Goal: Task Accomplishment & Management: Manage account settings

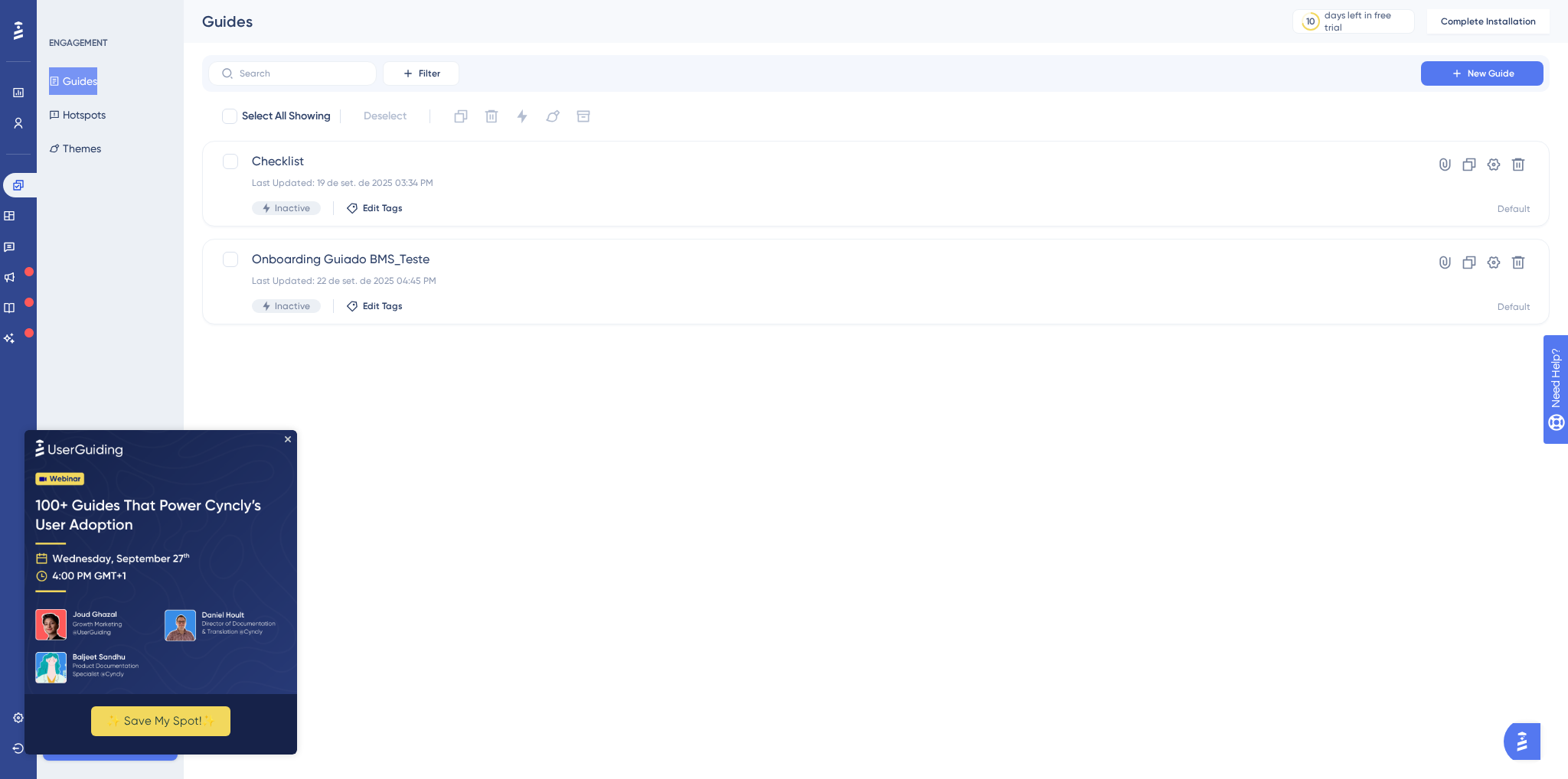
click at [405, 0] on html "Performance Users Engagement Widgets Feedback Product Updates Knowledge Base AI…" at bounding box center [784, 0] width 1568 height 0
click at [286, 435] on icon "Close Preview" at bounding box center [288, 439] width 6 height 6
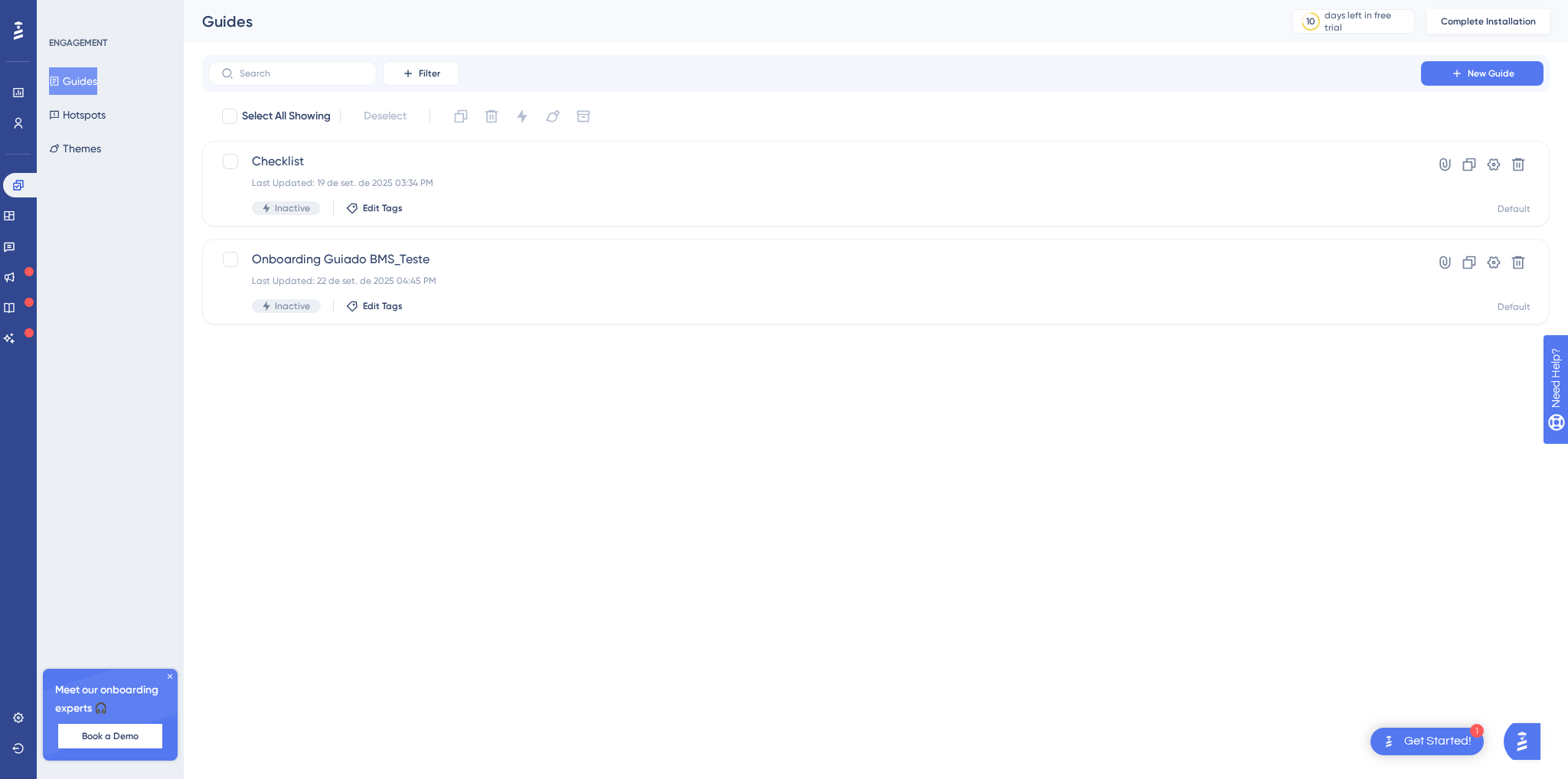
click at [1487, 22] on span "Complete Installation" at bounding box center [1489, 22] width 95 height 12
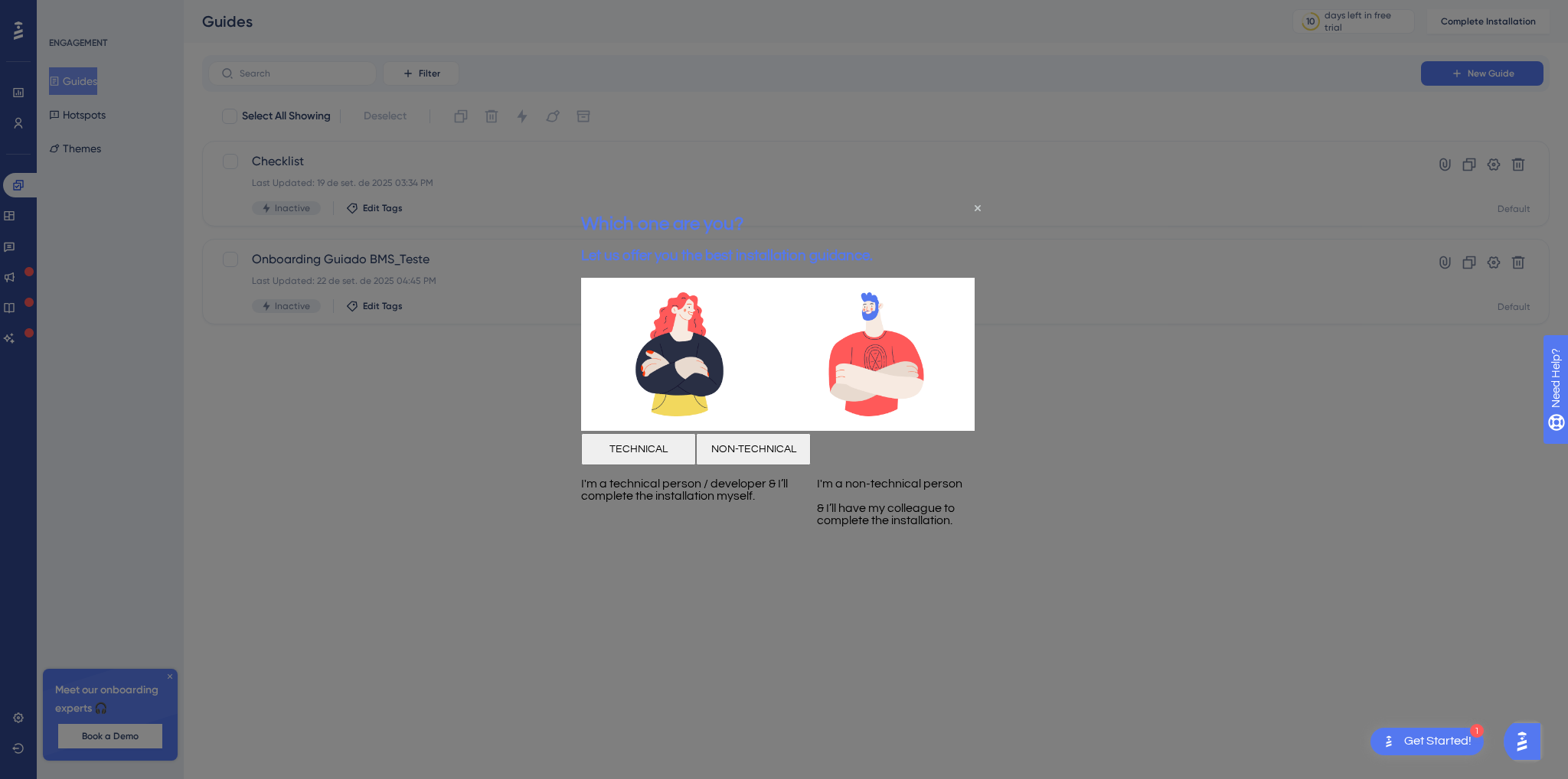
click at [653, 464] on button "TECHNICAL" at bounding box center [638, 448] width 115 height 32
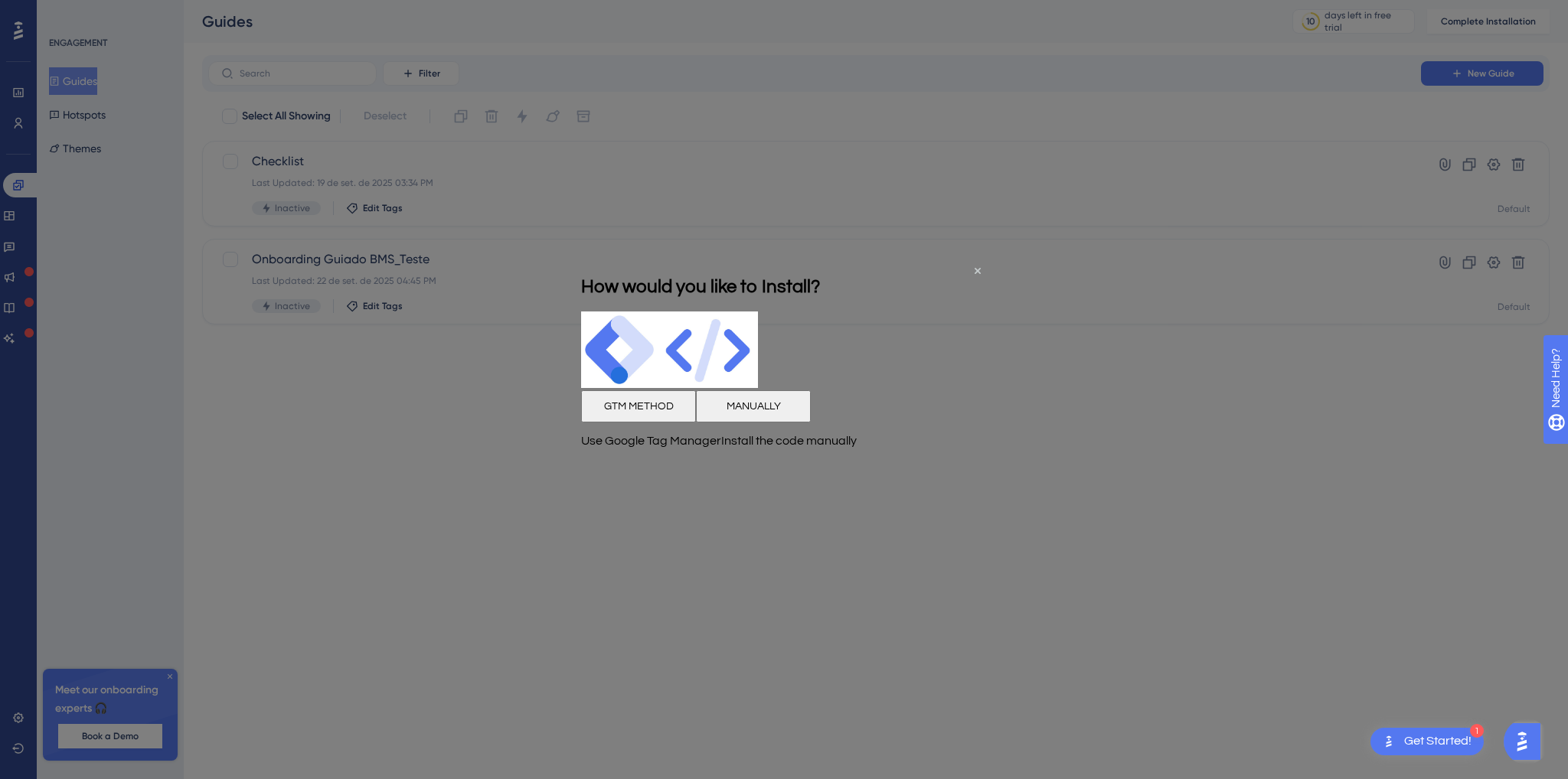
click at [810, 422] on button "MANUALLY" at bounding box center [753, 406] width 115 height 32
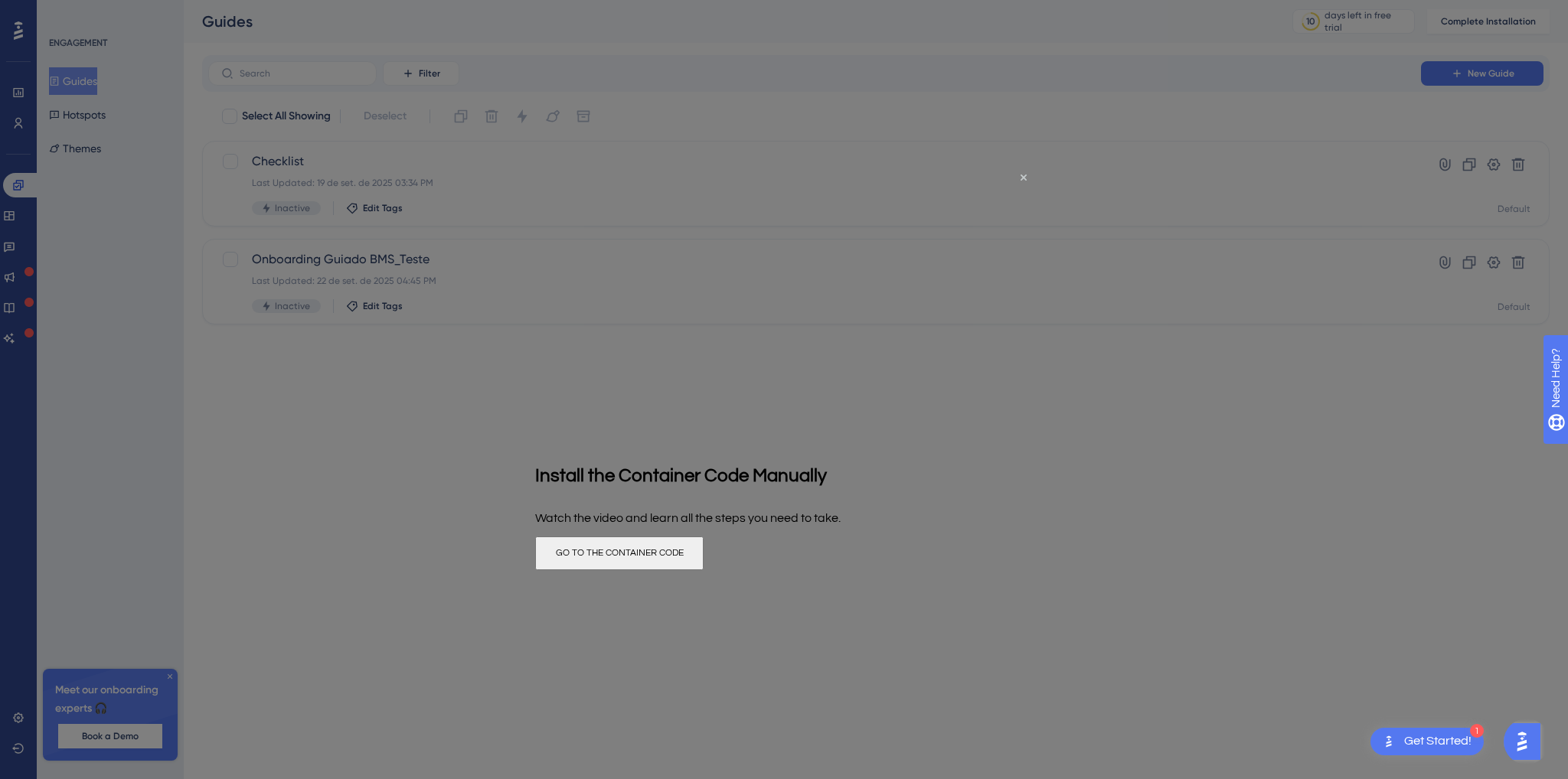
drag, startPoint x: 805, startPoint y: 580, endPoint x: 1340, endPoint y: 748, distance: 560.8
click at [704, 570] on button "GO TO THE CONTAINER CODE" at bounding box center [620, 553] width 168 height 33
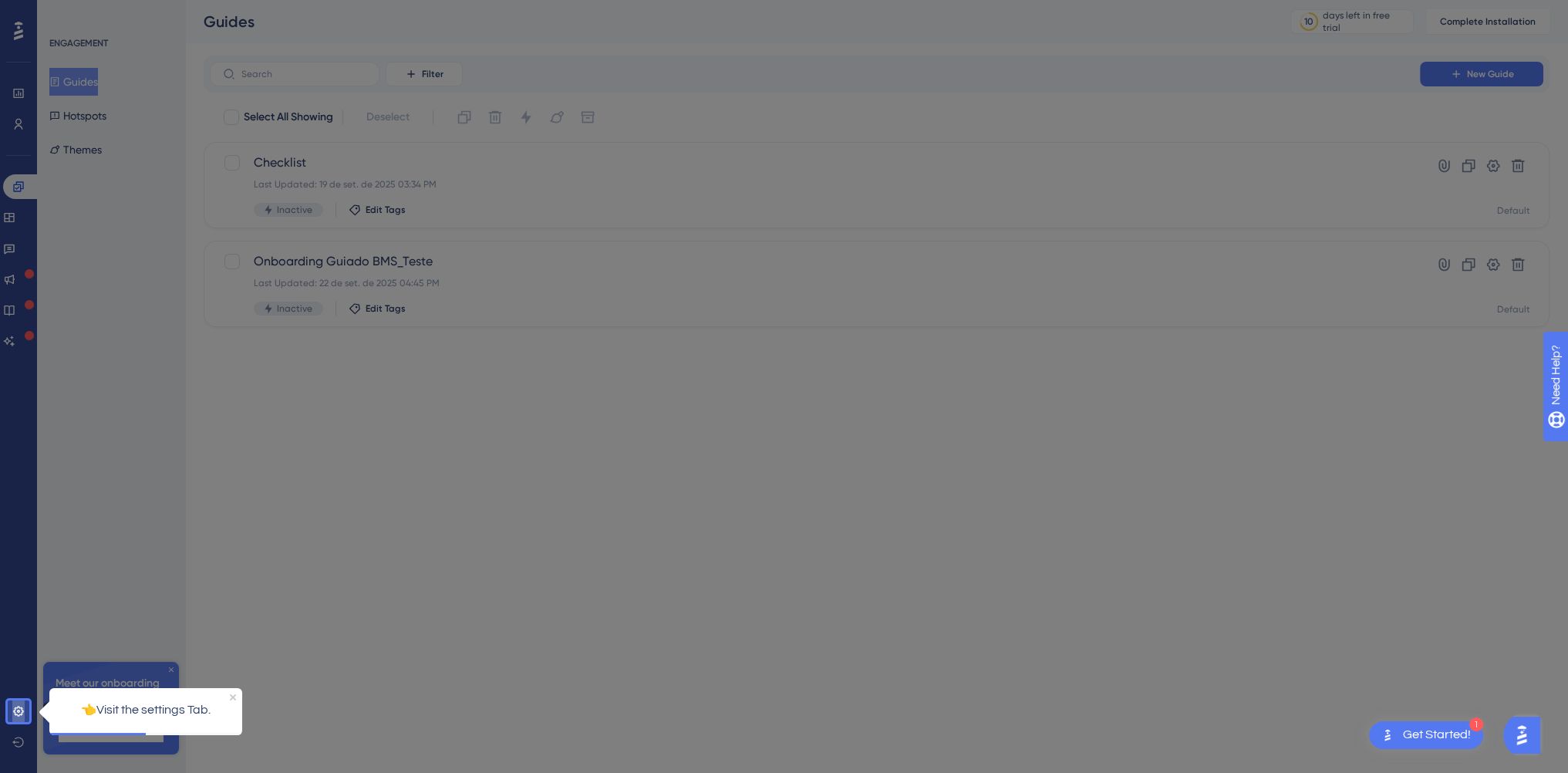
click at [20, 715] on icon at bounding box center [19, 712] width 13 height 13
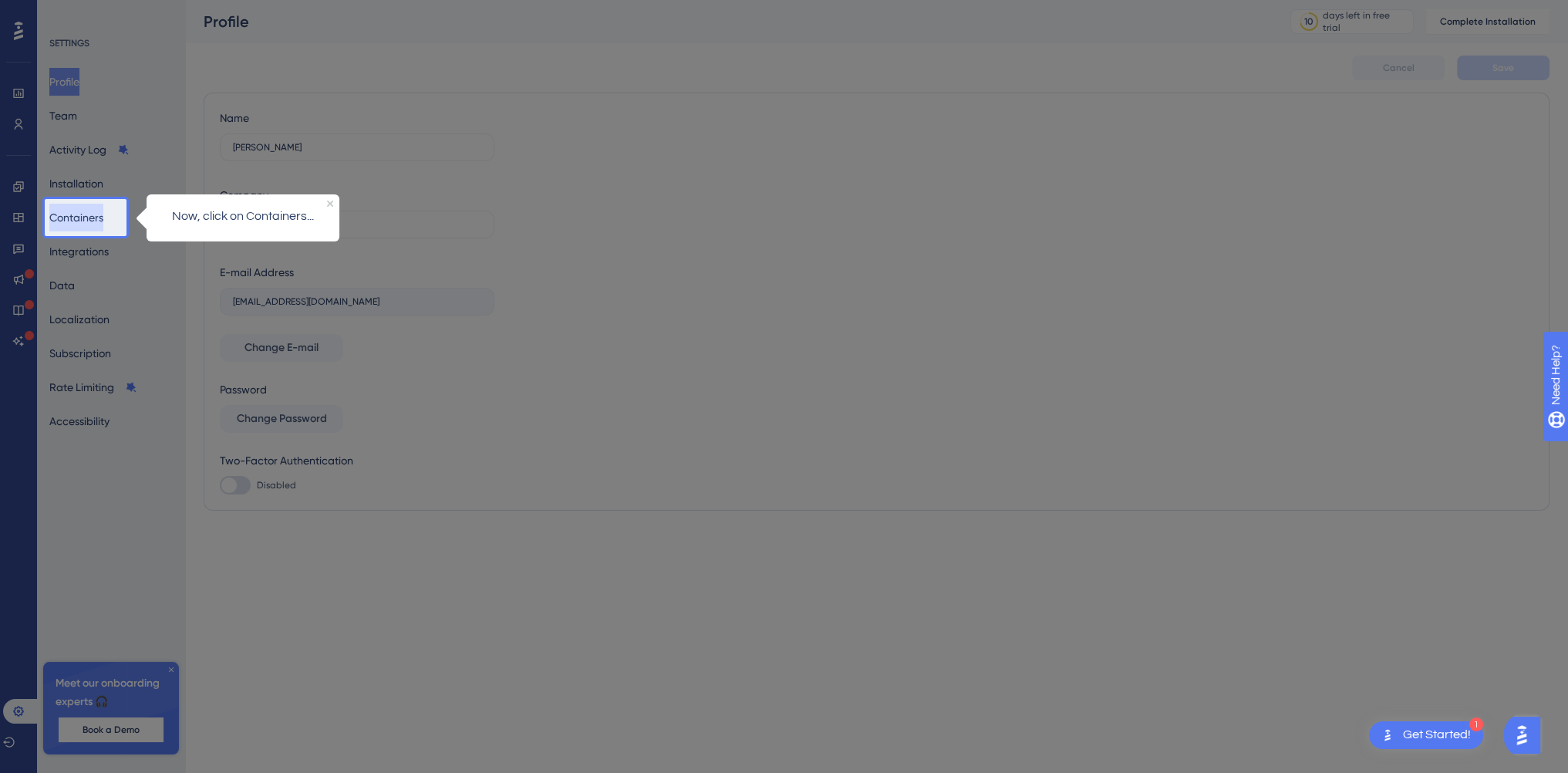
click at [94, 220] on button "Containers" at bounding box center [76, 217] width 54 height 27
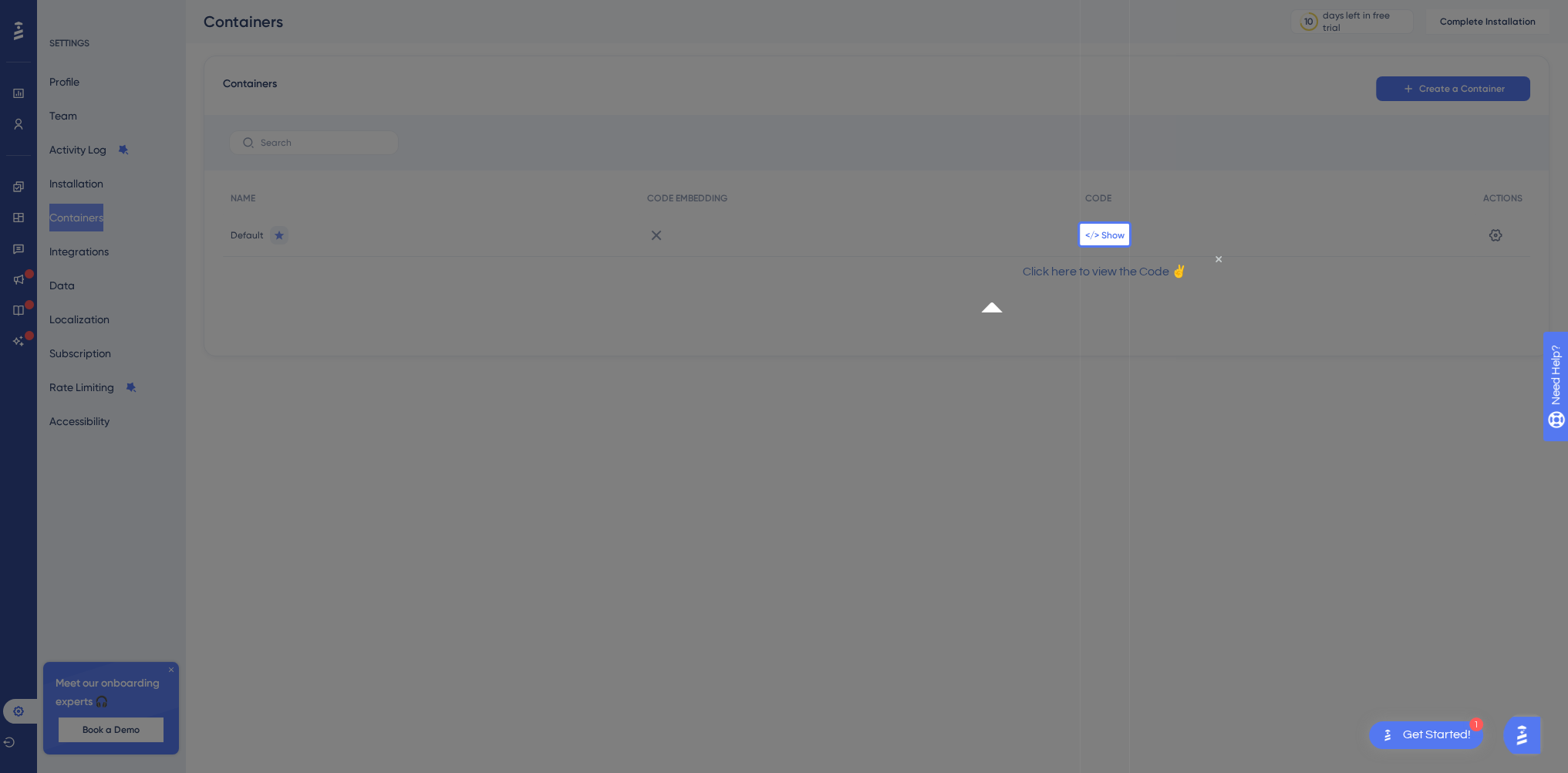
click at [1108, 232] on span "</> Show" at bounding box center [1105, 236] width 39 height 13
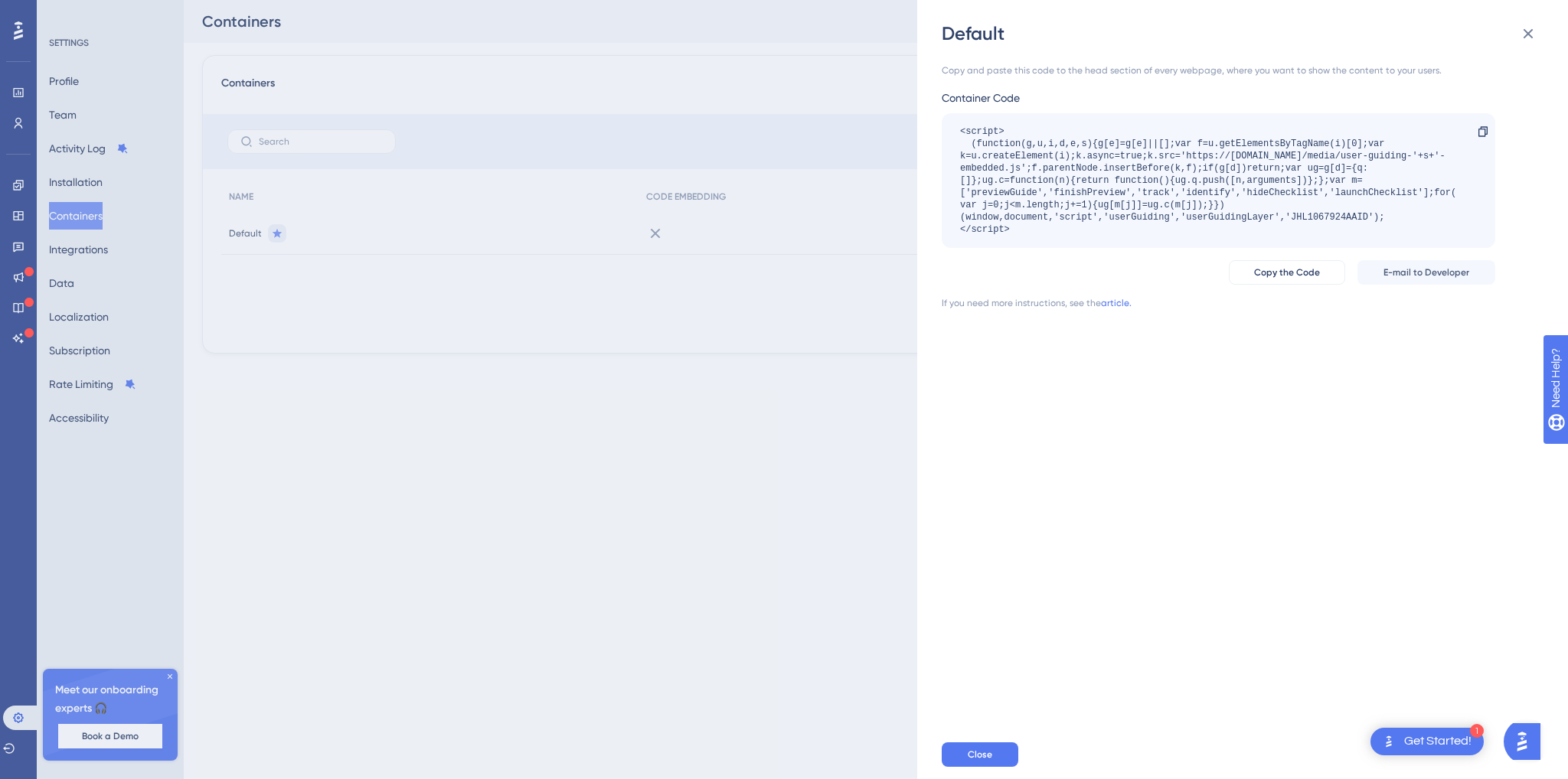
click at [1096, 186] on div "<script> (function(g,u,i,d,e,s){g[e]=g[e]||[];var f=u.getElementsByTagName(i)[0…" at bounding box center [1211, 180] width 502 height 110
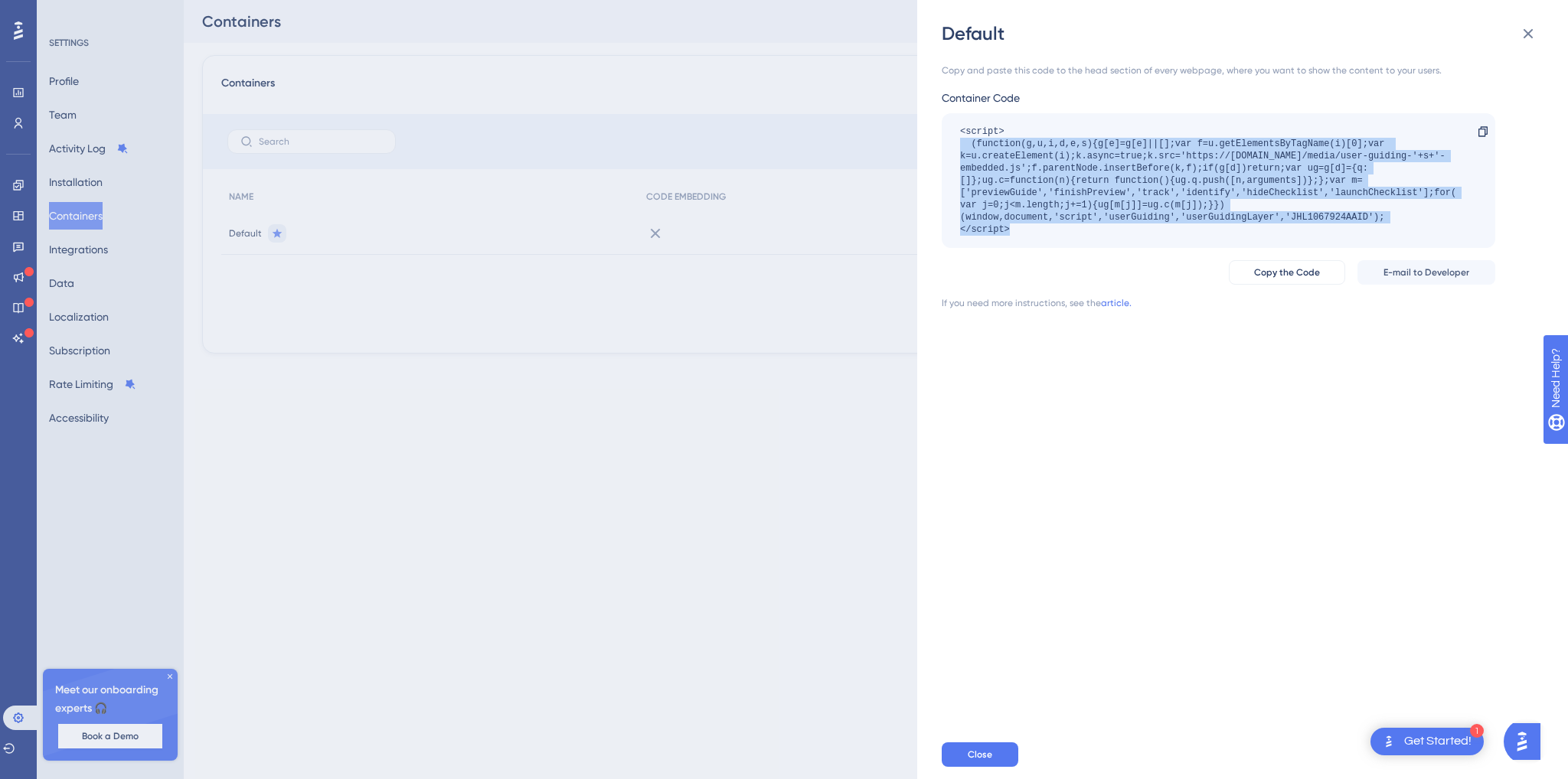
click at [1096, 185] on div "<script> (function(g,u,i,d,e,s){g[e]=g[e]||[];var f=u.getElementsByTagName(i)[0…" at bounding box center [1211, 180] width 502 height 110
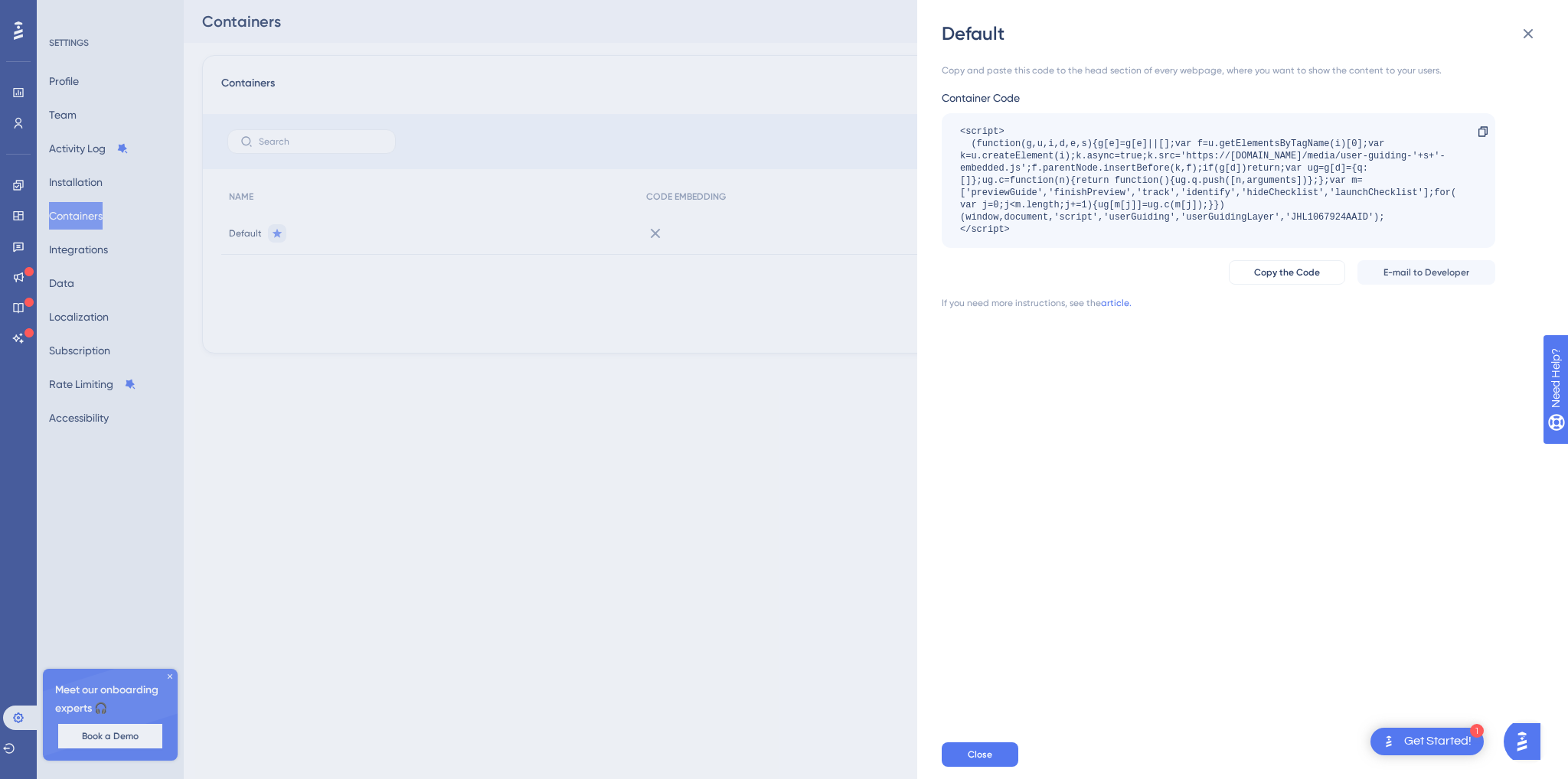
click at [1335, 476] on div "Copy and paste this code to the head section of every webpage, where you want t…" at bounding box center [1250, 388] width 617 height 684
click at [637, 475] on div "Default Copy and paste this code to the head section of every webpage, where yo…" at bounding box center [784, 390] width 1568 height 779
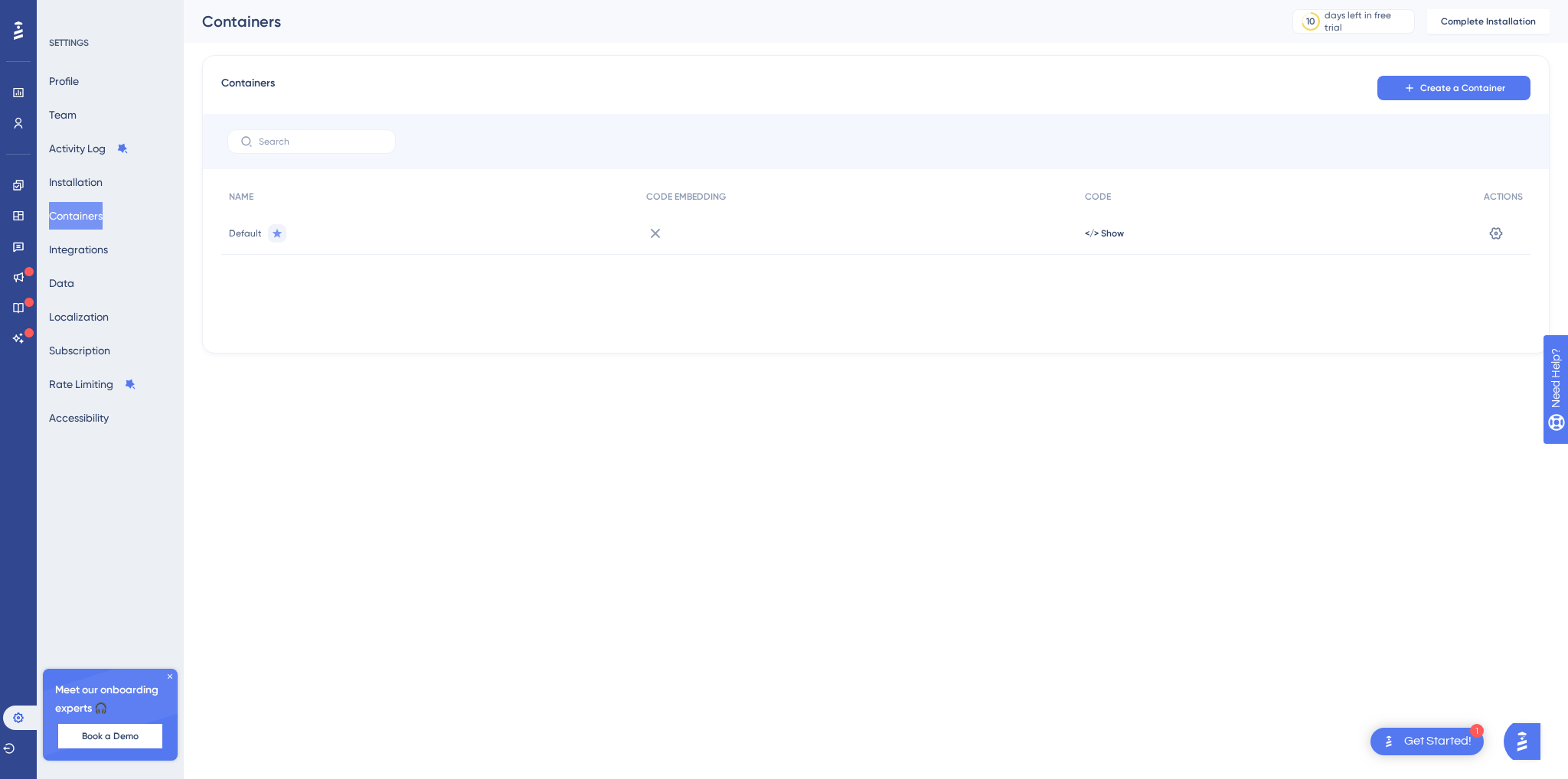
click at [1174, 0] on html "1 Get Started! Performance Users Engagement Widgets Feedback Product Updates Kn…" at bounding box center [784, 0] width 1568 height 0
click at [941, 0] on html "1 Get Started! Performance Users Engagement Widgets Feedback Product Updates Kn…" at bounding box center [784, 0] width 1568 height 0
click at [1456, 20] on span "Complete Installation" at bounding box center [1489, 22] width 95 height 12
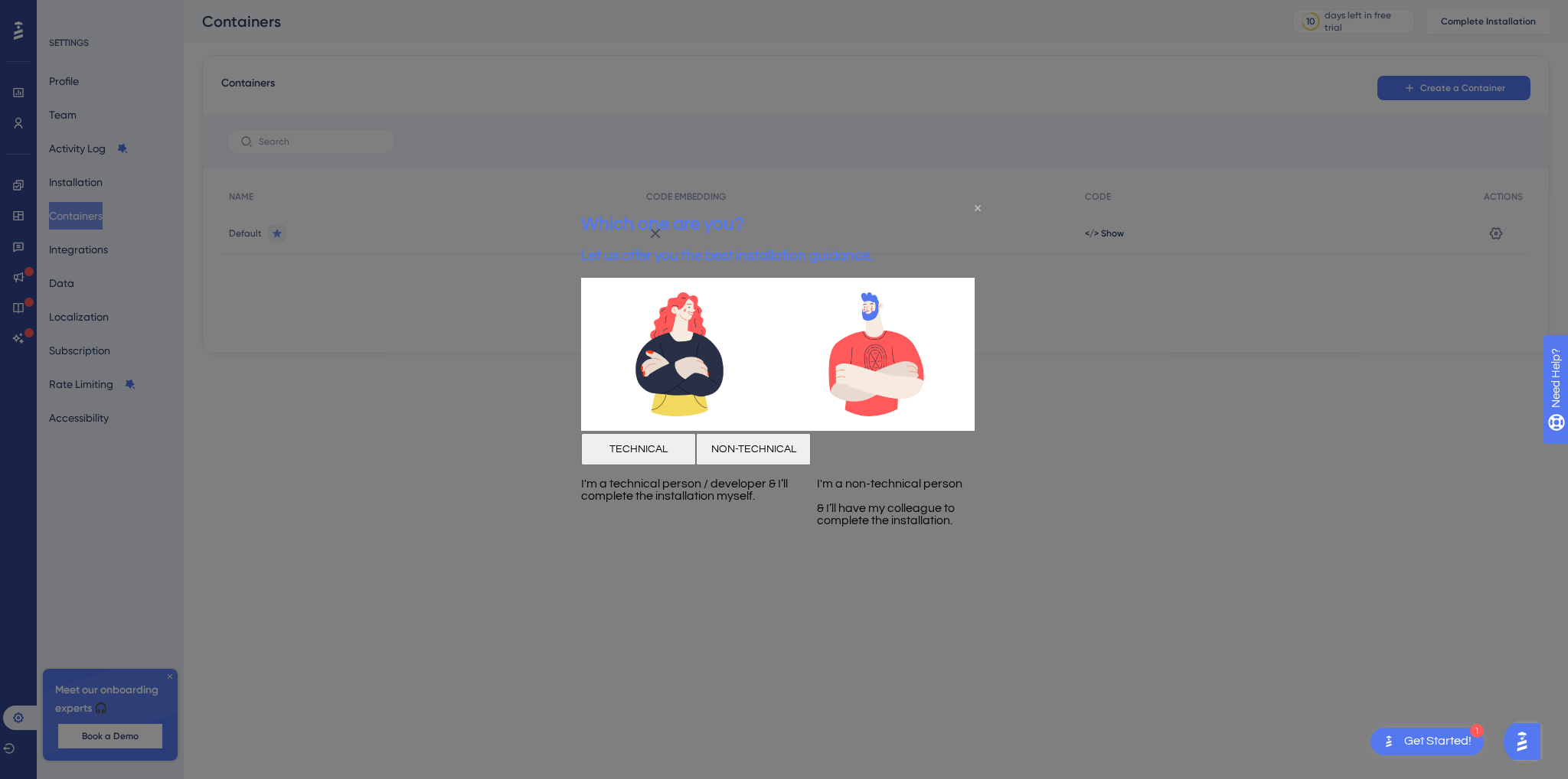
drag, startPoint x: 976, startPoint y: 206, endPoint x: 1557, endPoint y: 405, distance: 614.1
click at [976, 206] on icon "Close Preview" at bounding box center [978, 207] width 6 height 6
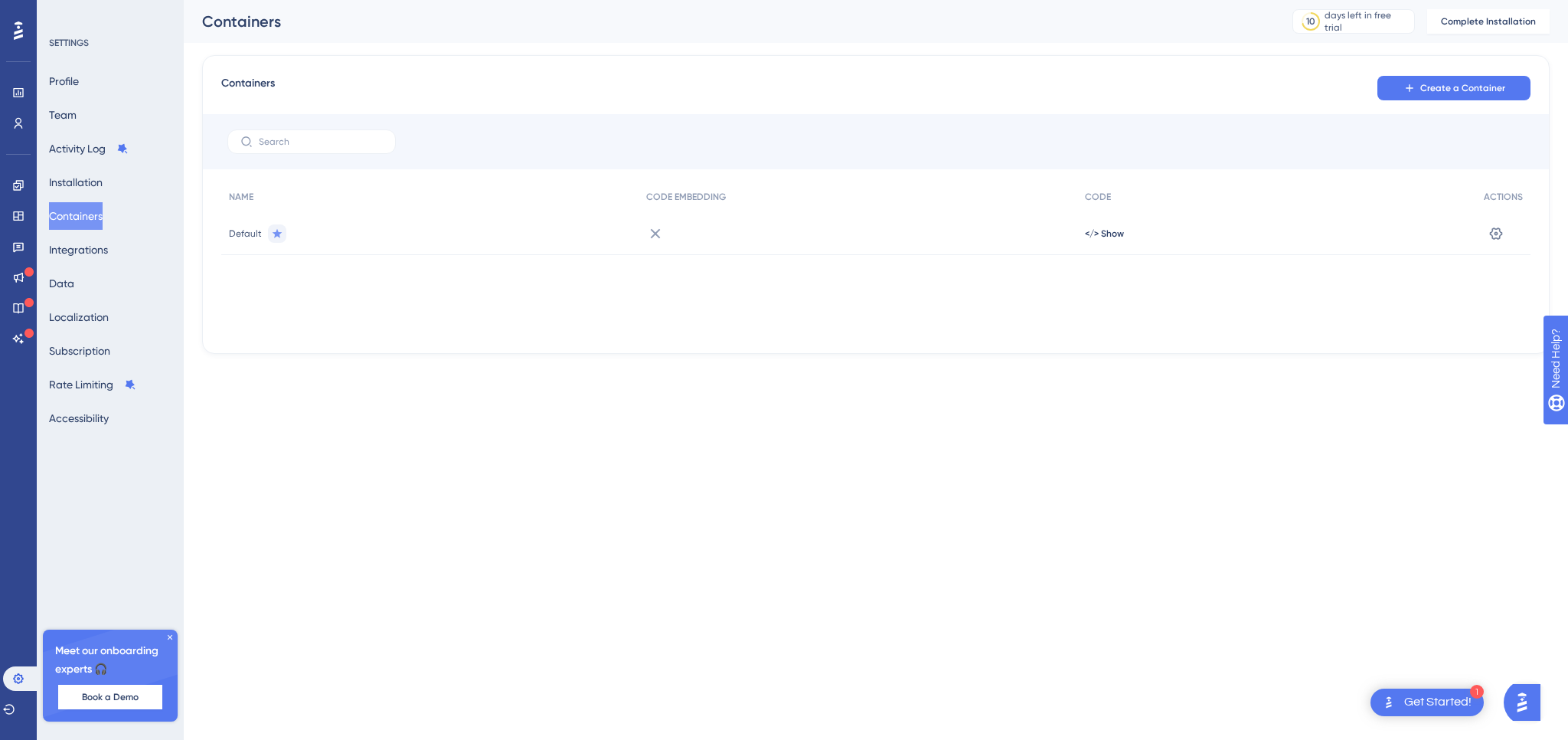
click at [76, 215] on button "Containers" at bounding box center [76, 215] width 54 height 27
click at [120, 693] on span "Book a Demo" at bounding box center [110, 697] width 57 height 12
click at [16, 678] on icon at bounding box center [19, 679] width 12 height 12
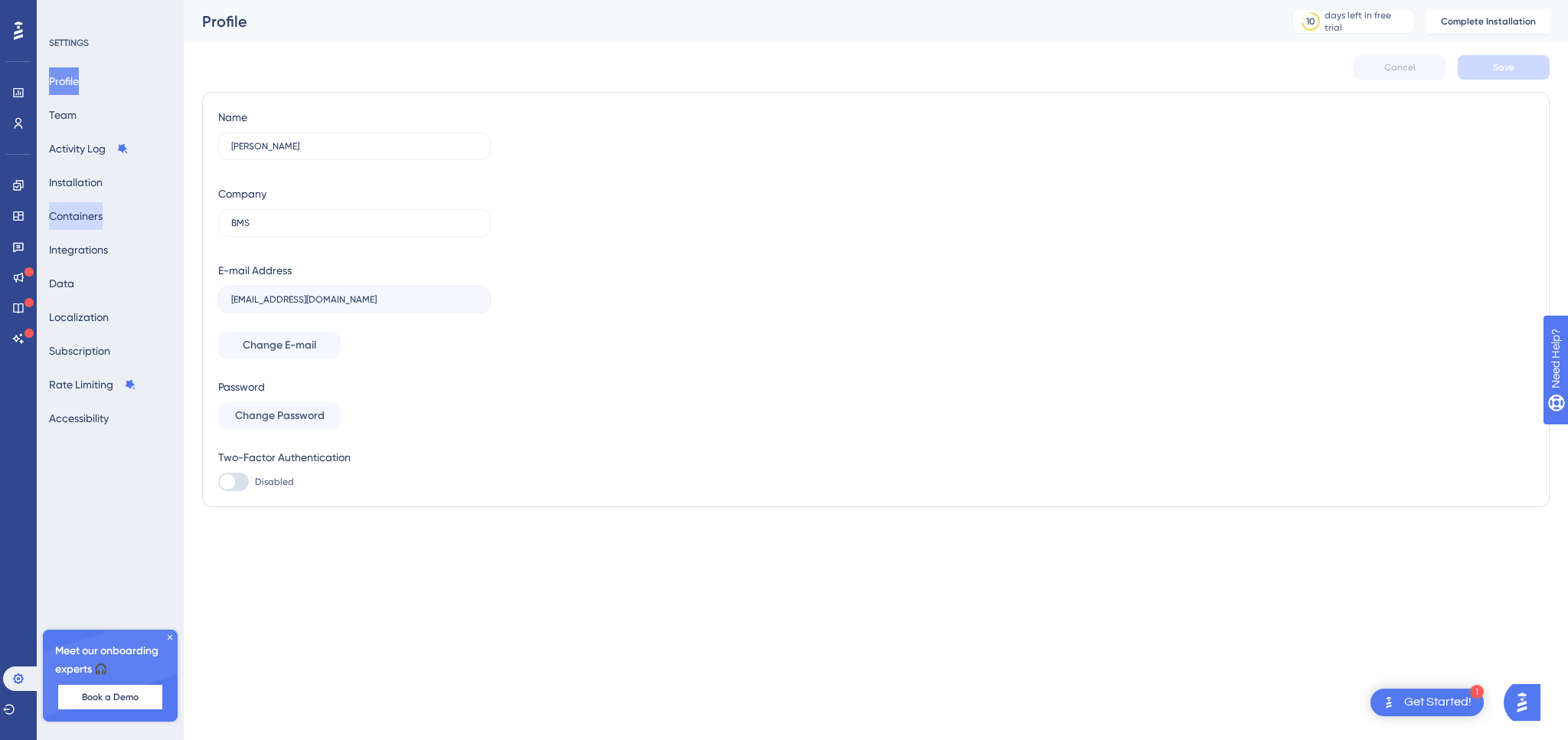
click at [95, 218] on button "Containers" at bounding box center [76, 215] width 54 height 27
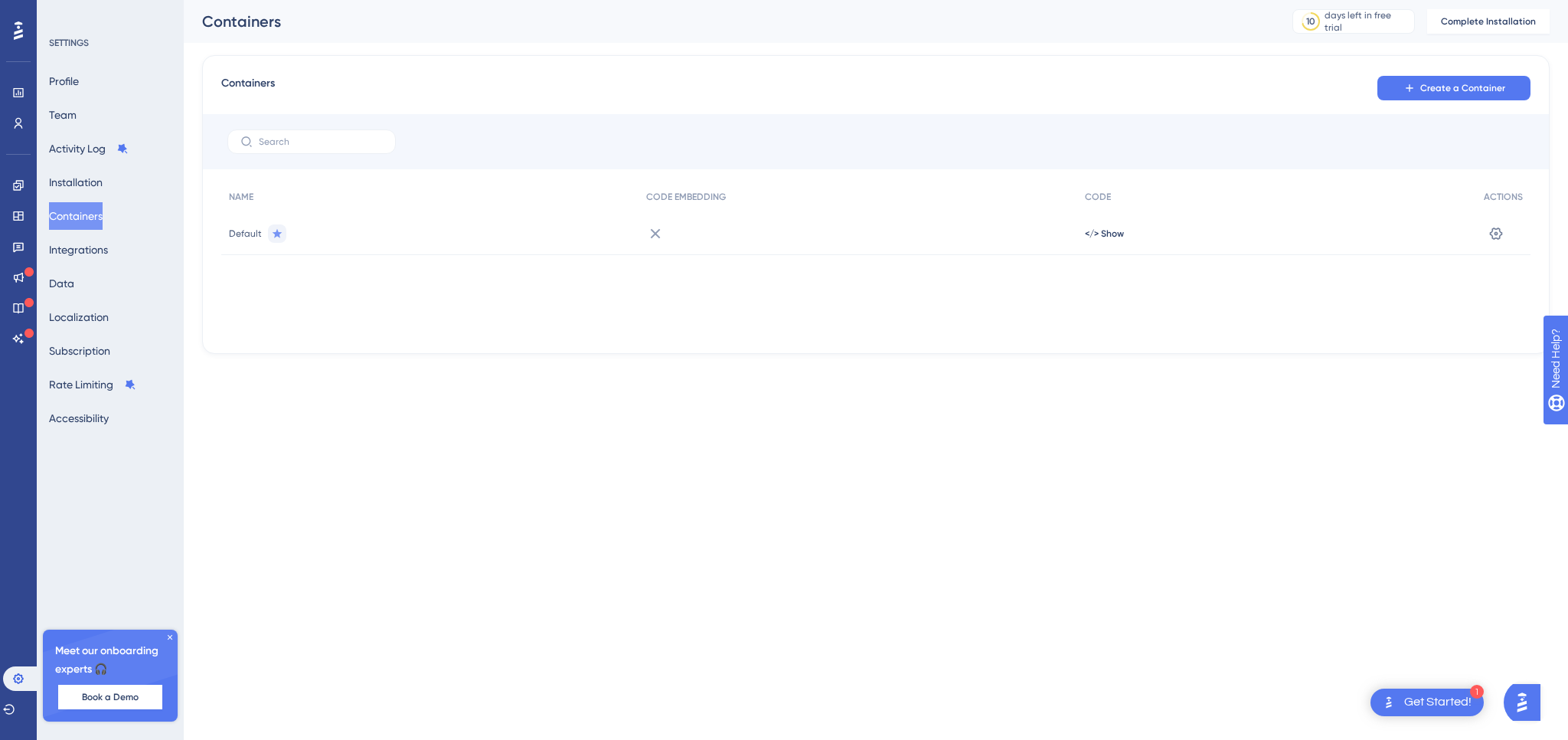
click at [1460, 74] on div "Create a Container" at bounding box center [1454, 87] width 154 height 27
click at [1460, 79] on button "Create a Container" at bounding box center [1454, 87] width 154 height 24
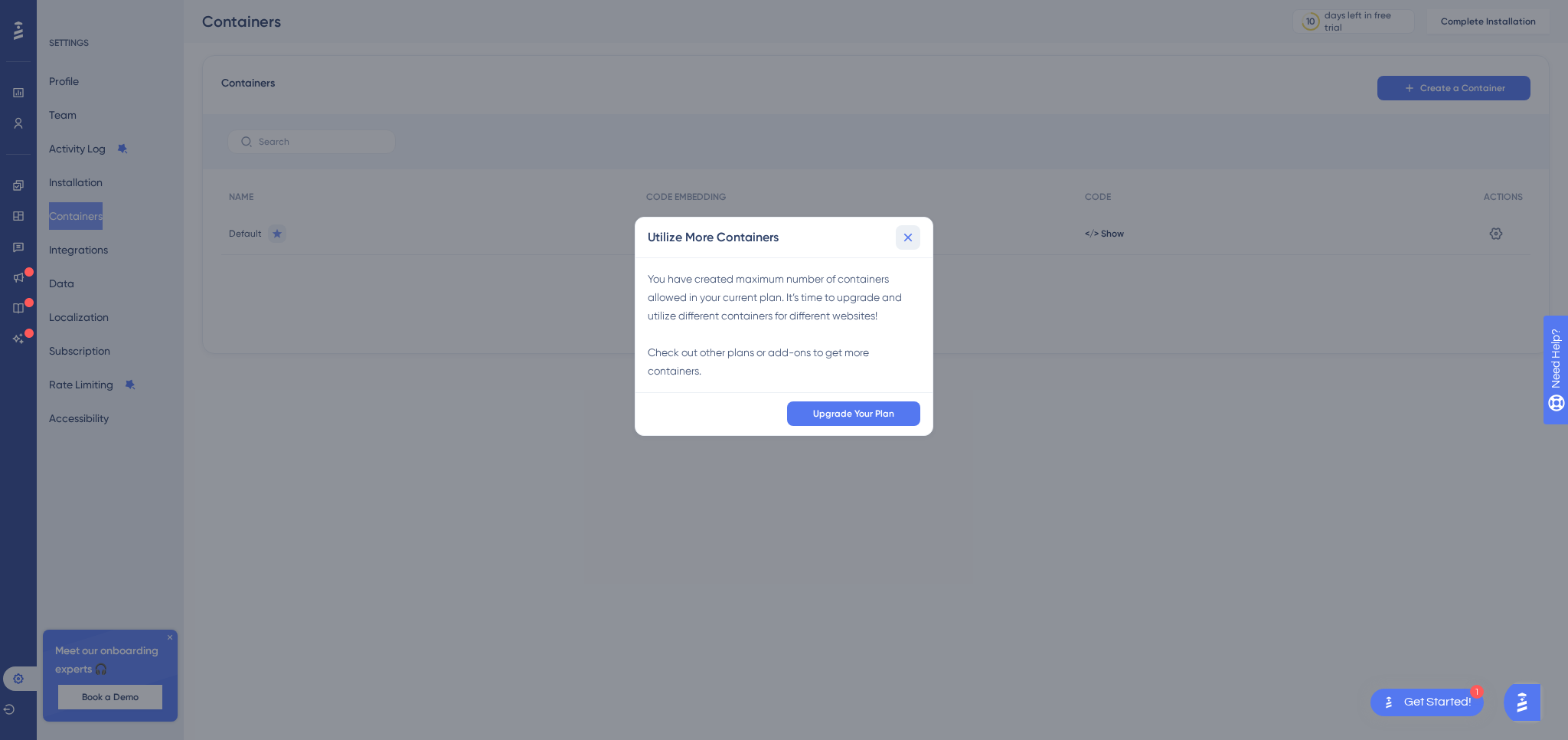
click at [902, 247] on button at bounding box center [908, 237] width 24 height 24
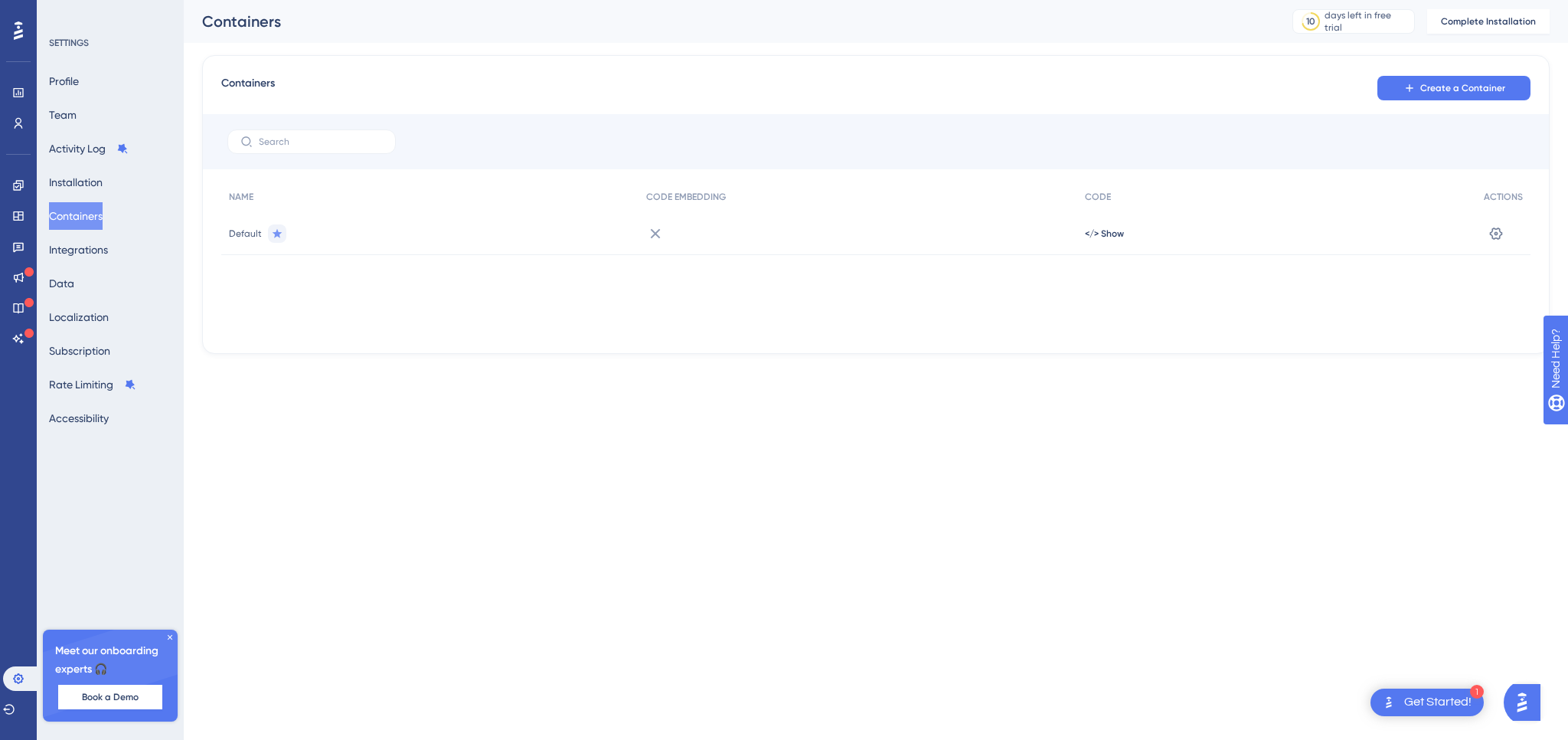
click at [952, 234] on div at bounding box center [858, 233] width 440 height 43
click at [1496, 231] on icon at bounding box center [1496, 234] width 16 height 16
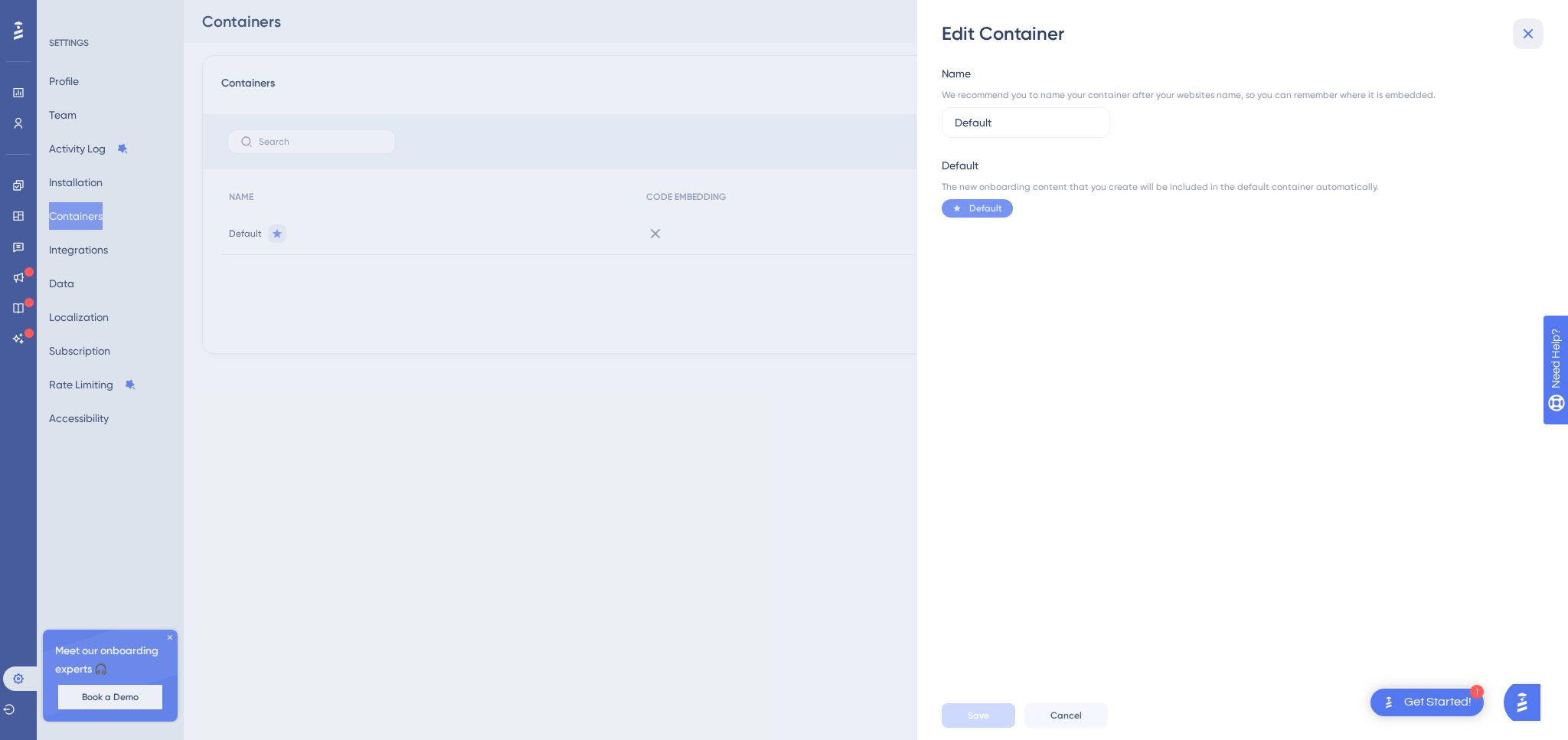
click at [1520, 37] on icon at bounding box center [1528, 34] width 19 height 19
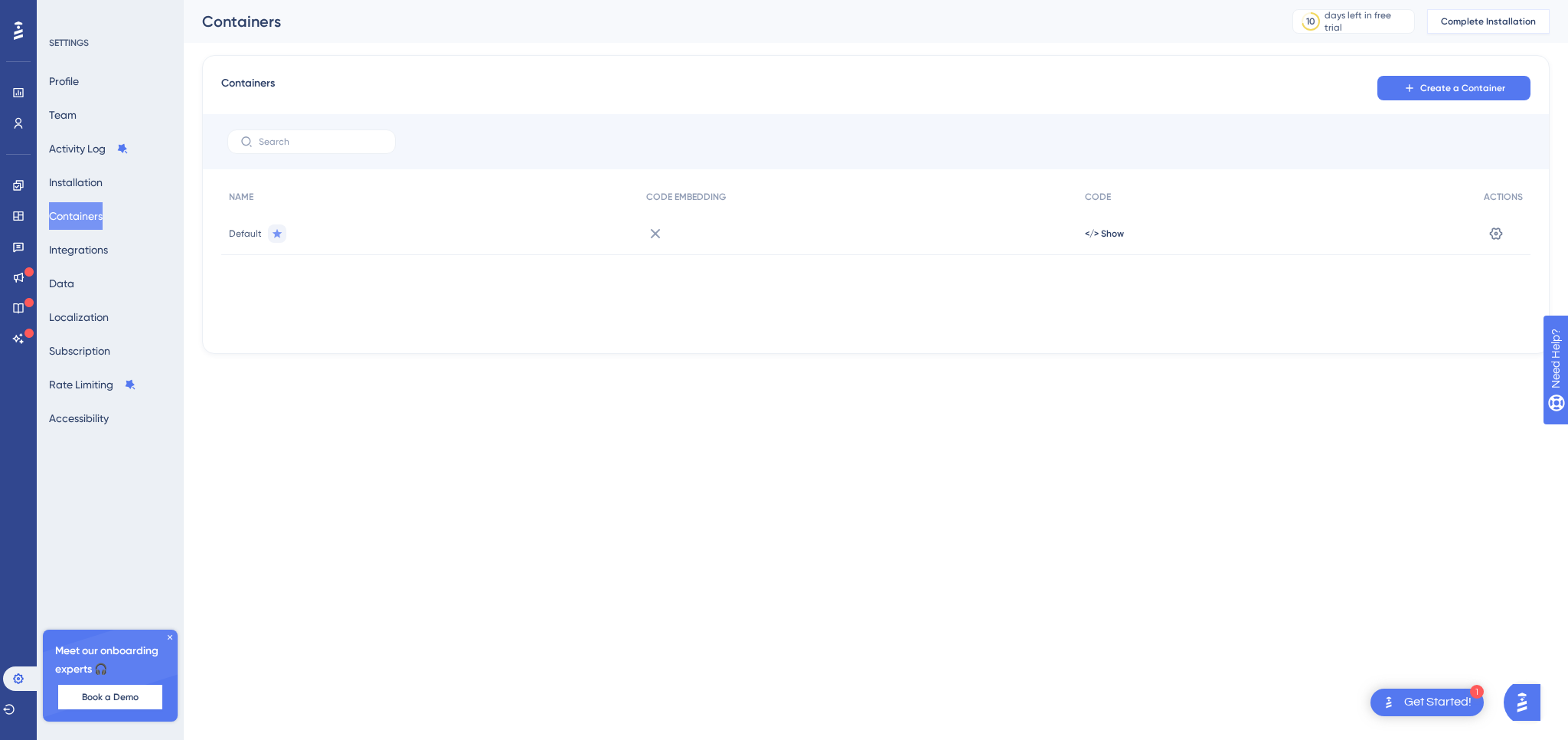
click at [1509, 19] on span "Complete Installation" at bounding box center [1489, 22] width 95 height 12
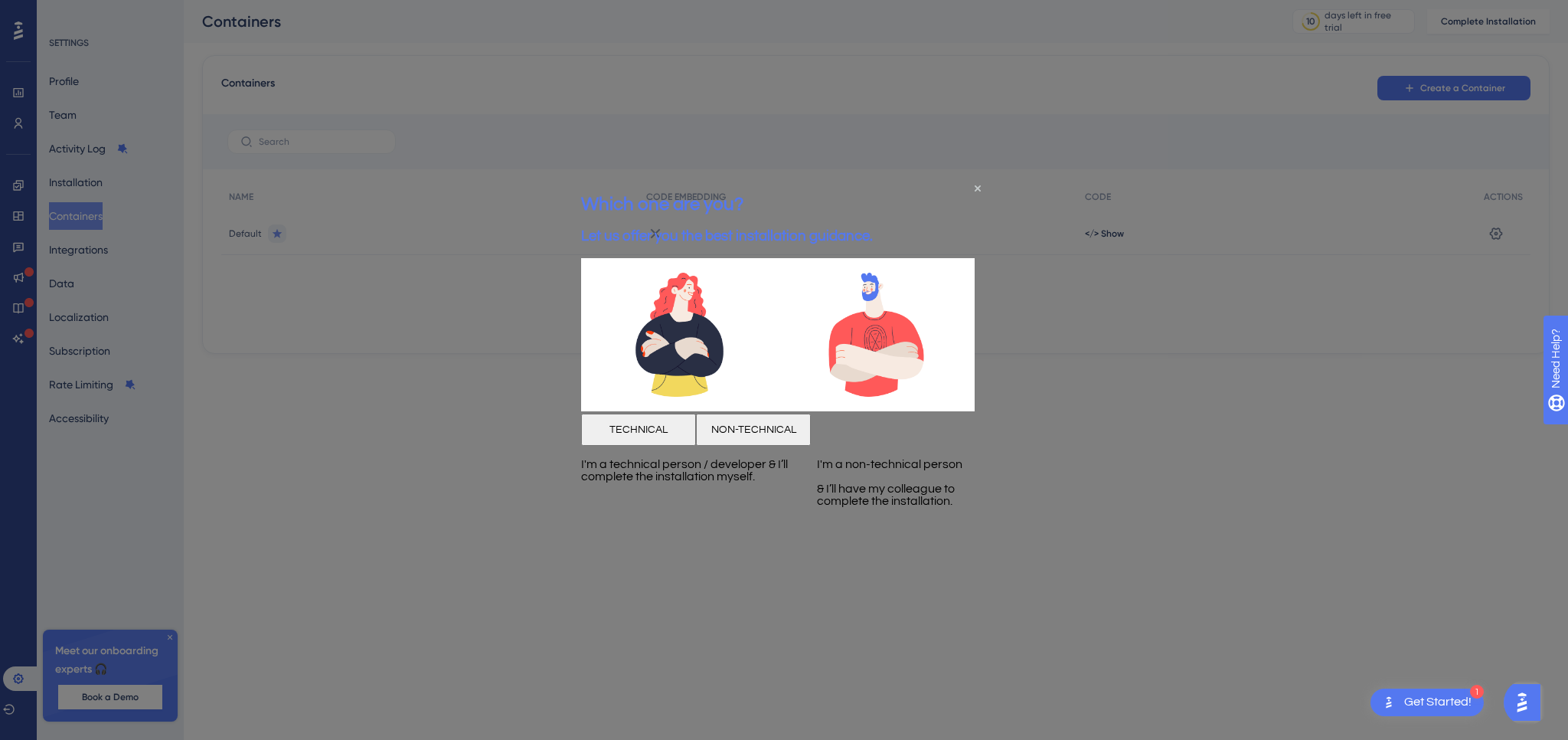
click at [680, 445] on button "TECHNICAL" at bounding box center [638, 429] width 115 height 32
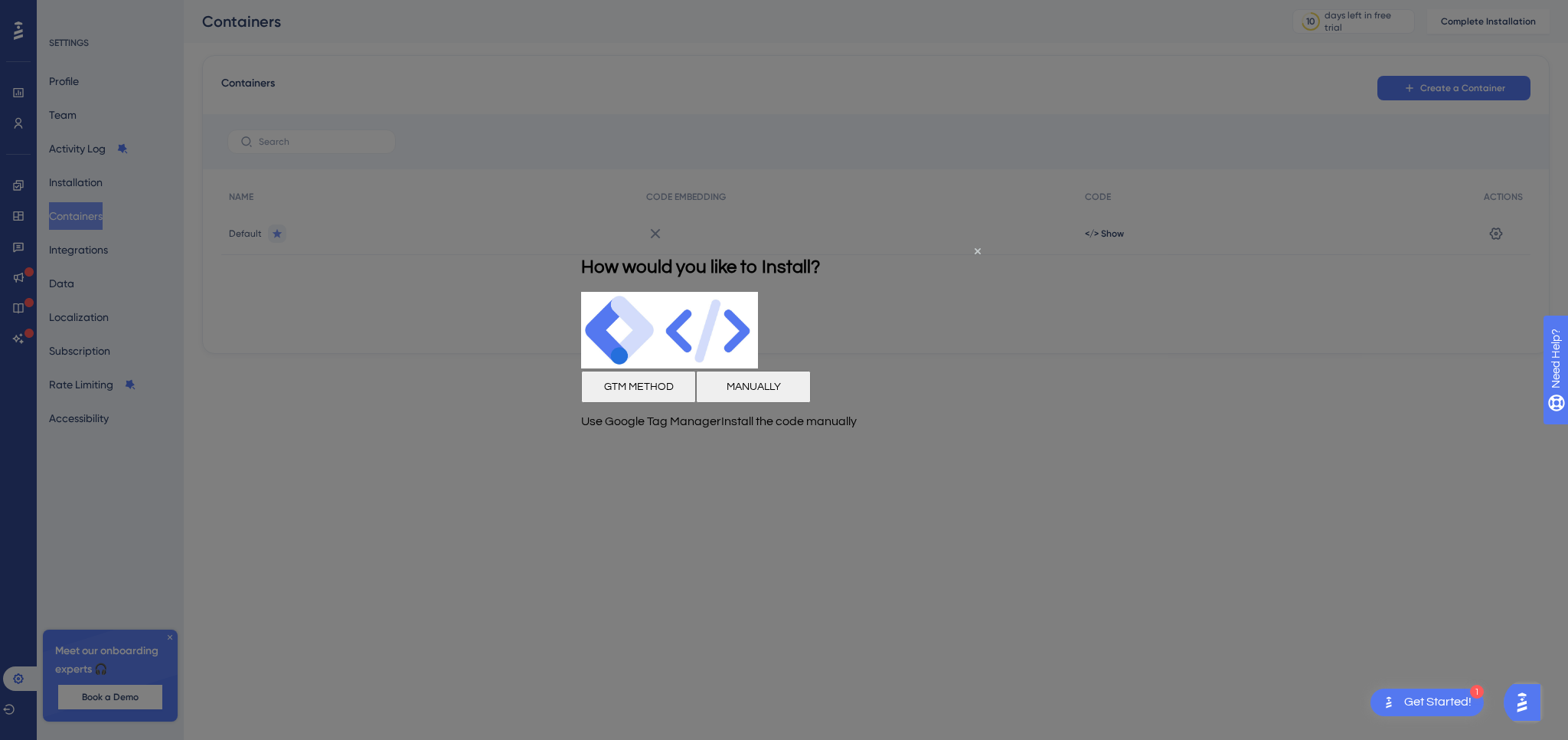
click at [664, 403] on button "GTM METHOD" at bounding box center [638, 387] width 115 height 32
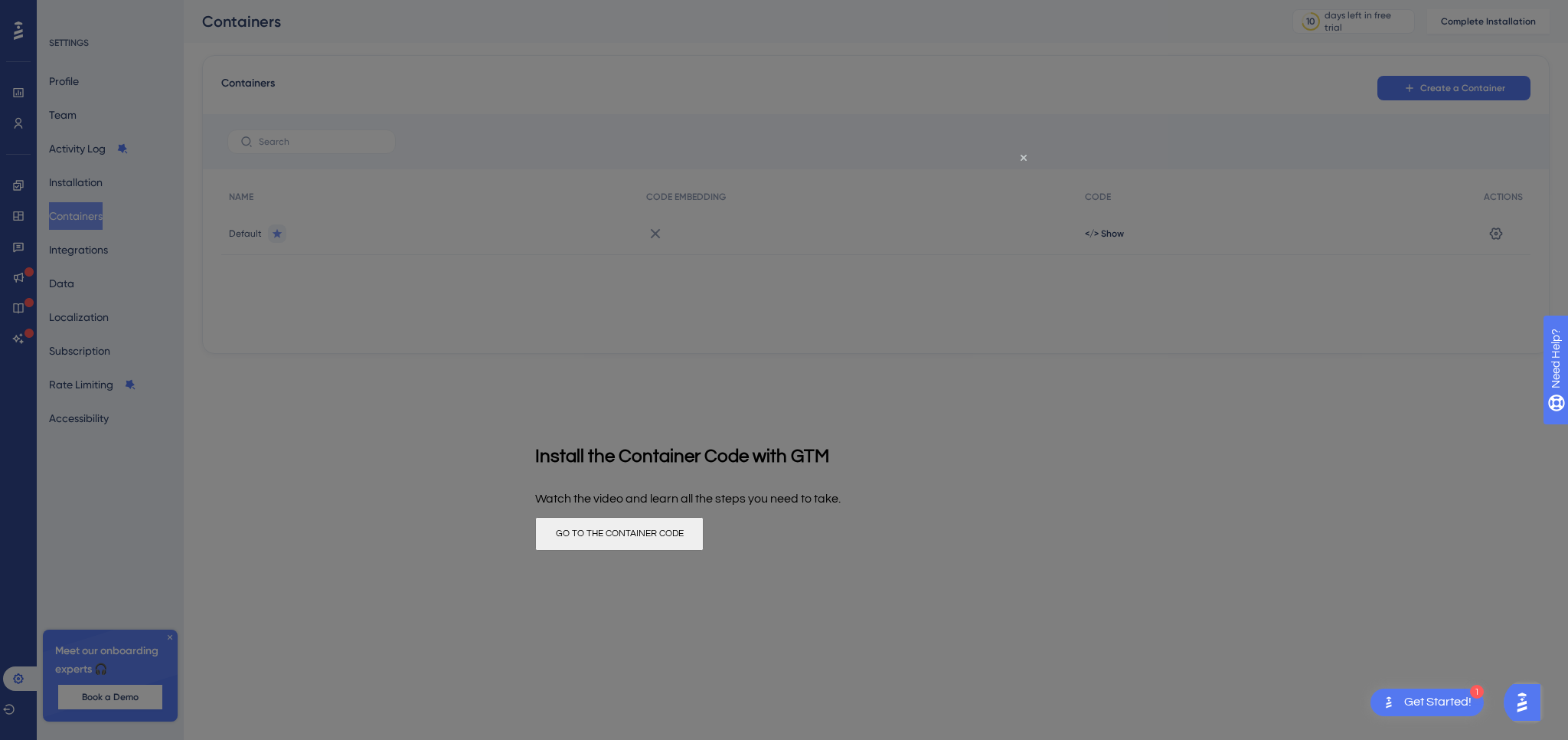
click at [704, 551] on button "GO TO THE CONTAINER CODE" at bounding box center [620, 533] width 168 height 34
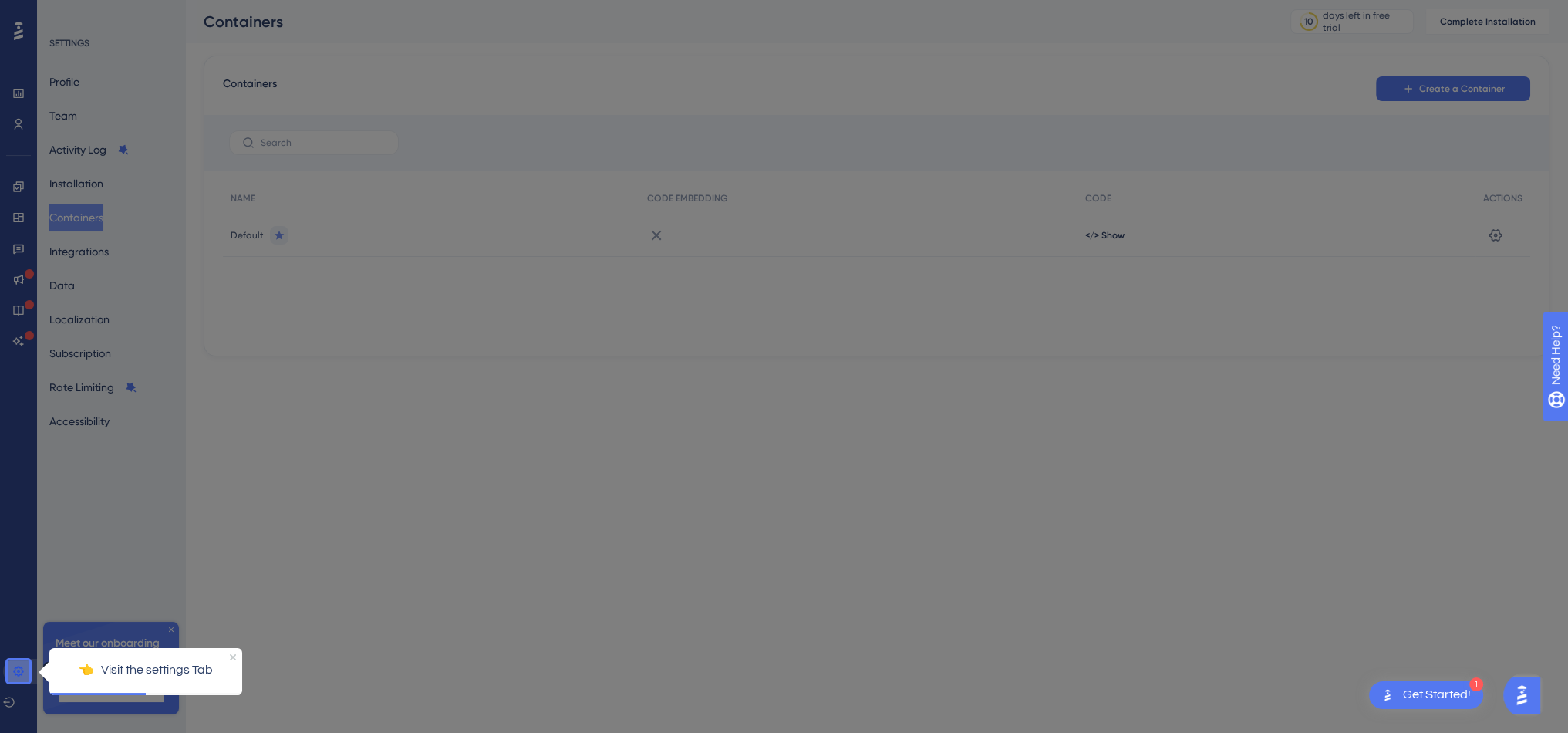
click at [18, 676] on icon at bounding box center [18, 671] width 10 height 10
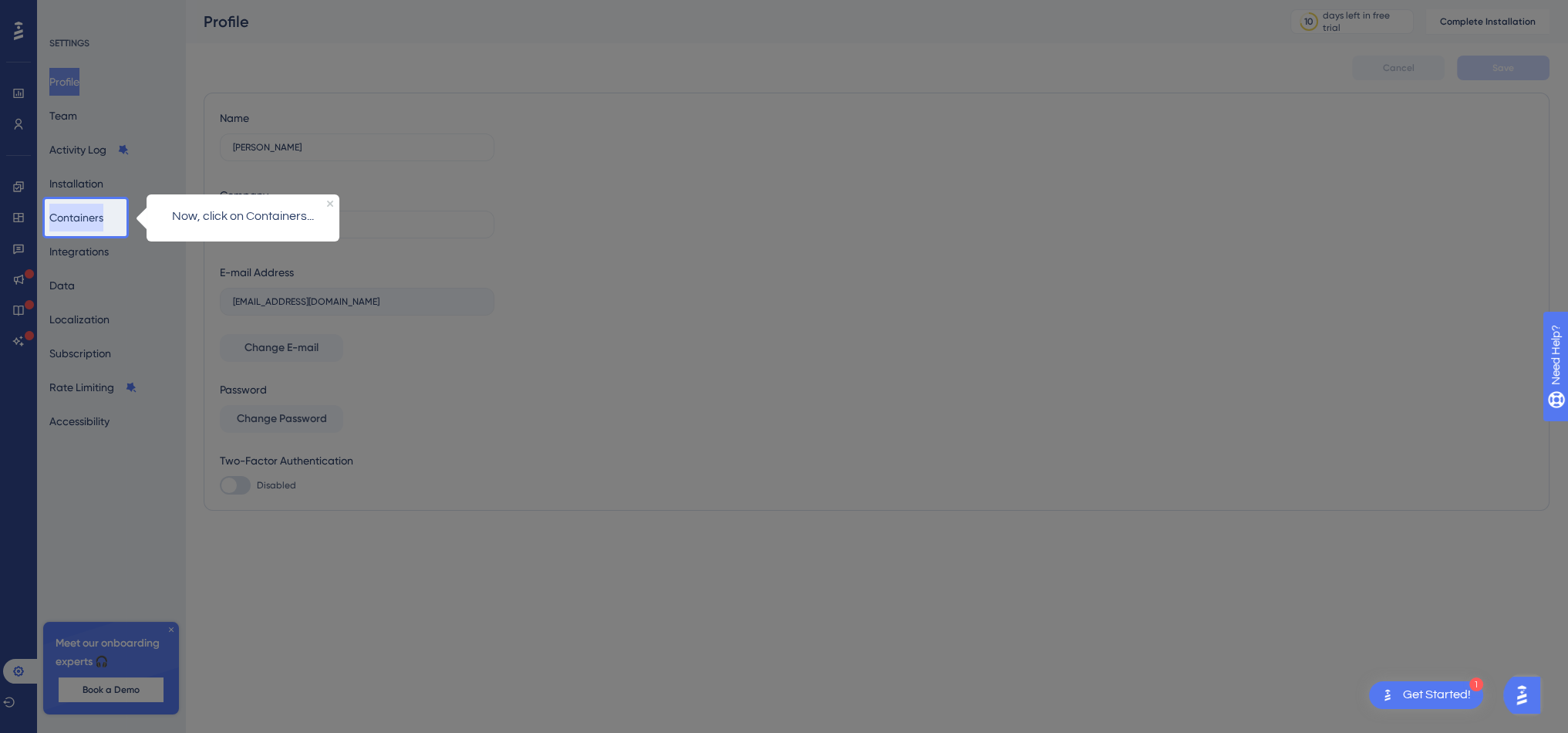
click at [77, 225] on button "Containers" at bounding box center [76, 217] width 54 height 27
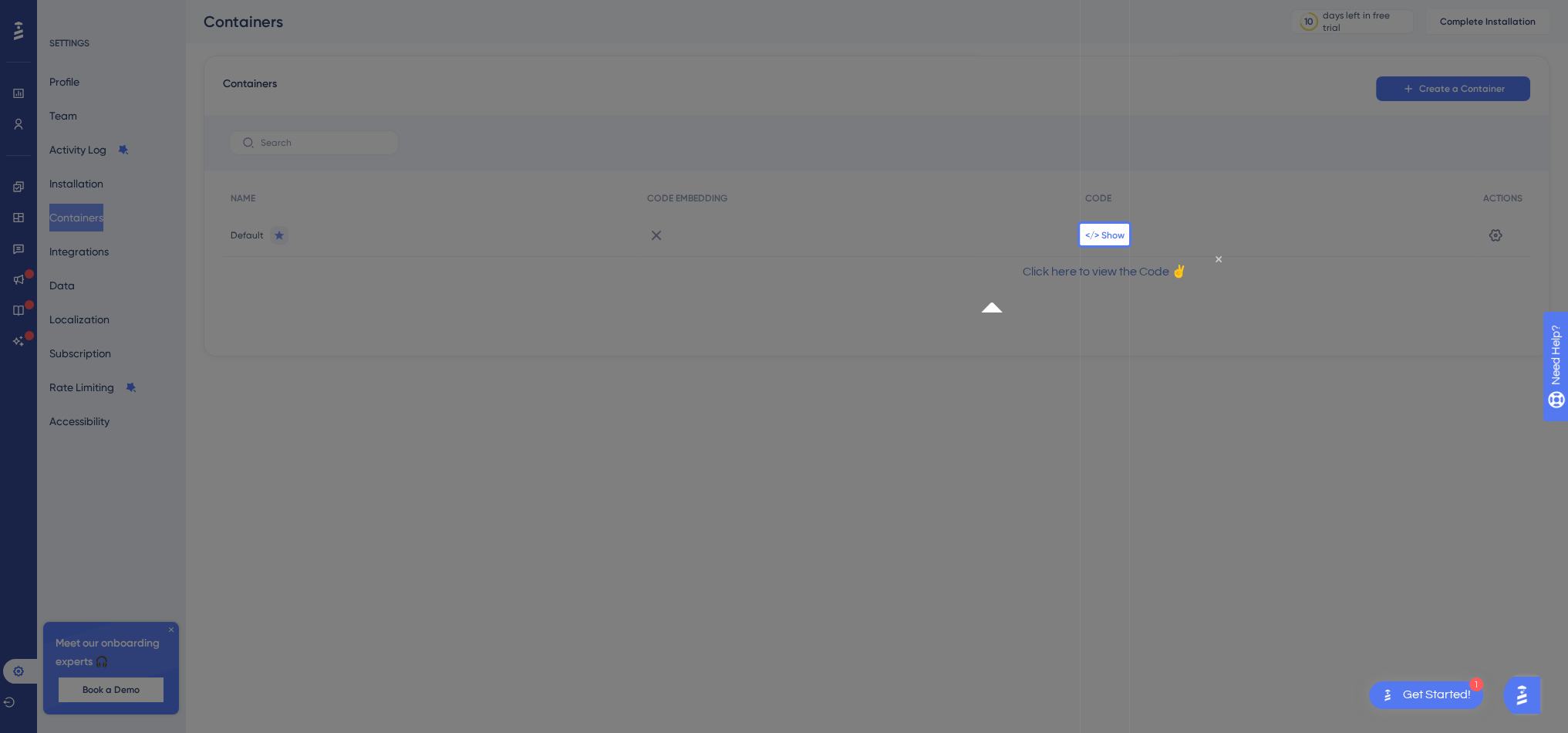
click at [1112, 229] on span "</> Show" at bounding box center [1105, 236] width 39 height 13
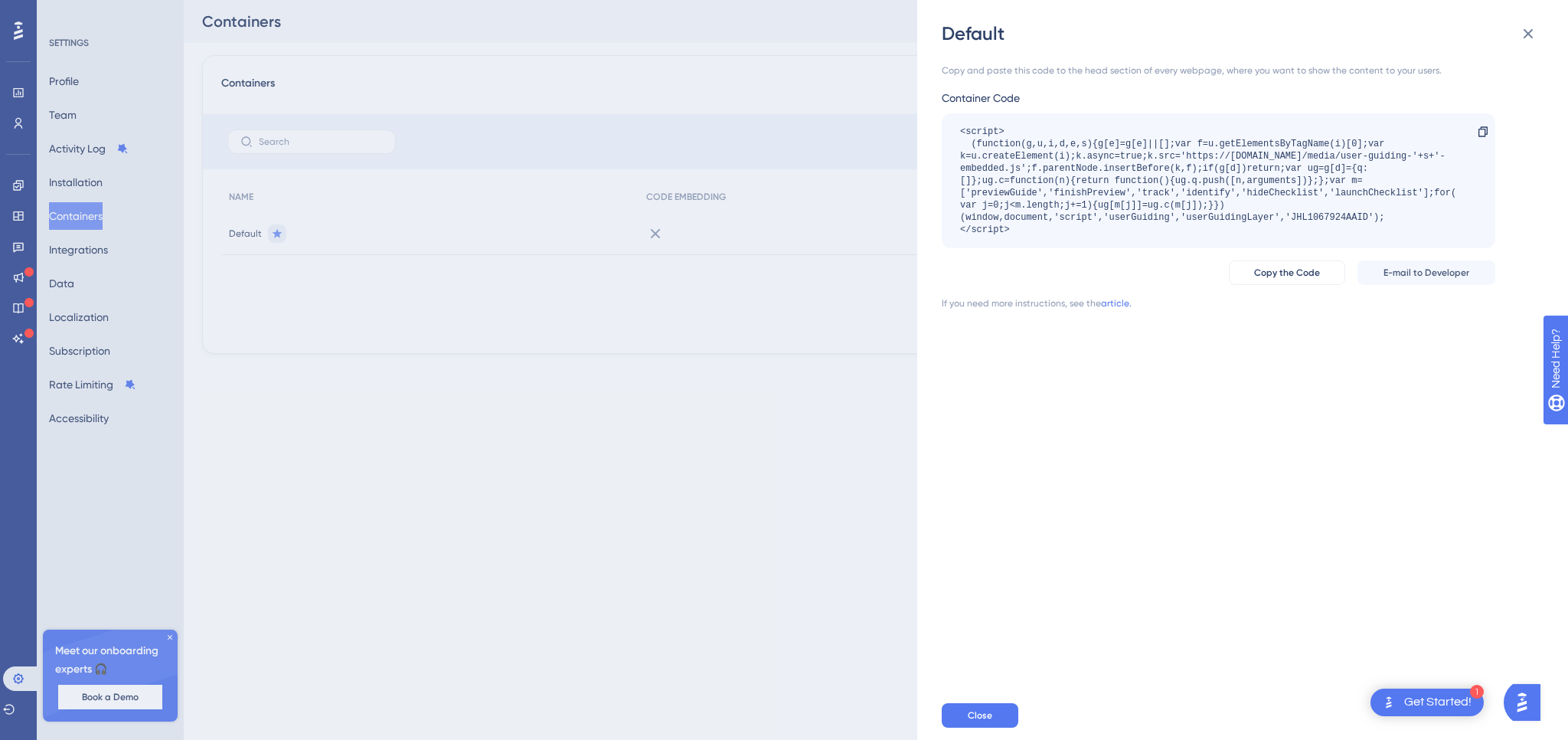
click at [1105, 237] on div "<script> (function(g,u,i,d,e,s){g[e]=g[e]||[];var f=u.getElementsByTagName(i)[0…" at bounding box center [1218, 180] width 553 height 135
drag, startPoint x: 1066, startPoint y: 239, endPoint x: 949, endPoint y: 123, distance: 164.8
click at [949, 123] on div "<script> (function(g,u,i,d,e,s){g[e]=g[e]||[];var f=u.getElementsByTagName(i)[0…" at bounding box center [1218, 180] width 553 height 135
copy div "<script> (function(g,u,i,d,e,s){g[e]=g[e]||[];var f=u.getElementsByTagName(i)[0…"
click at [1368, 486] on div "Copy and paste this code to the head section of every webpage, where you want t…" at bounding box center [1250, 368] width 617 height 645
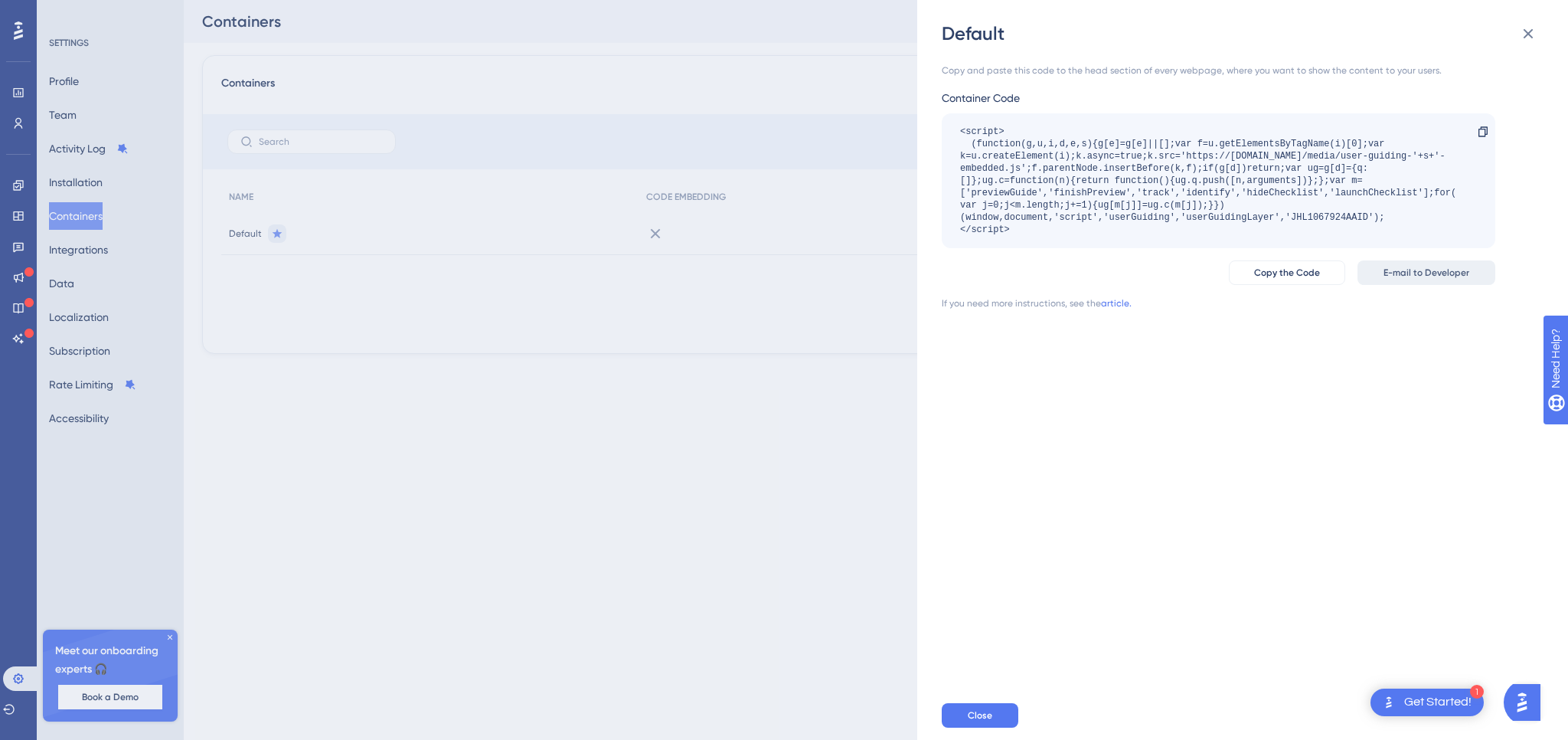
click at [1415, 264] on button "E-mail to Developer" at bounding box center [1426, 272] width 138 height 24
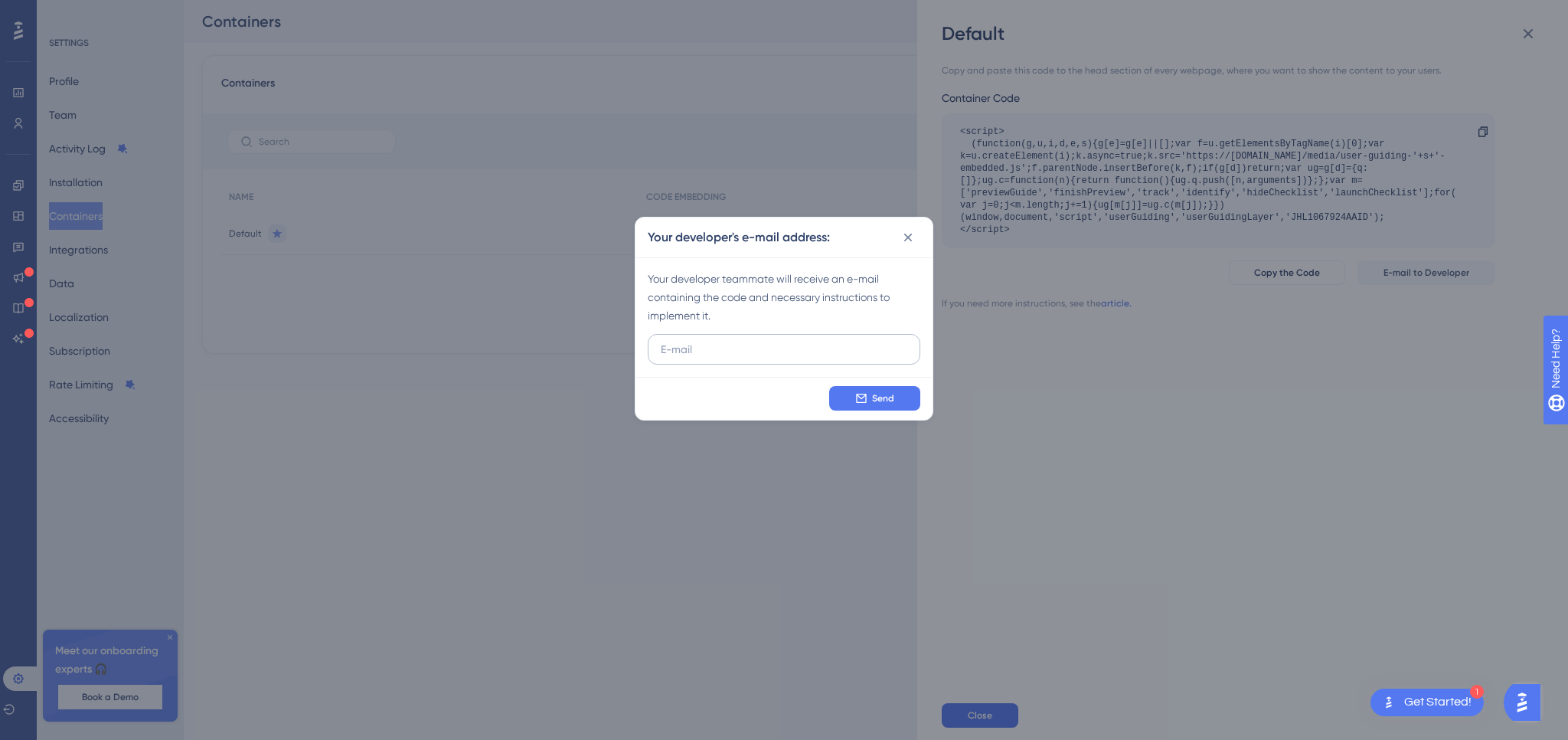
click at [725, 345] on input "text" at bounding box center [784, 349] width 246 height 17
type input "g"
click at [753, 353] on input "j" at bounding box center [784, 349] width 246 height 17
paste input "<script> (function(g,u,i,d,e,s){g[e]=g[e]||[];var f=u.getElementsByTagName(i)[0…"
type input "<script> (function(g,u,i,d,e,s){g[e]=g[e]||[];var f=u.getElementsByTagName(i)[0…"
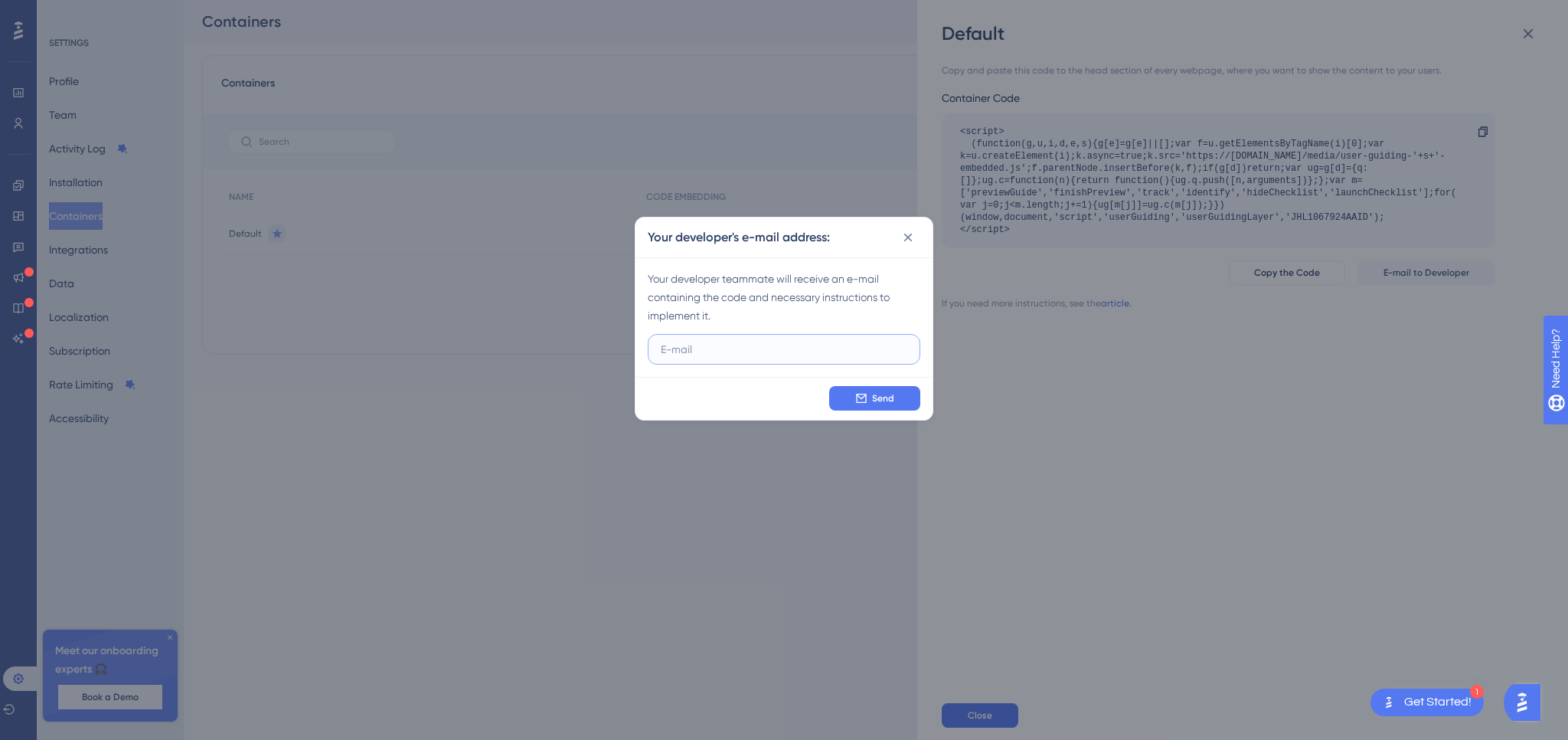
click at [722, 339] on label at bounding box center [784, 349] width 273 height 30
click at [722, 341] on input "text" at bounding box center [784, 349] width 246 height 17
paste input "joaopaulo@bluems.com"
type input "joaopaulo@bluems.com"
click at [882, 397] on span "Send" at bounding box center [883, 398] width 22 height 12
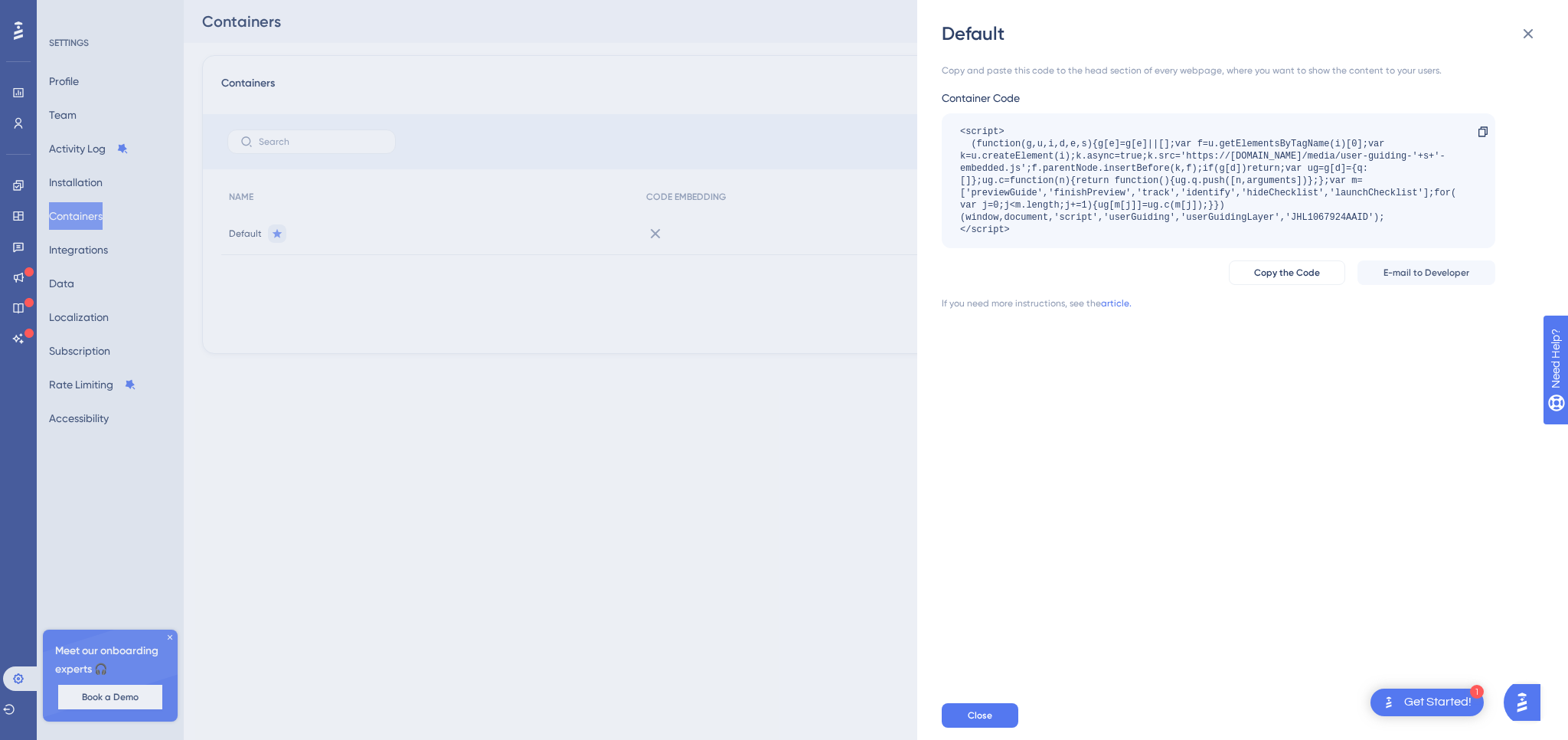
click at [1164, 480] on div "Copy and paste this code to the head section of every webpage, where you want t…" at bounding box center [1250, 368] width 617 height 645
click at [1114, 304] on link "article." at bounding box center [1116, 303] width 30 height 12
click at [1528, 36] on icon at bounding box center [1528, 34] width 19 height 19
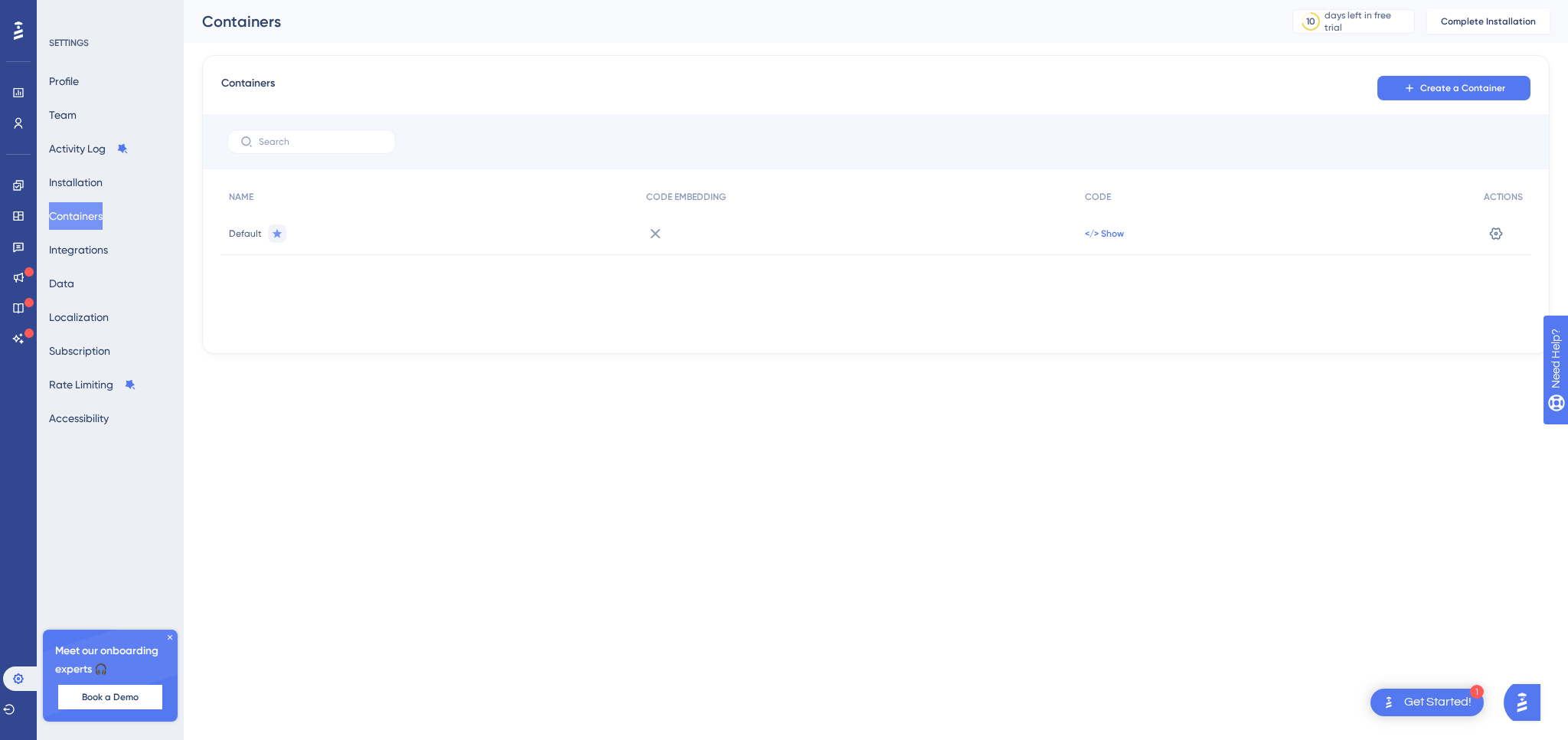
click at [1101, 228] on span "</> Show" at bounding box center [1104, 234] width 39 height 12
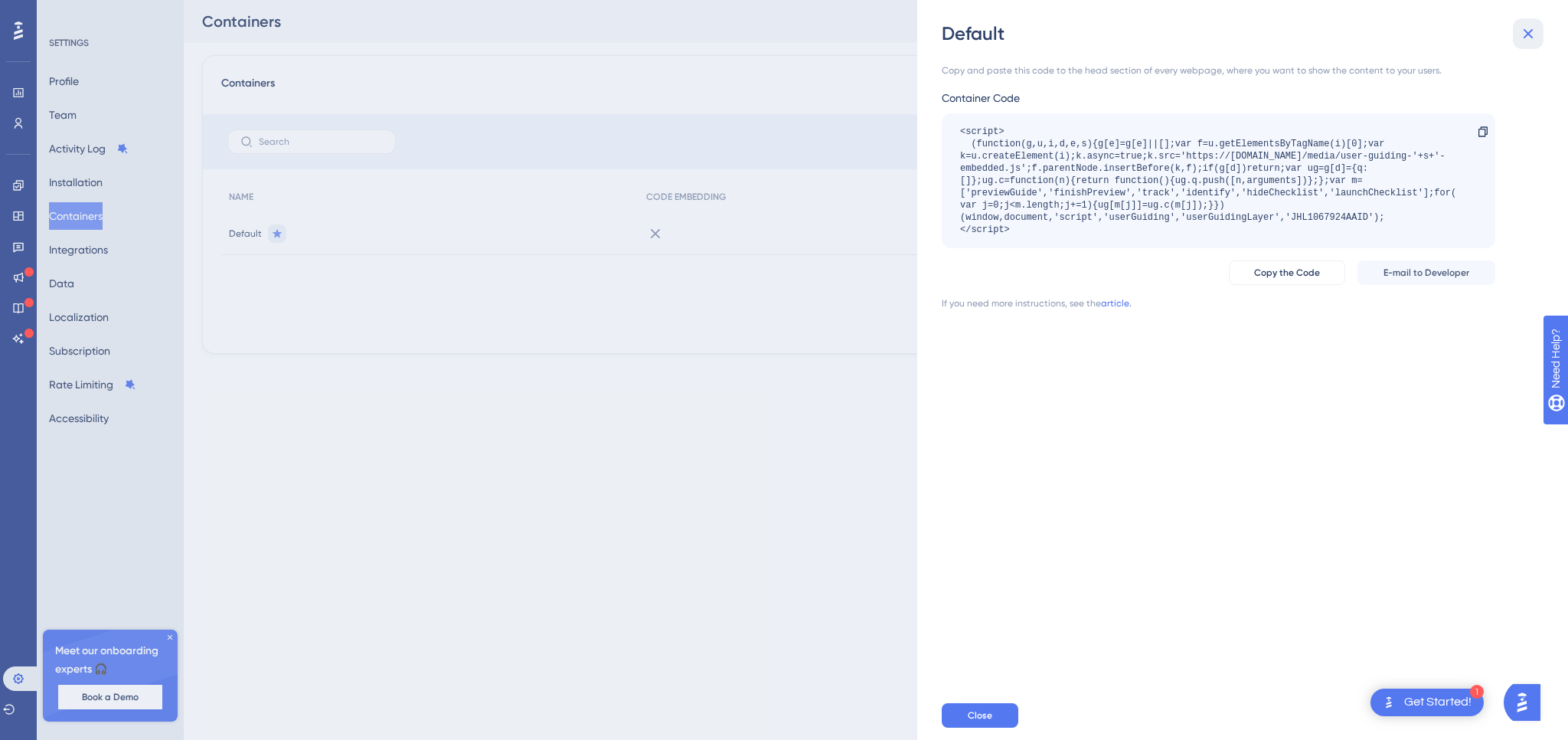
click at [1538, 31] on button at bounding box center [1527, 34] width 30 height 30
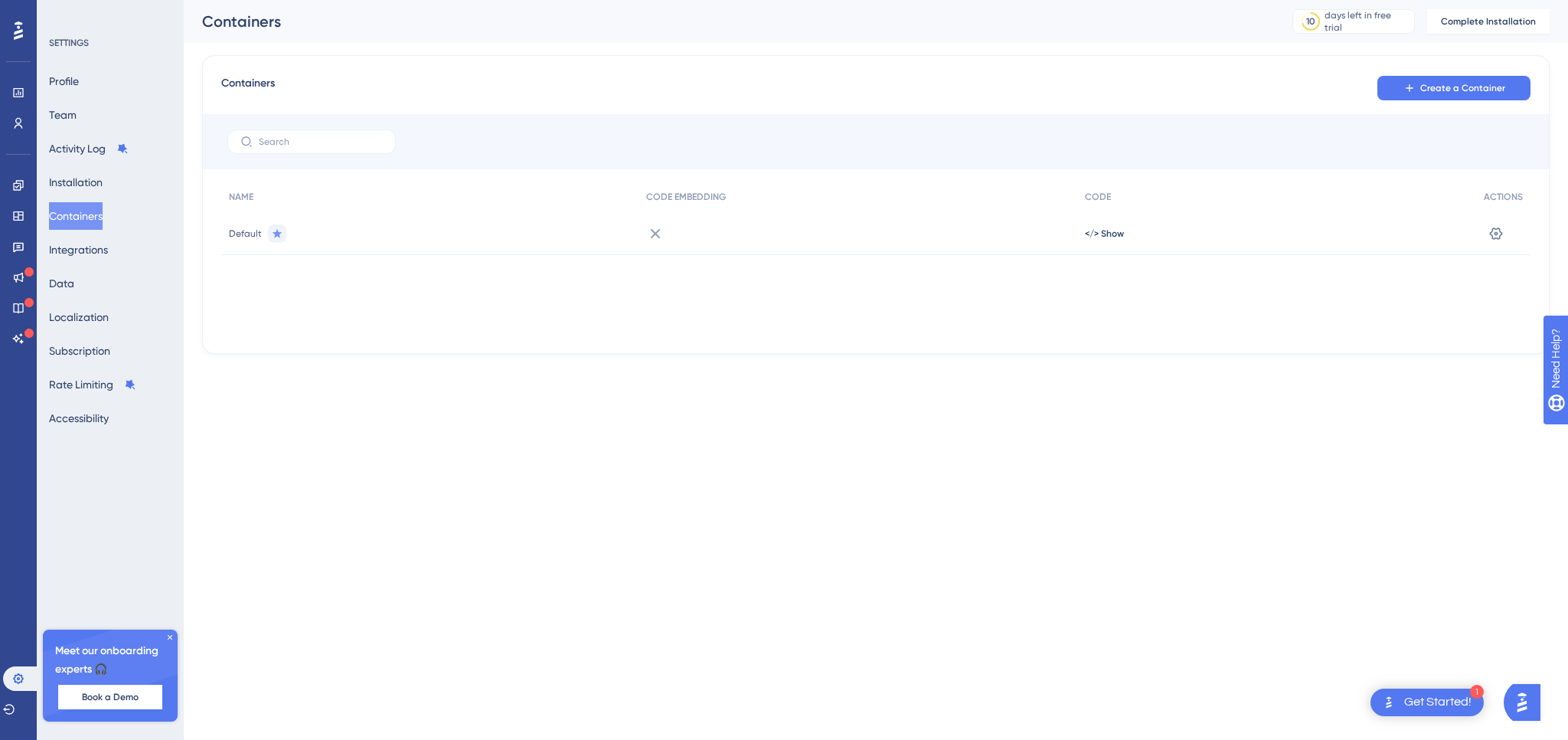
click at [82, 220] on button "Containers" at bounding box center [76, 215] width 54 height 27
click at [1485, 22] on span "Complete Installation" at bounding box center [1489, 22] width 95 height 12
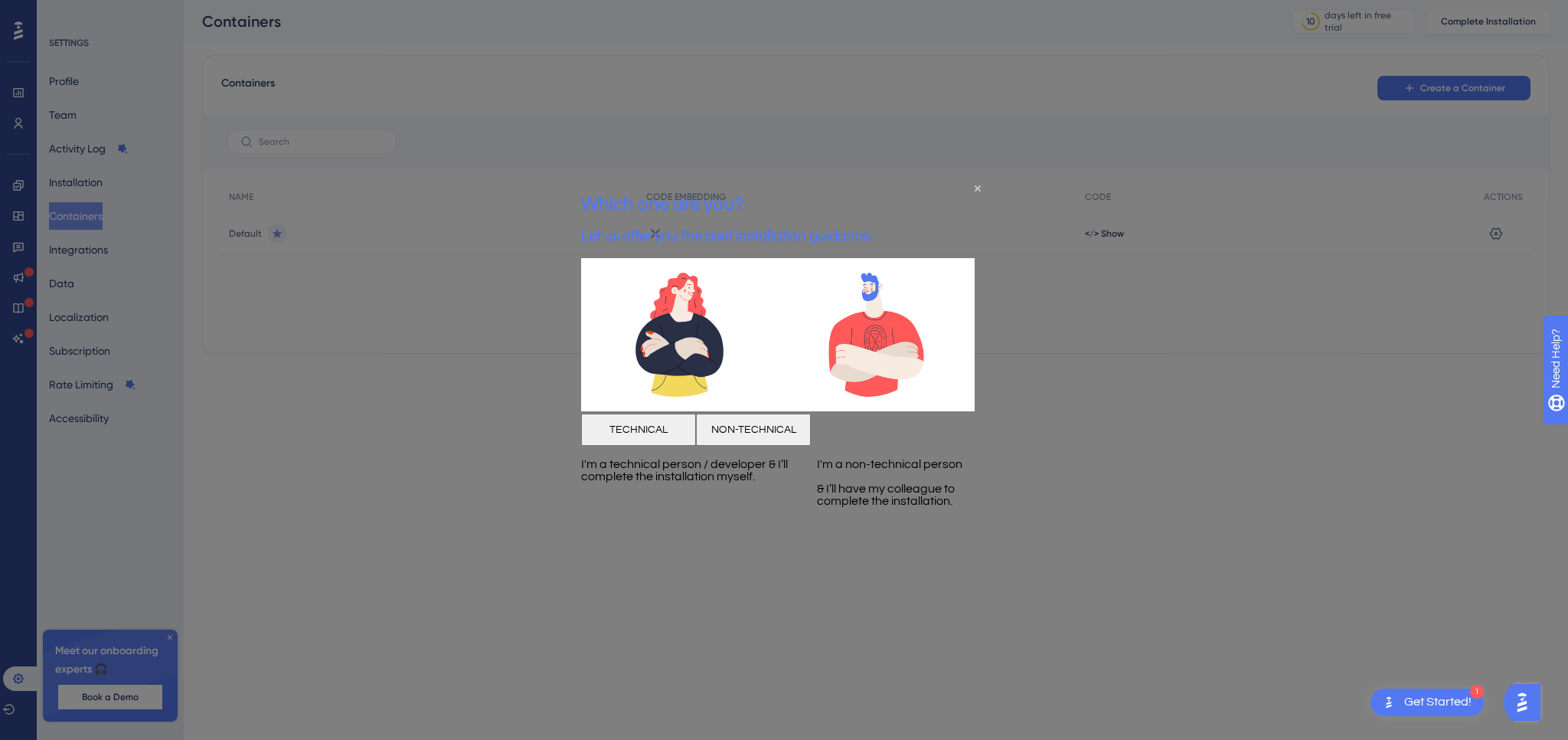
click at [679, 445] on div "TECHNICAL" at bounding box center [638, 429] width 115 height 32
click at [675, 445] on button "TECHNICAL" at bounding box center [638, 429] width 115 height 32
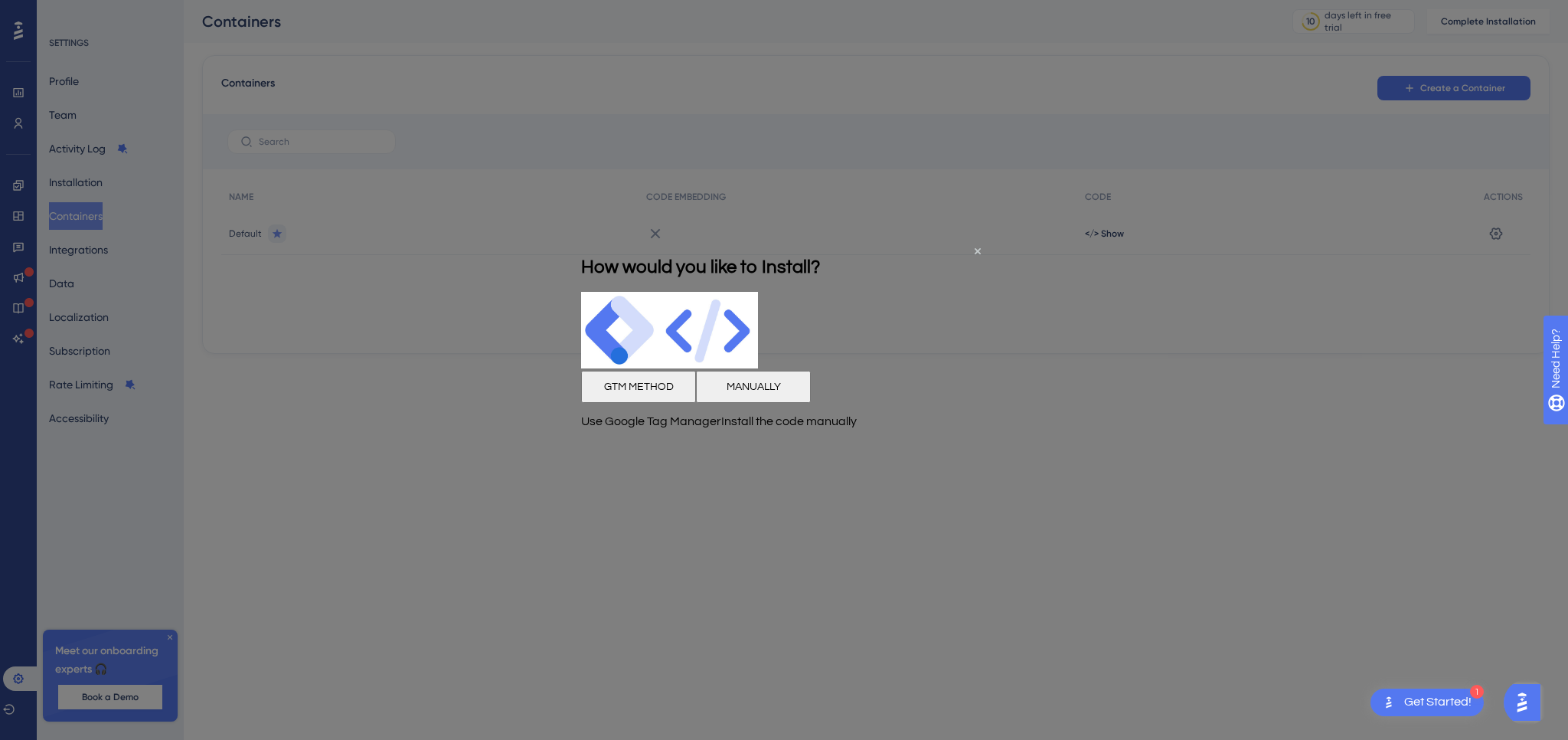
click at [810, 403] on button "MANUALLY" at bounding box center [753, 387] width 115 height 32
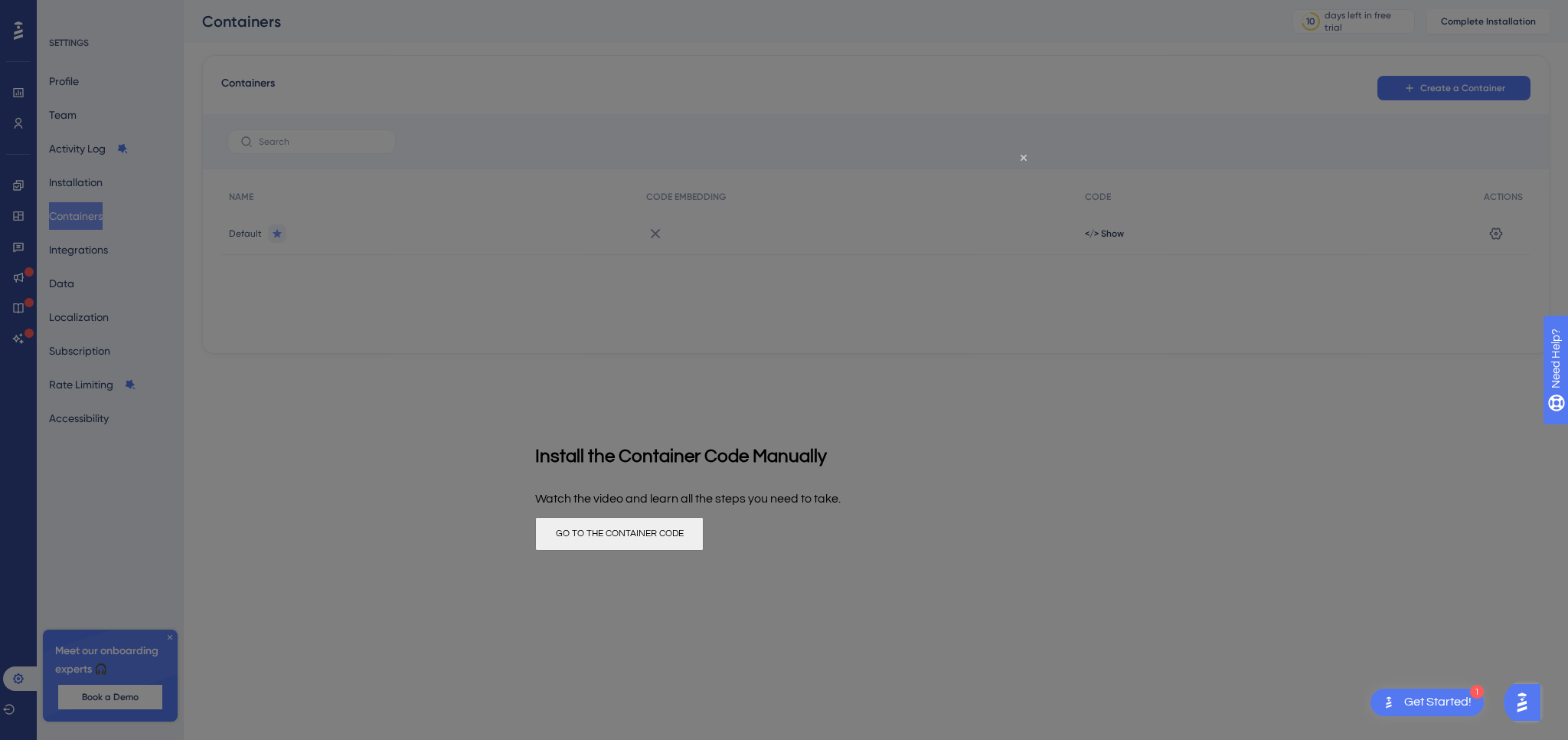
click at [704, 551] on button "GO TO THE CONTAINER CODE" at bounding box center [620, 533] width 168 height 34
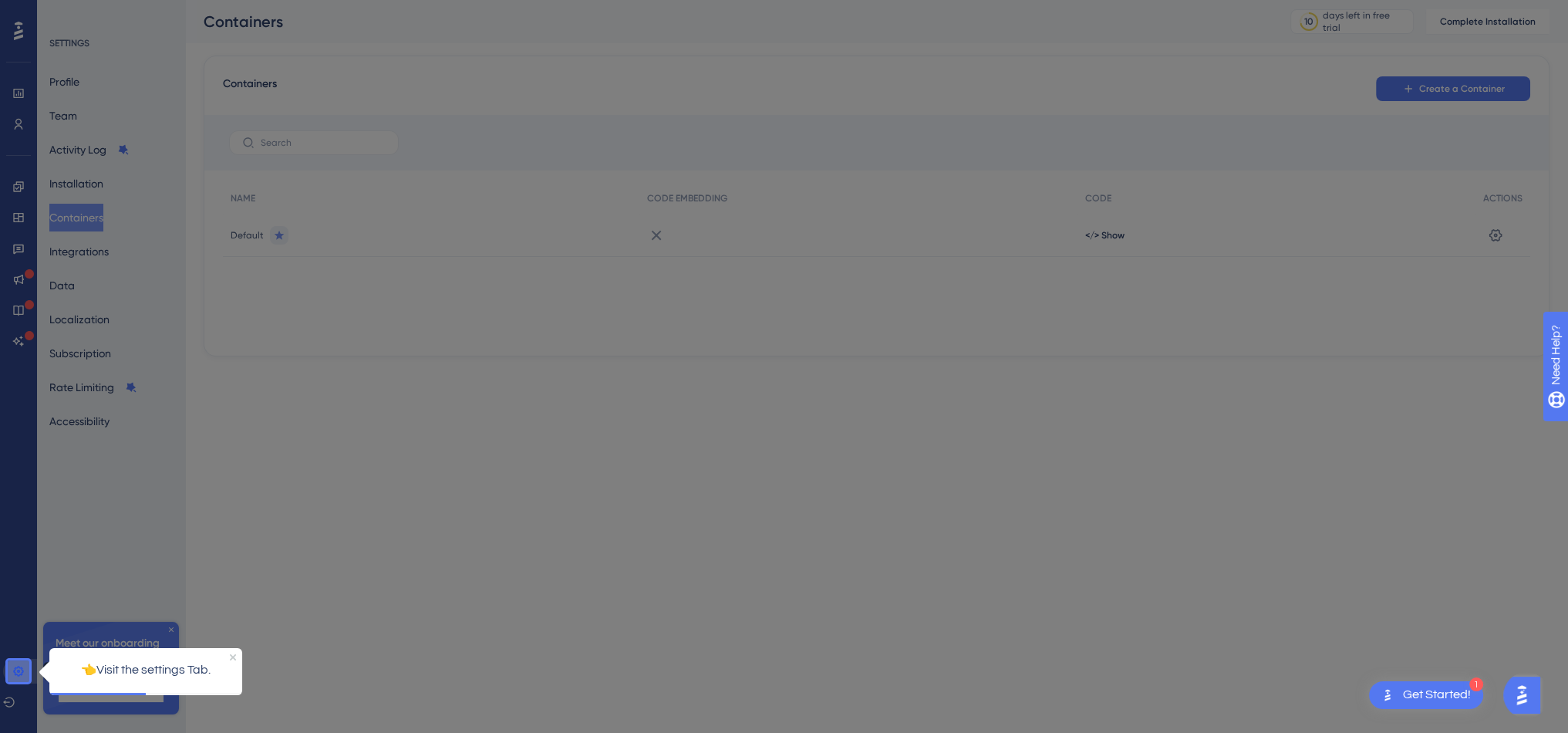
click at [13, 674] on icon at bounding box center [19, 672] width 13 height 13
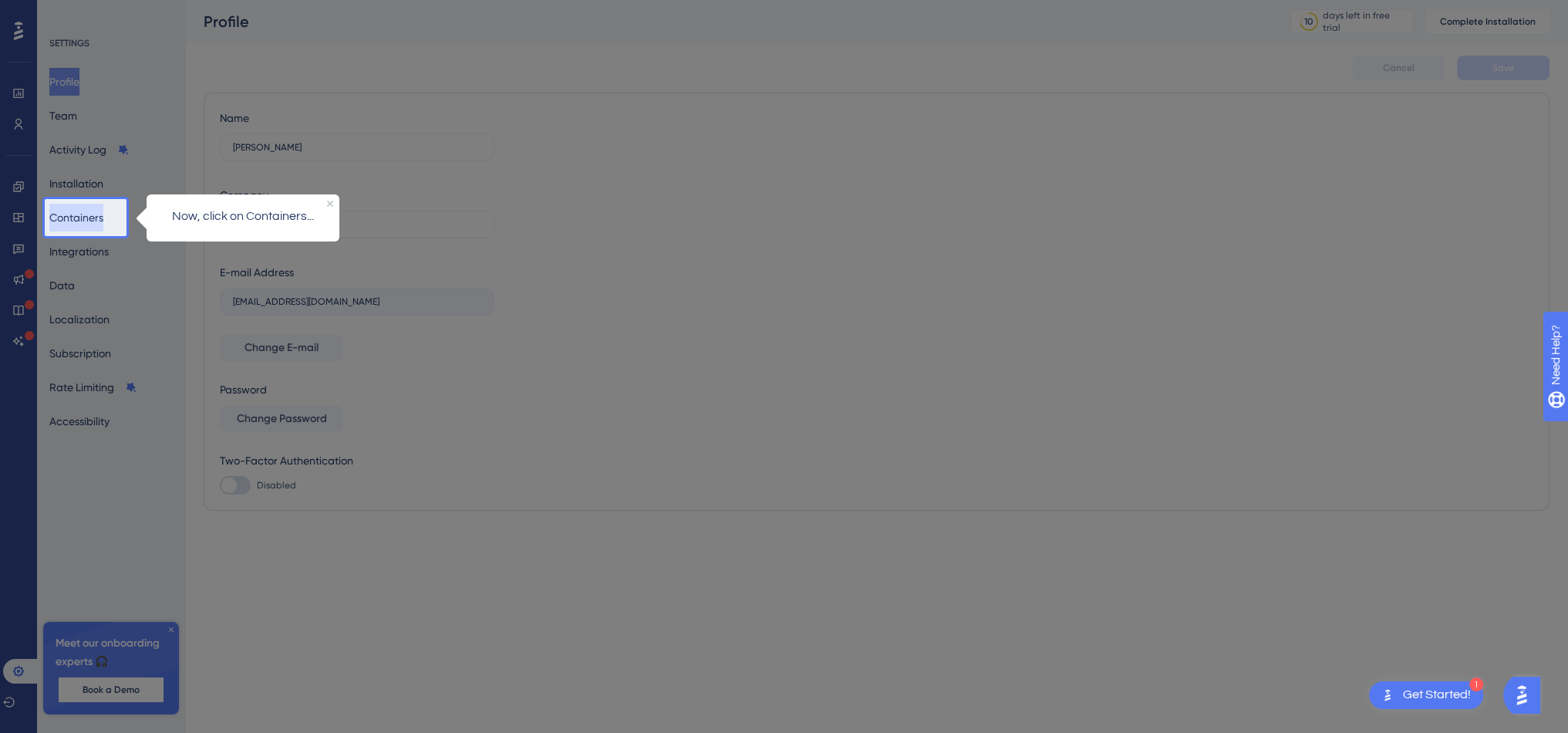
click at [93, 230] on button "Containers" at bounding box center [76, 217] width 54 height 27
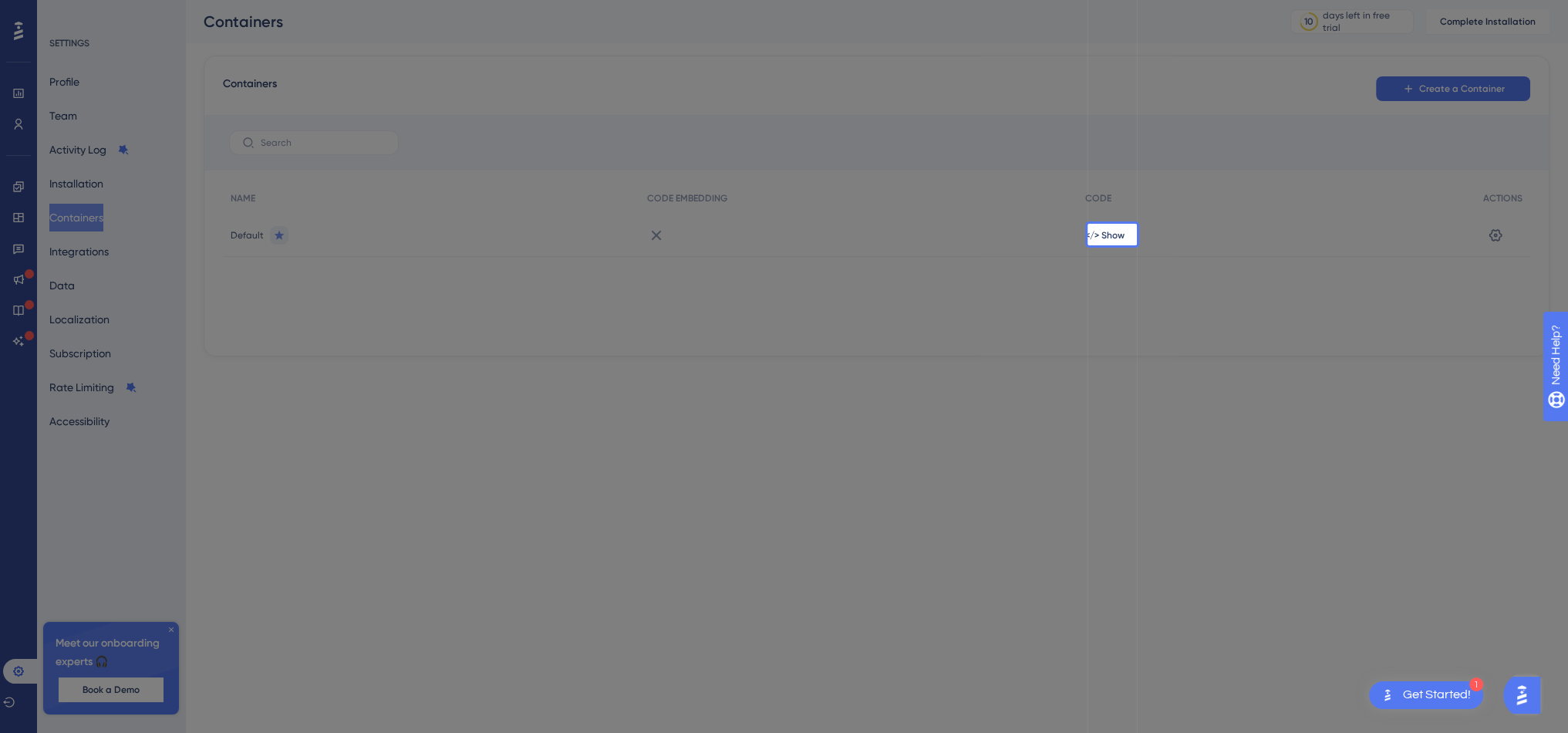
click at [93, 230] on button "Containers" at bounding box center [76, 217] width 54 height 27
click at [1103, 240] on span "</> Show" at bounding box center [1105, 236] width 39 height 13
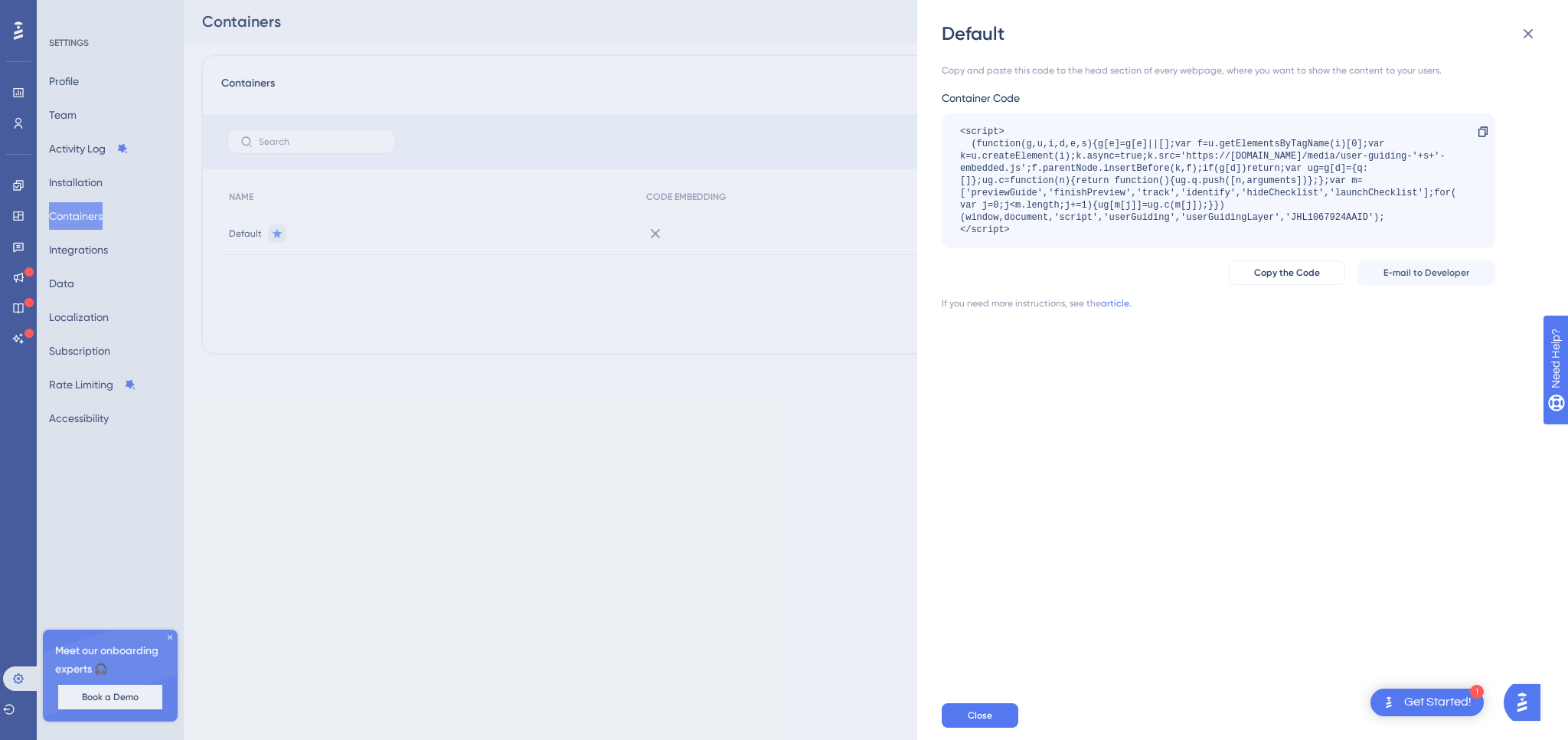
click at [1363, 605] on div "Copy and paste this code to the head section of every webpage, where you want t…" at bounding box center [1250, 368] width 617 height 645
drag, startPoint x: 1532, startPoint y: 31, endPoint x: 1516, endPoint y: 131, distance: 101.3
click at [1516, 130] on div "Default Copy and paste this code to the head section of every webpage, where yo…" at bounding box center [1242, 370] width 651 height 740
drag, startPoint x: 1533, startPoint y: 27, endPoint x: 1527, endPoint y: 111, distance: 84.2
click at [1527, 111] on div "Default Copy and paste this code to the head section of every webpage, where yo…" at bounding box center [1242, 370] width 651 height 740
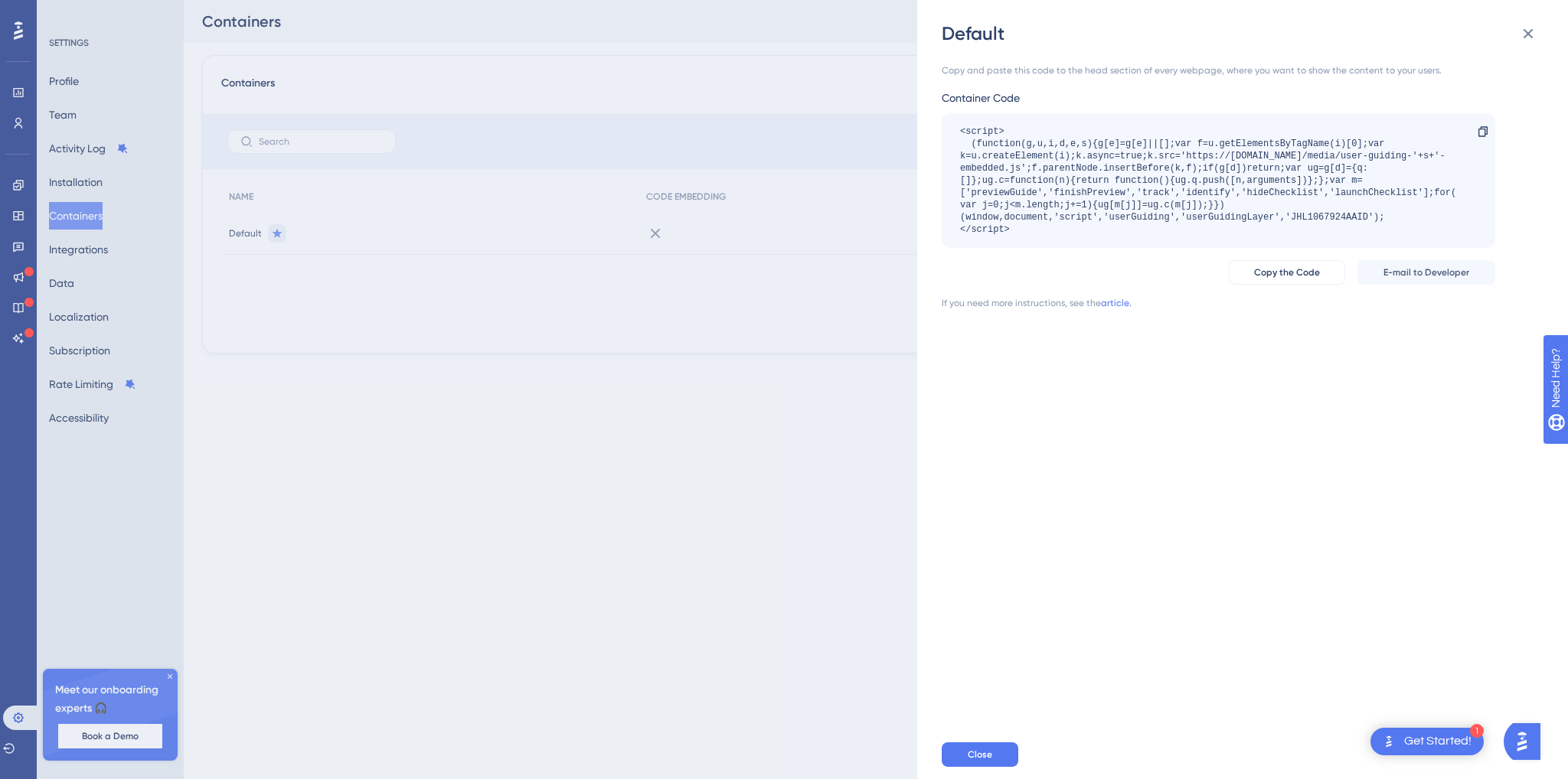
click at [1094, 576] on div "Copy and paste this code to the head section of every webpage, where you want t…" at bounding box center [1250, 388] width 617 height 684
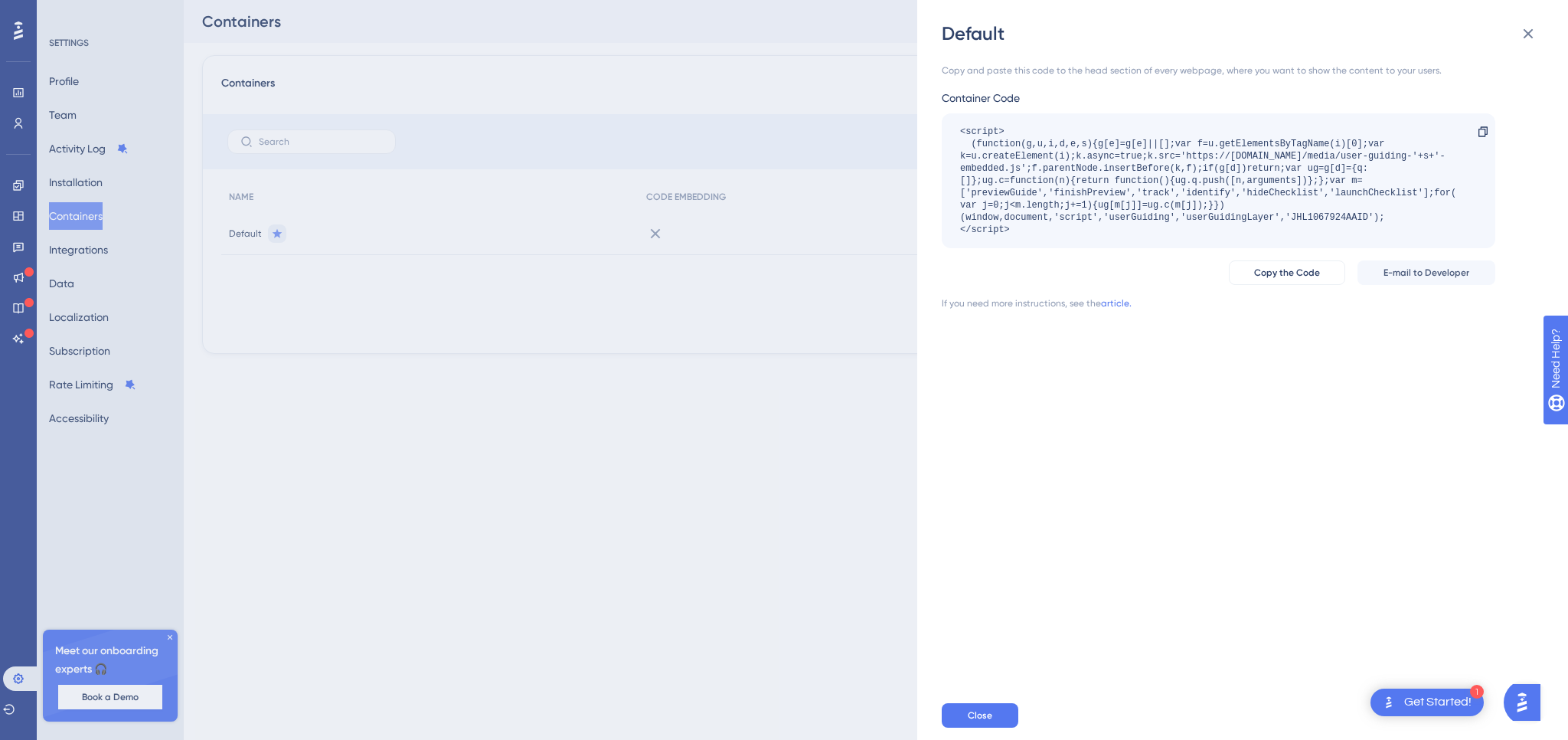
click at [16, 194] on div "Default Copy and paste this code to the head section of every webpage, where yo…" at bounding box center [784, 370] width 1568 height 740
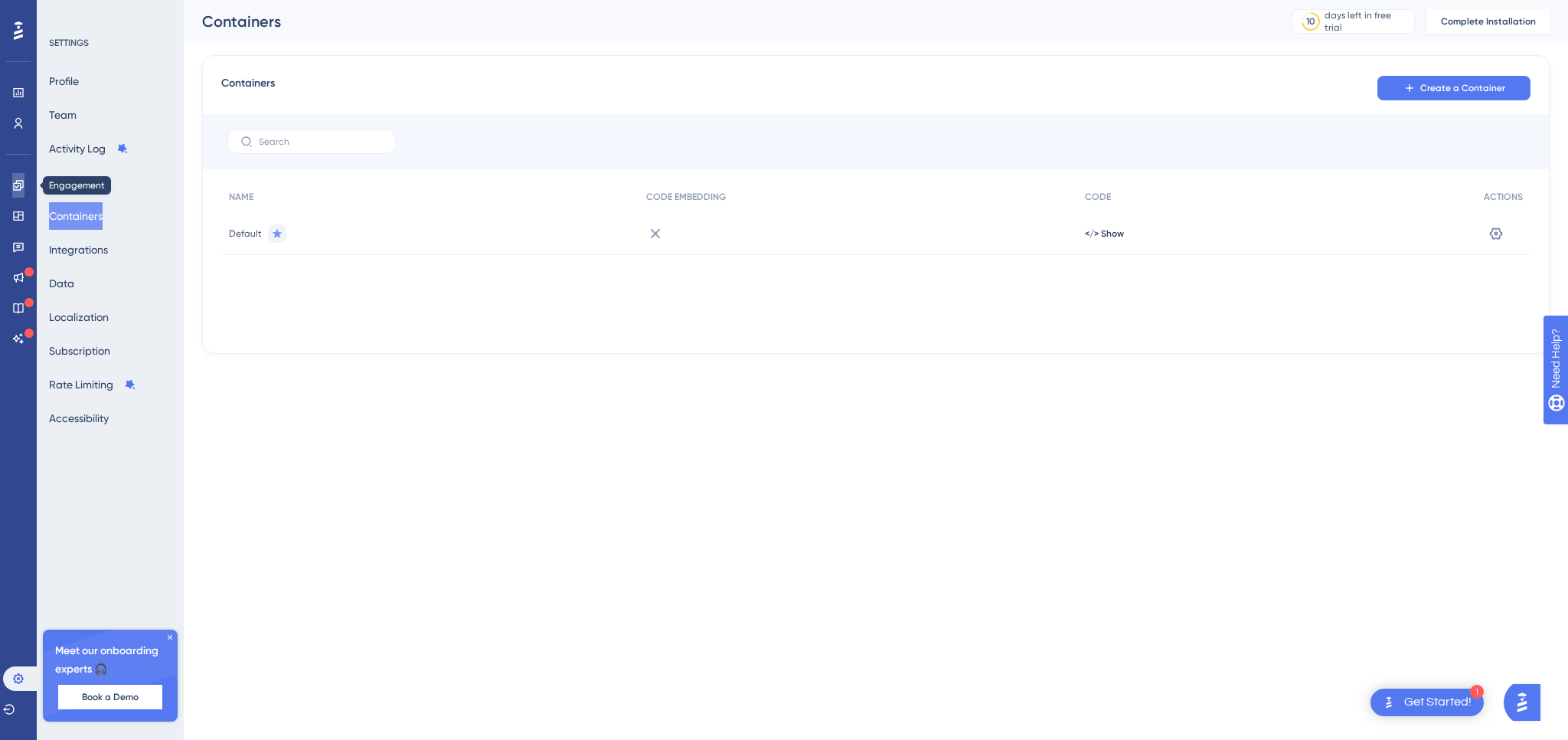
click at [19, 189] on icon at bounding box center [18, 185] width 10 height 10
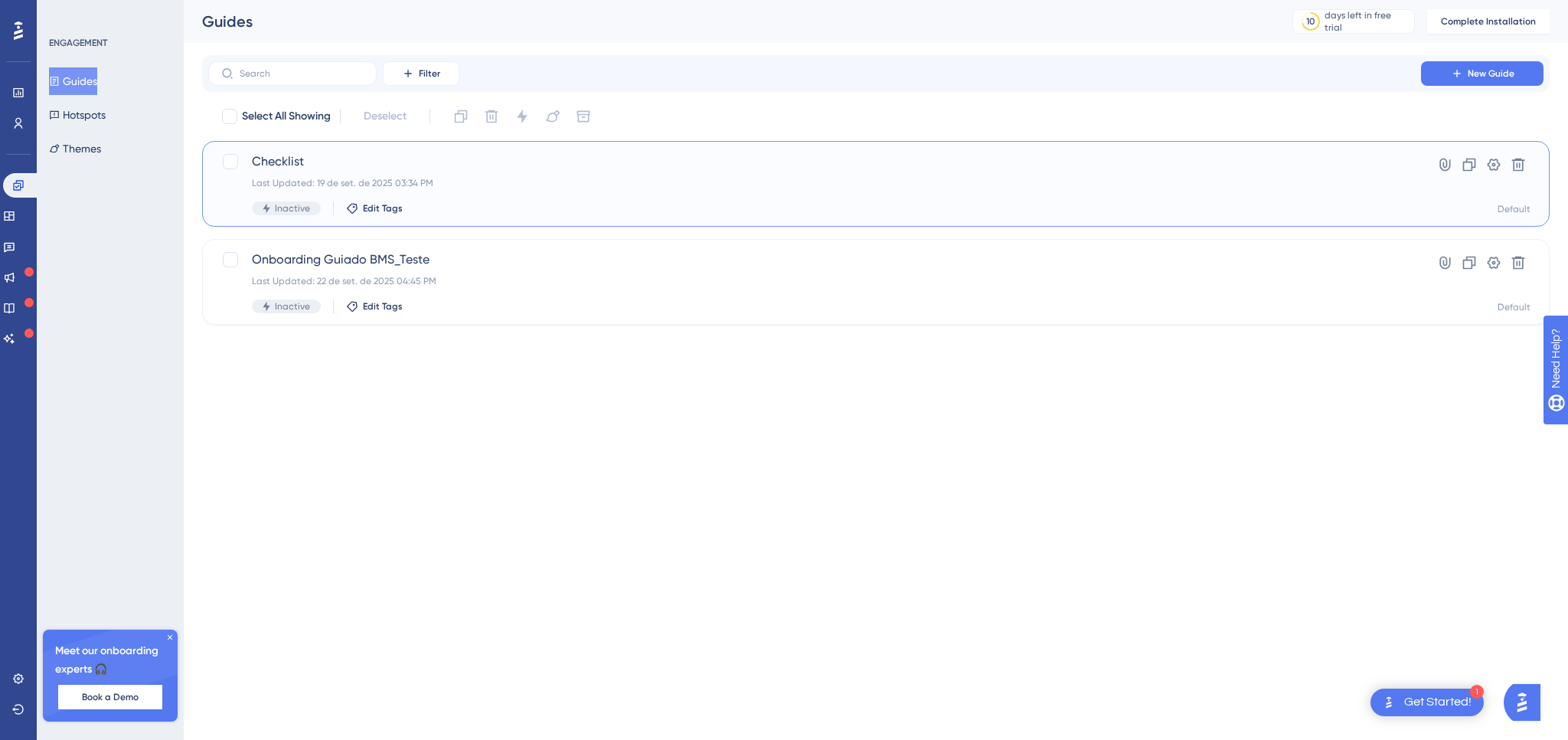
click at [556, 187] on div "Last Updated: 19 de set. de 2025 03:34 PM" at bounding box center [814, 183] width 1125 height 12
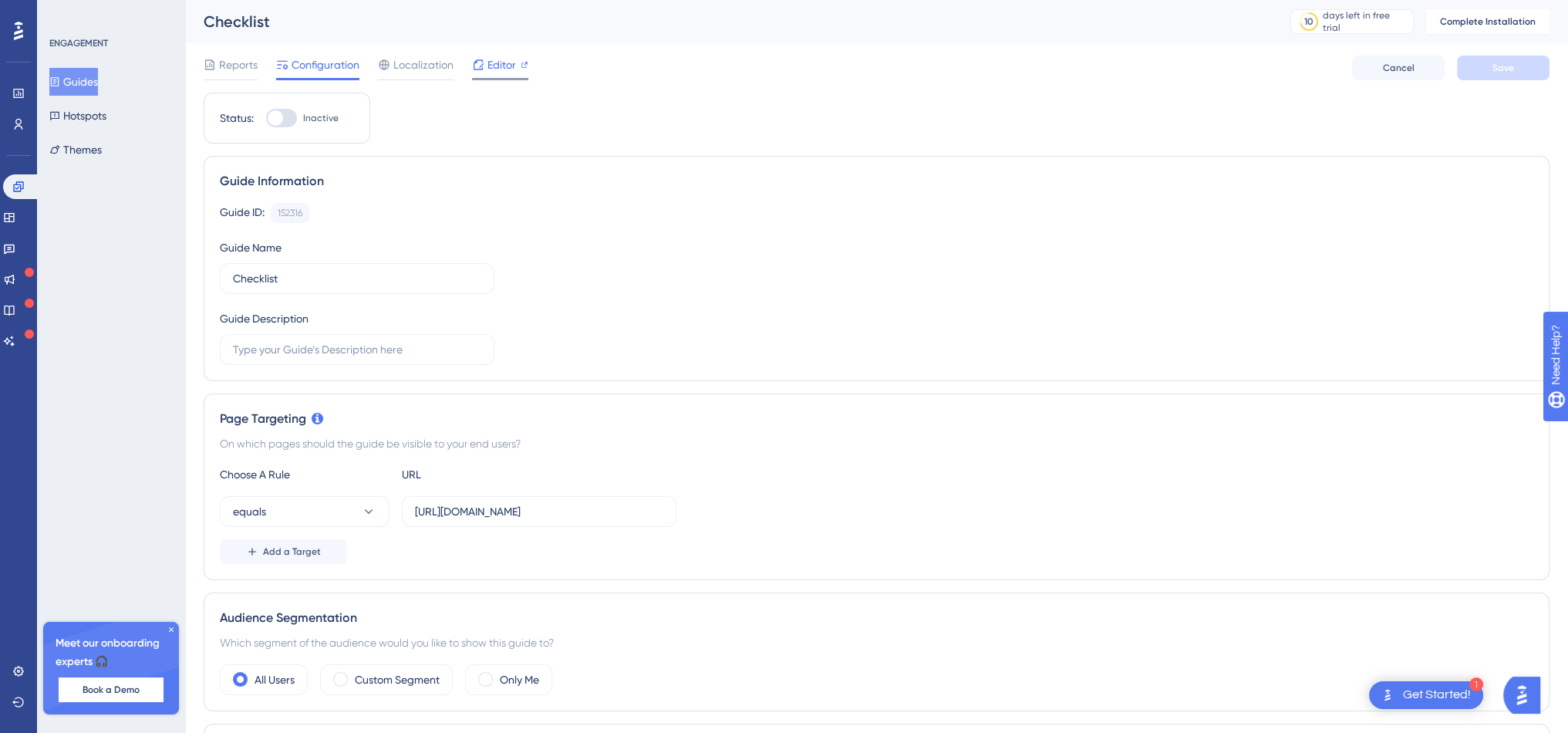
click at [514, 61] on span "Editor" at bounding box center [502, 65] width 28 height 19
click at [106, 122] on button "Hotspots" at bounding box center [78, 115] width 57 height 27
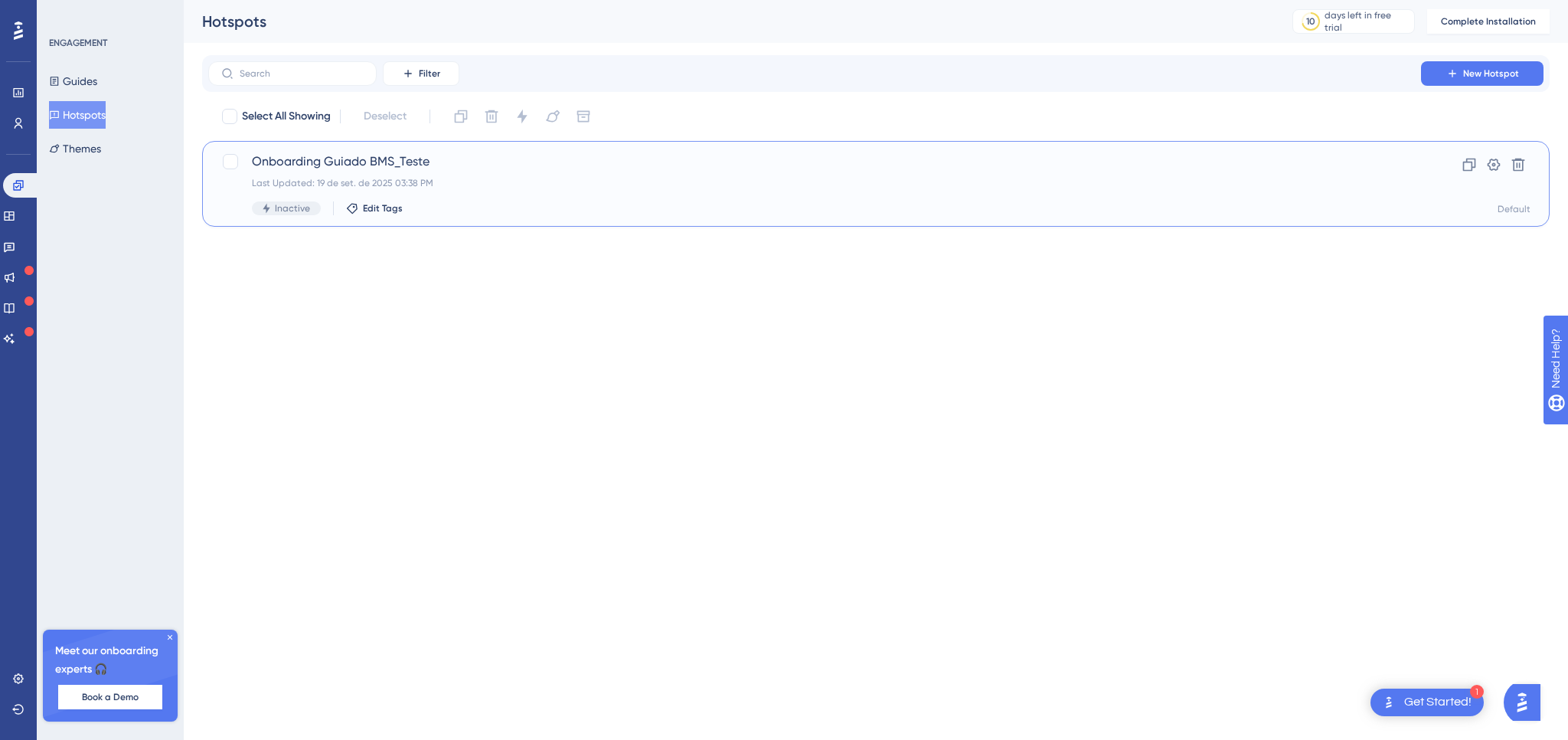
click at [447, 189] on div "Onboarding Guiado BMS_Teste Last Updated: 19 de set. de 2025 03:38 PM Inactive …" at bounding box center [814, 184] width 1125 height 63
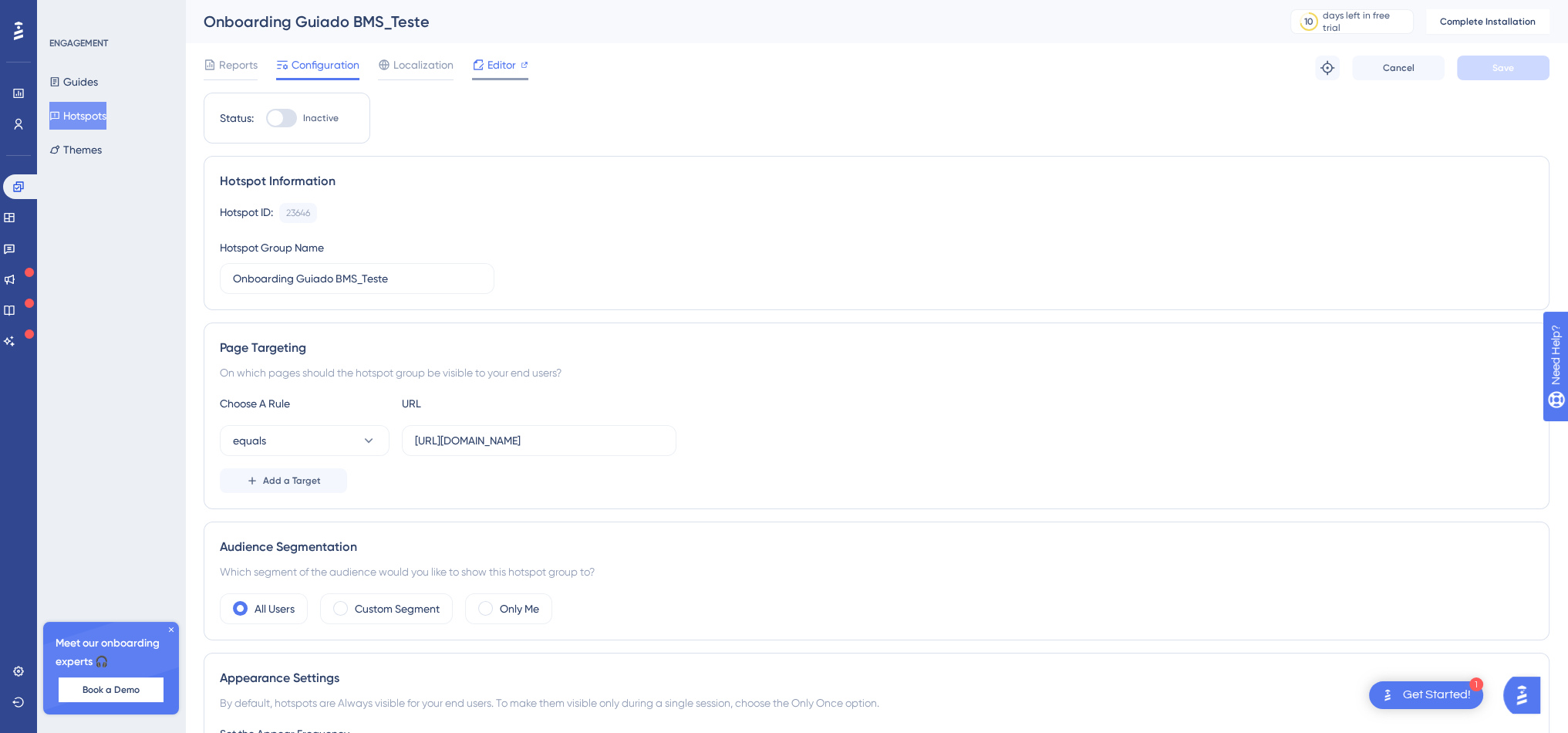
click at [495, 72] on span "Editor" at bounding box center [502, 65] width 28 height 19
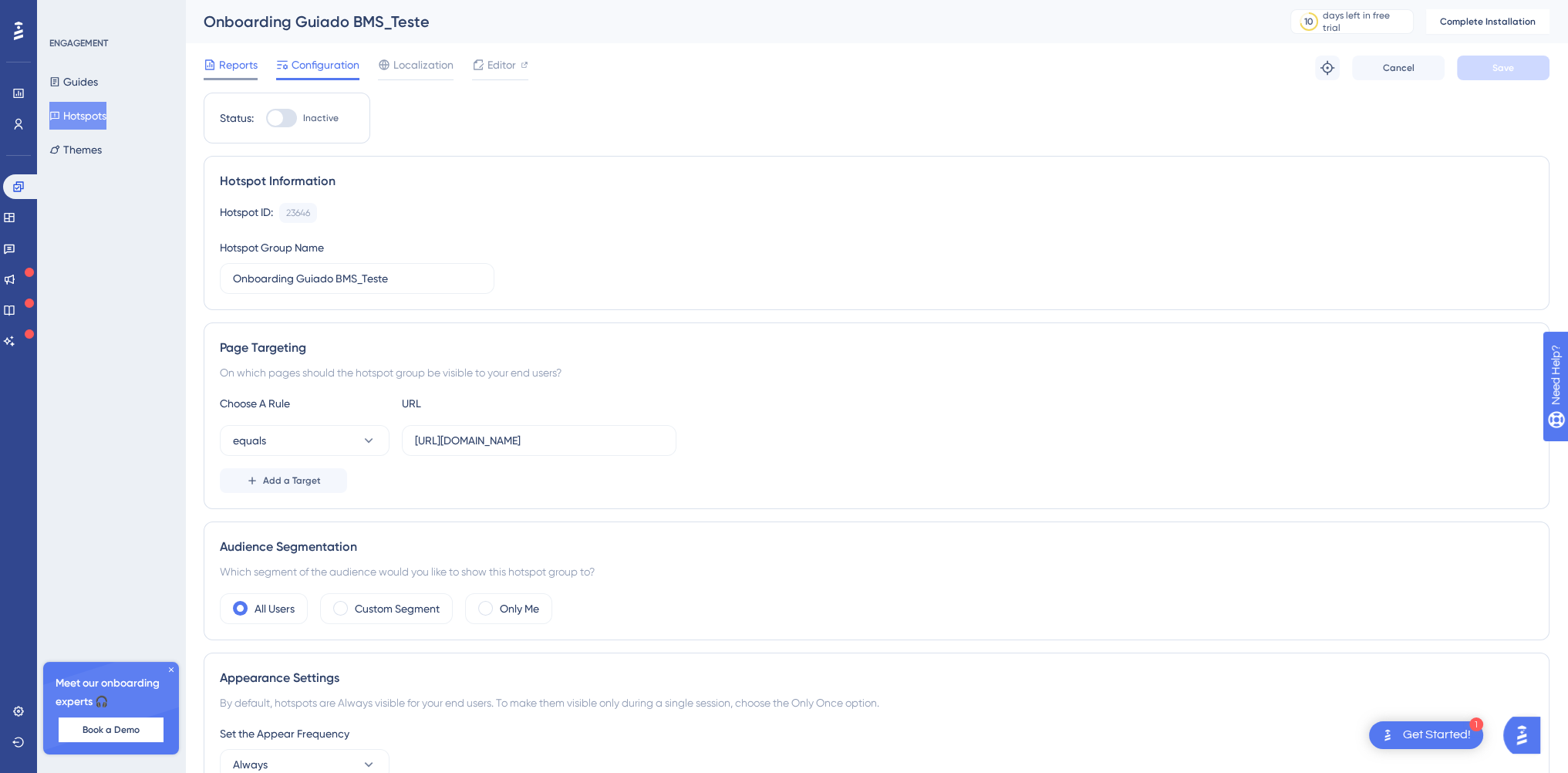
click at [232, 66] on span "Reports" at bounding box center [238, 65] width 38 height 19
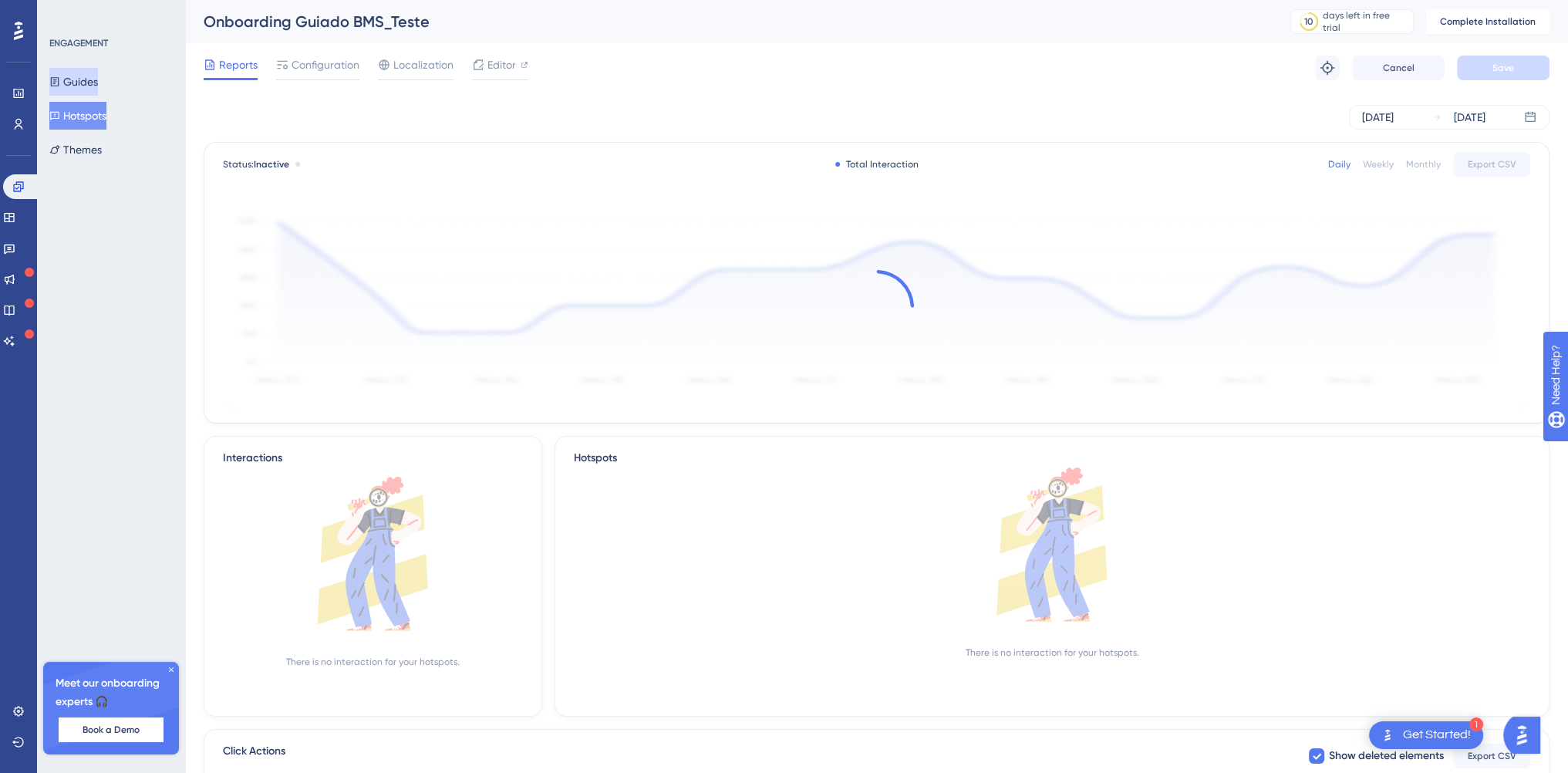
click at [85, 83] on button "Guides" at bounding box center [74, 81] width 49 height 27
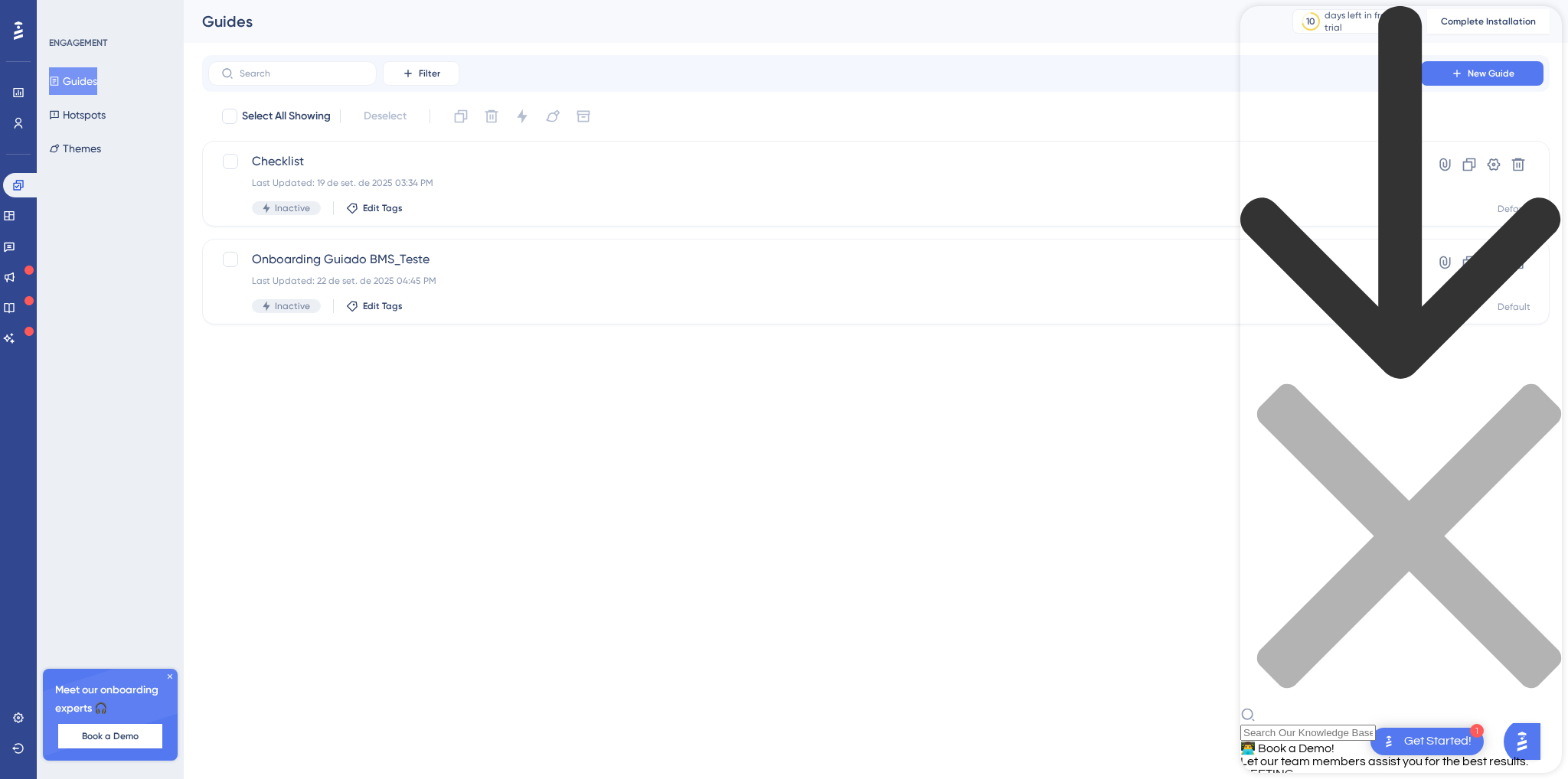
click at [1326, 86] on div "Resource Center Header" at bounding box center [1401, 373] width 322 height 735
type input "como garanto que a minha instalação está correta?"
click at [410, 0] on html "1 Get Started! Performance Users Engagement Widgets Feedback Product Updates Kn…" at bounding box center [784, 0] width 1568 height 0
click at [10, 277] on link at bounding box center [9, 277] width 12 height 24
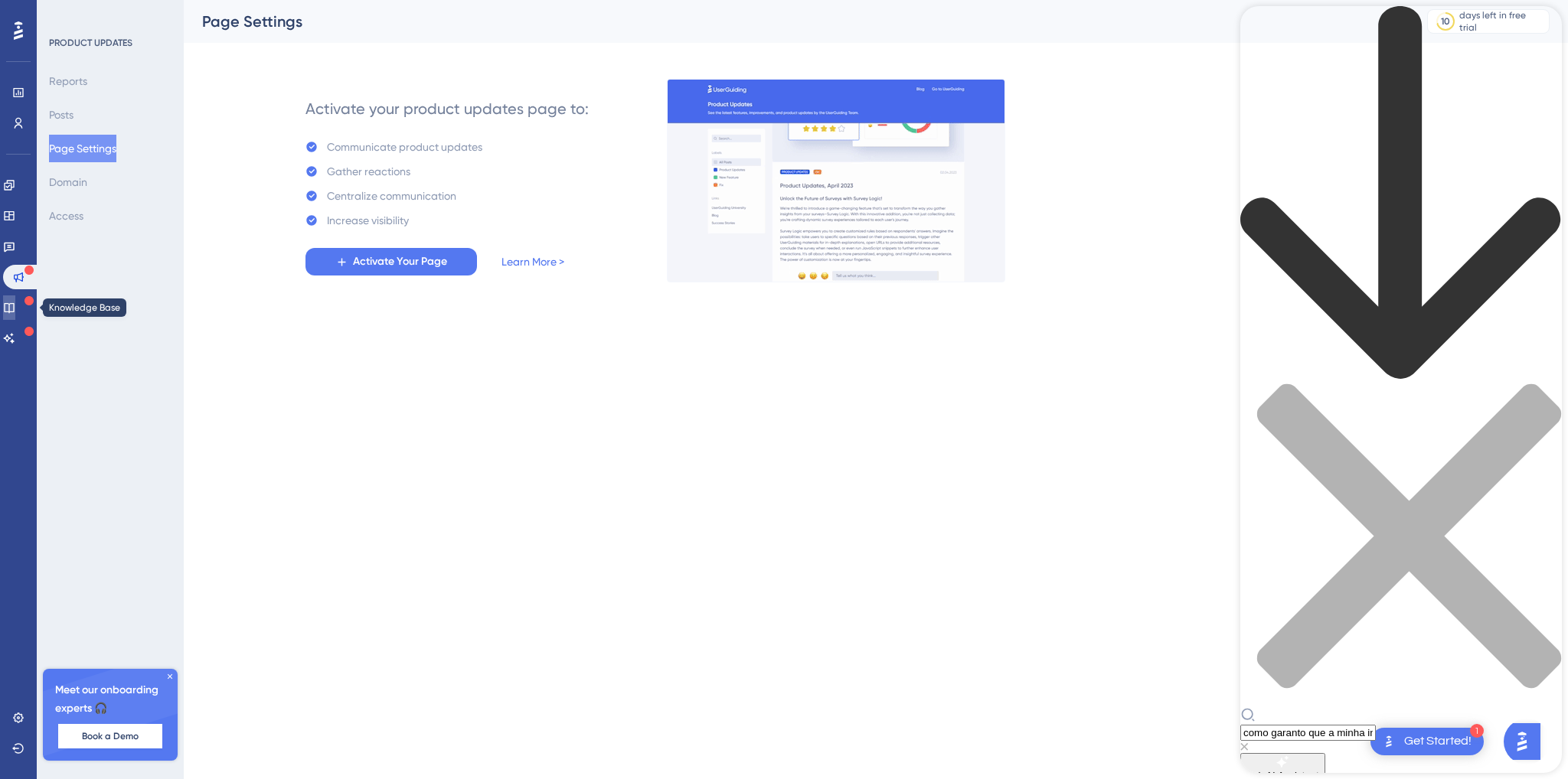
click at [16, 306] on icon at bounding box center [9, 308] width 12 height 12
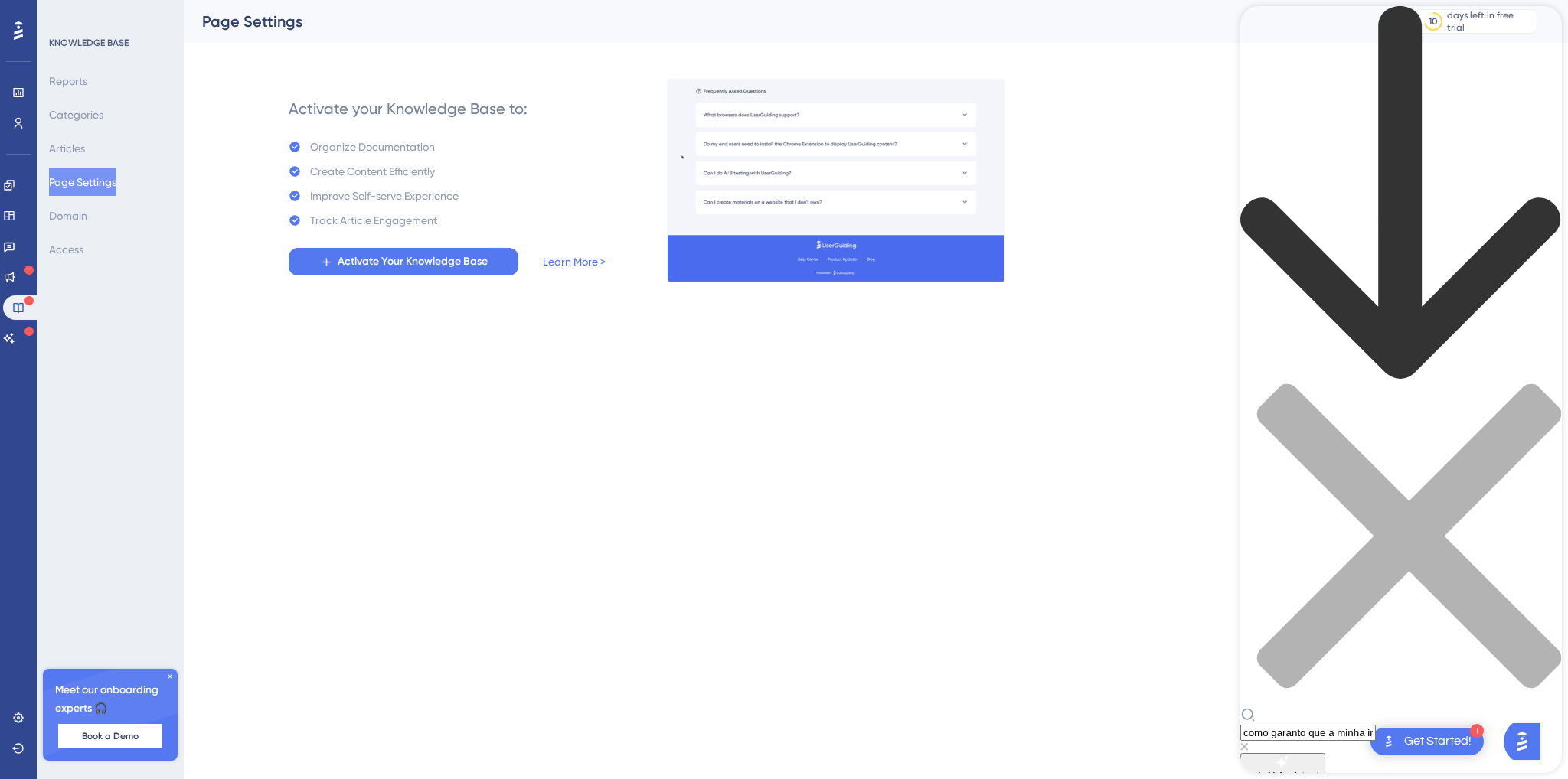
click at [760, 0] on html "1 Get Started! Performance Users Engagement Widgets Feedback Product Updates Kn…" at bounding box center [784, 0] width 1568 height 0
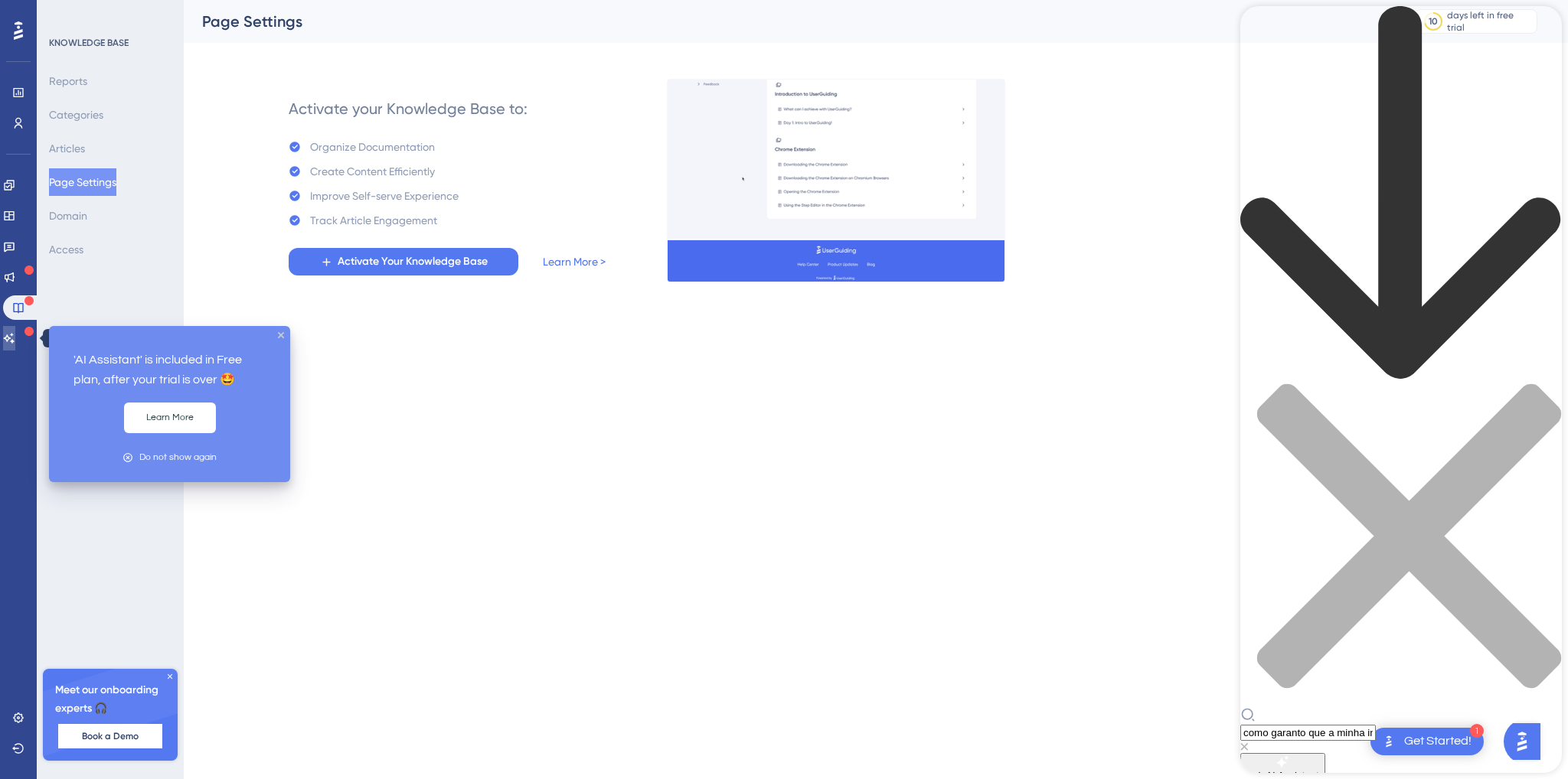
click at [15, 338] on icon at bounding box center [9, 337] width 11 height 10
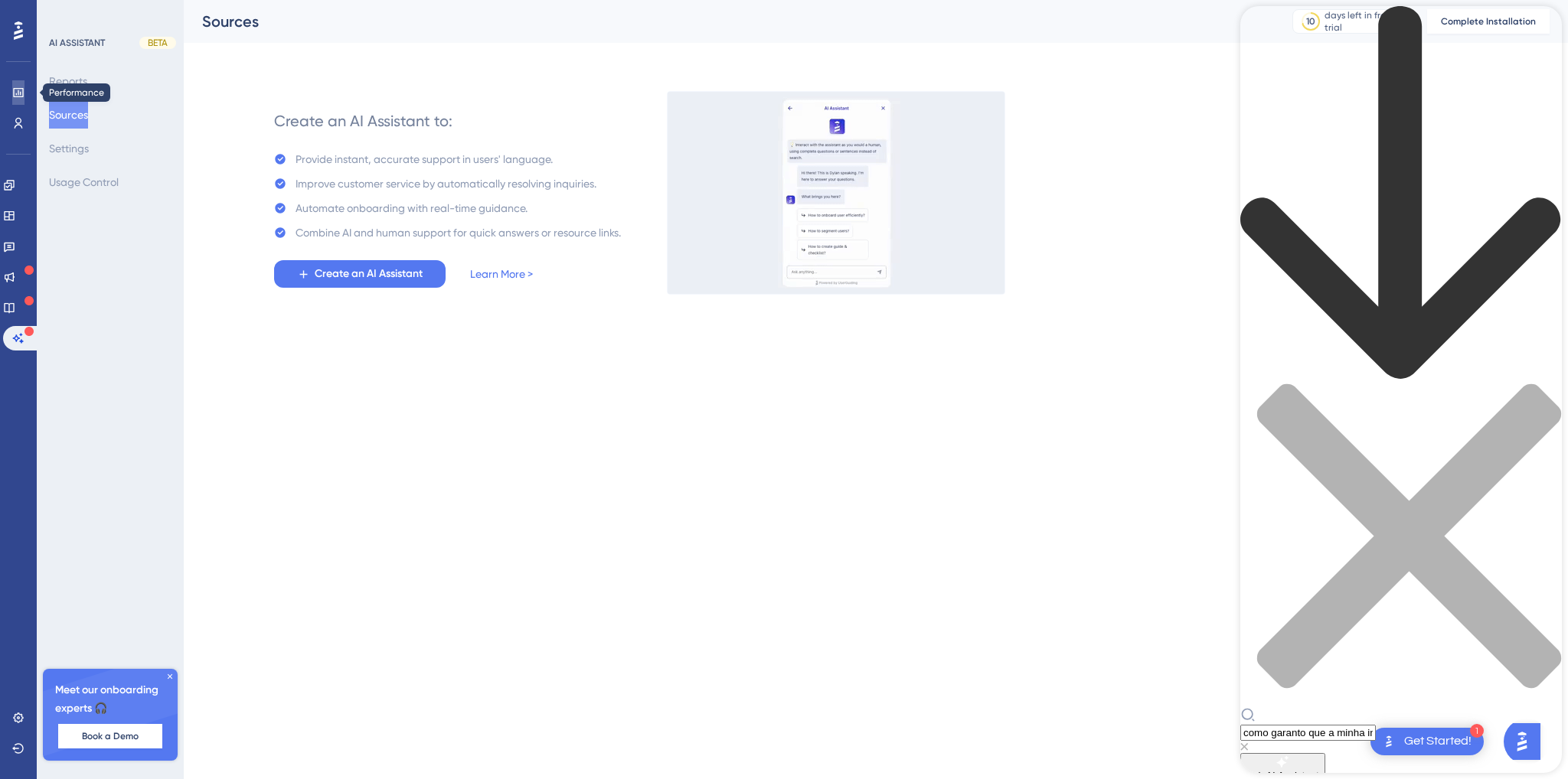
click at [16, 93] on icon at bounding box center [19, 93] width 12 height 12
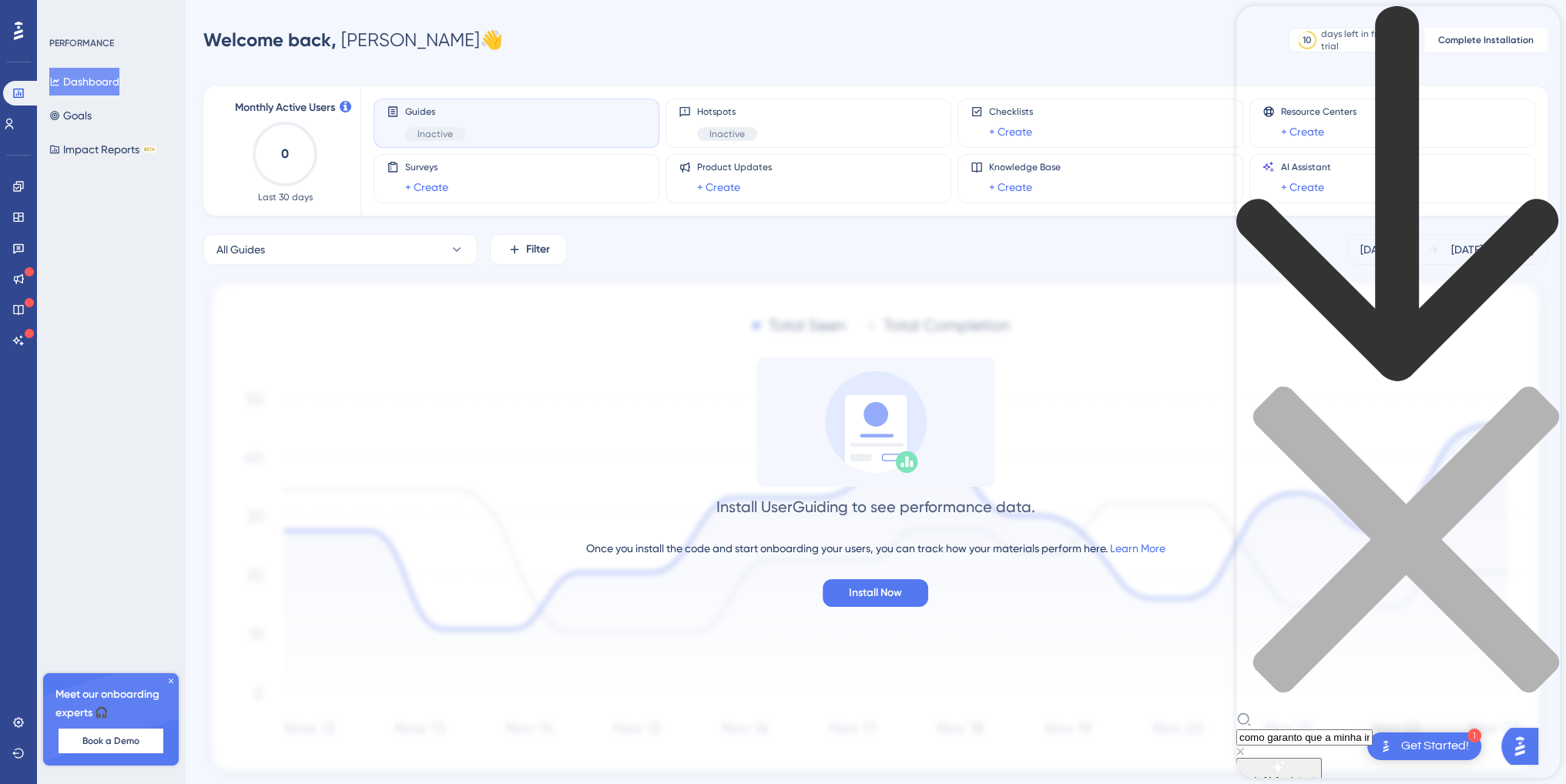
click at [881, 49] on div "Welcome back, Giovanna 👋 10 days left in free trial Click to see upgrade option…" at bounding box center [875, 39] width 1344 height 31
click at [1534, 387] on icon "close resource center" at bounding box center [1407, 539] width 306 height 306
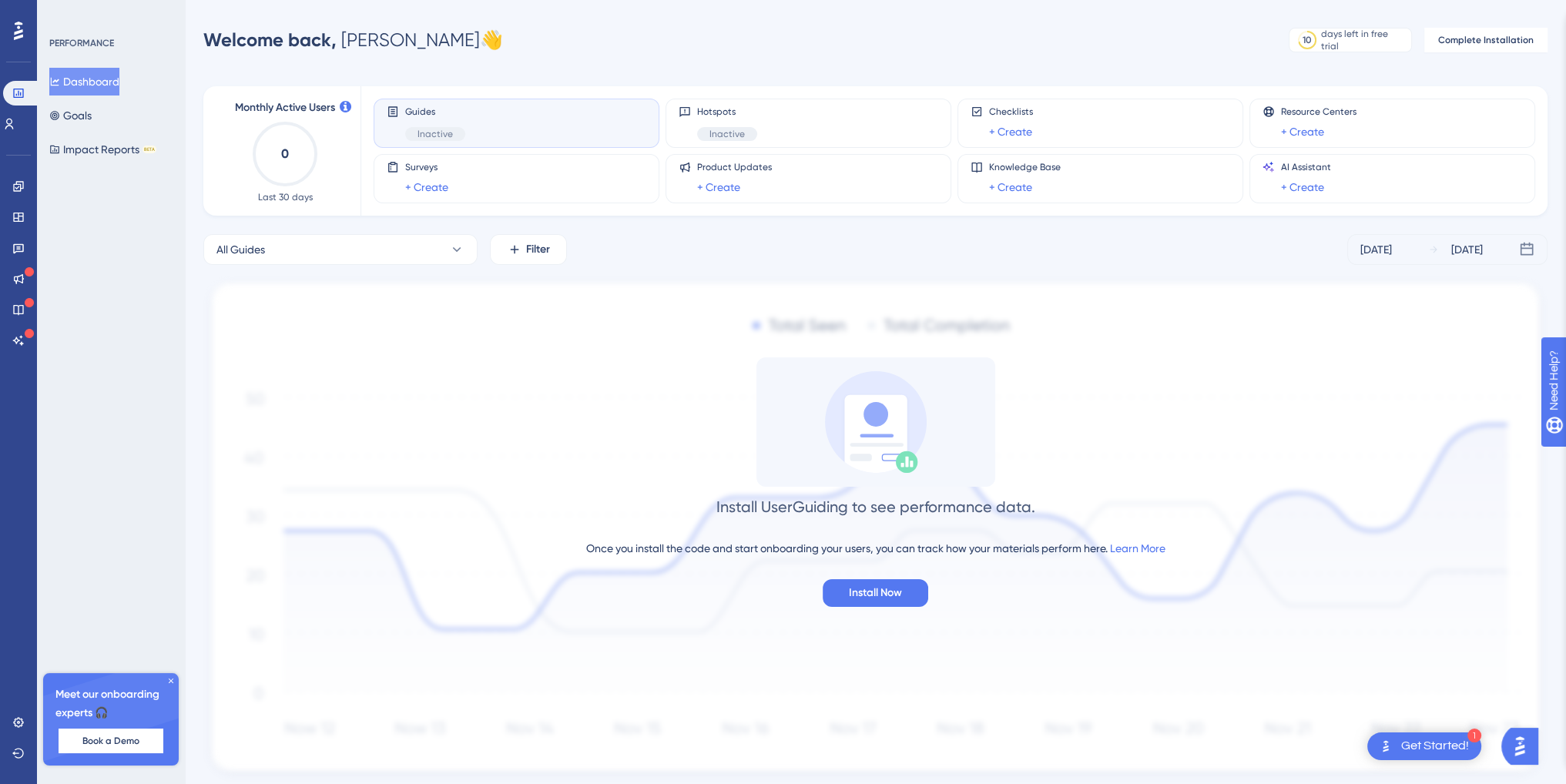
click at [900, 66] on div "Performance Users Engagement Widgets Feedback Product Updates Knowledge Base AI…" at bounding box center [876, 415] width 1382 height 782
click at [15, 195] on link at bounding box center [19, 186] width 13 height 24
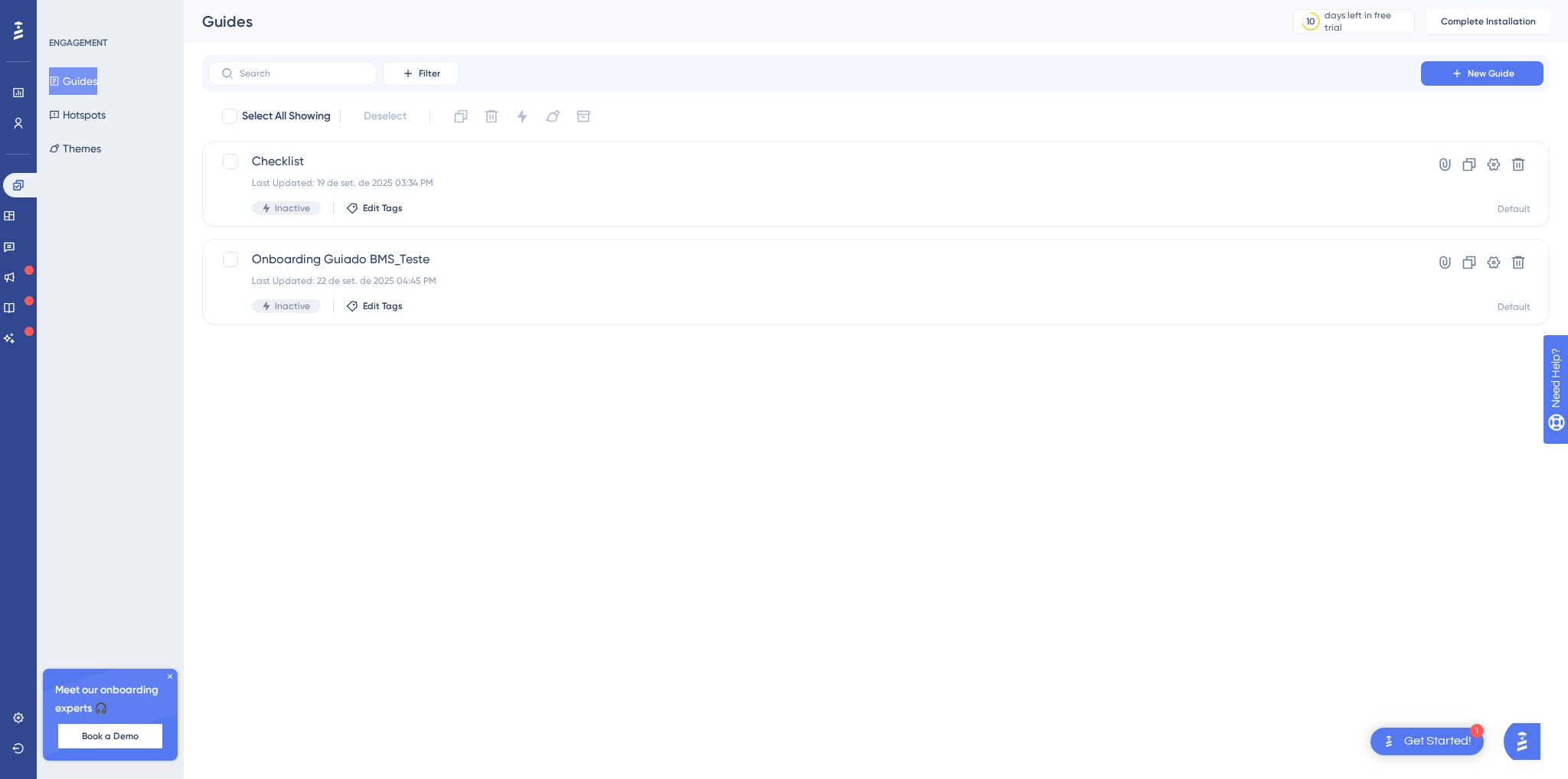
click at [1134, 0] on html "1 Get Started! Performance Users Engagement Widgets Feedback Product Updates Kn…" at bounding box center [784, 0] width 1568 height 0
click at [168, 674] on icon at bounding box center [170, 677] width 9 height 9
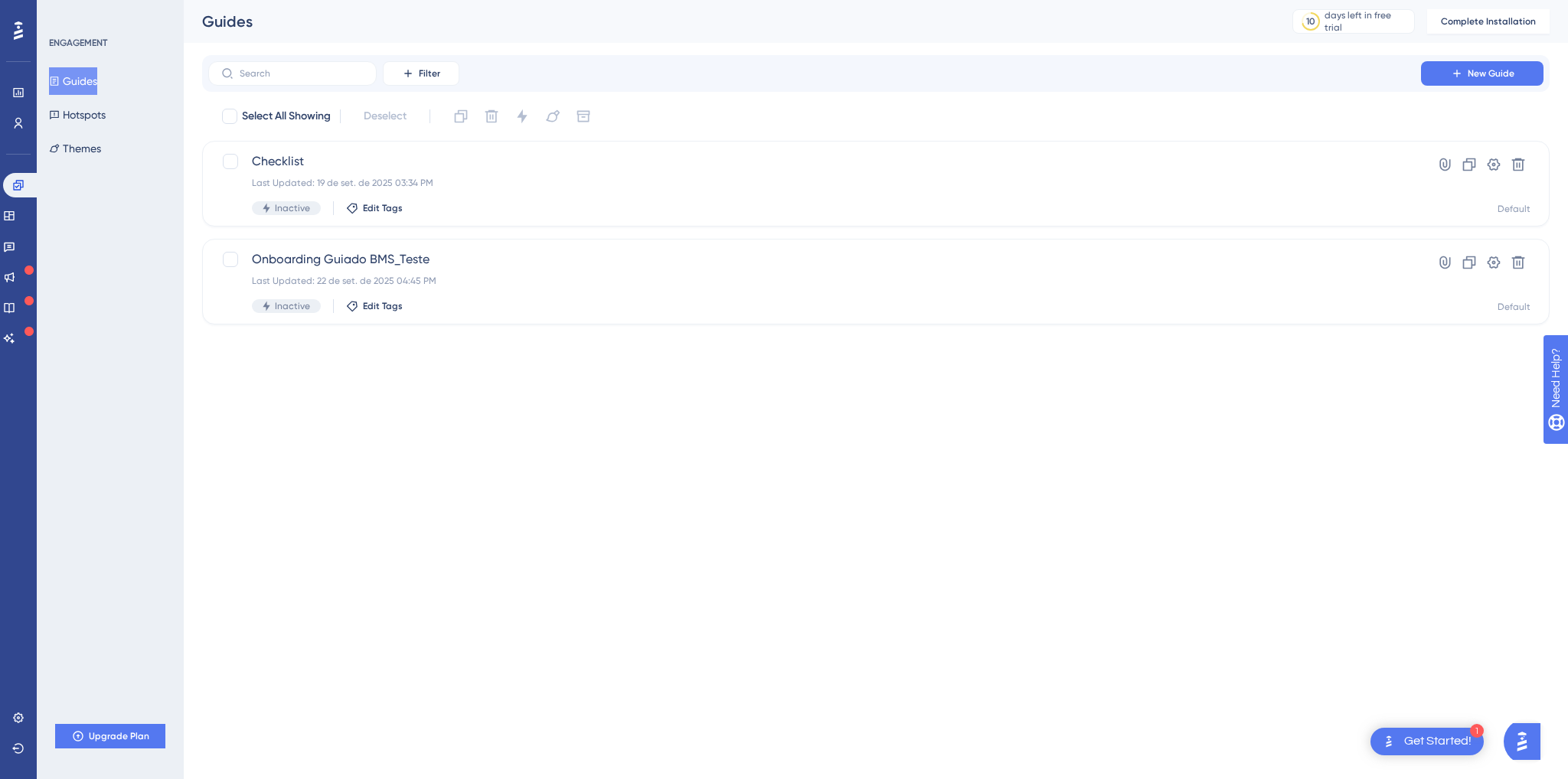
click at [359, 0] on html "1 Get Started! Performance Users Engagement Widgets Feedback Product Updates Kn…" at bounding box center [784, 0] width 1568 height 0
click at [13, 717] on icon at bounding box center [19, 718] width 12 height 12
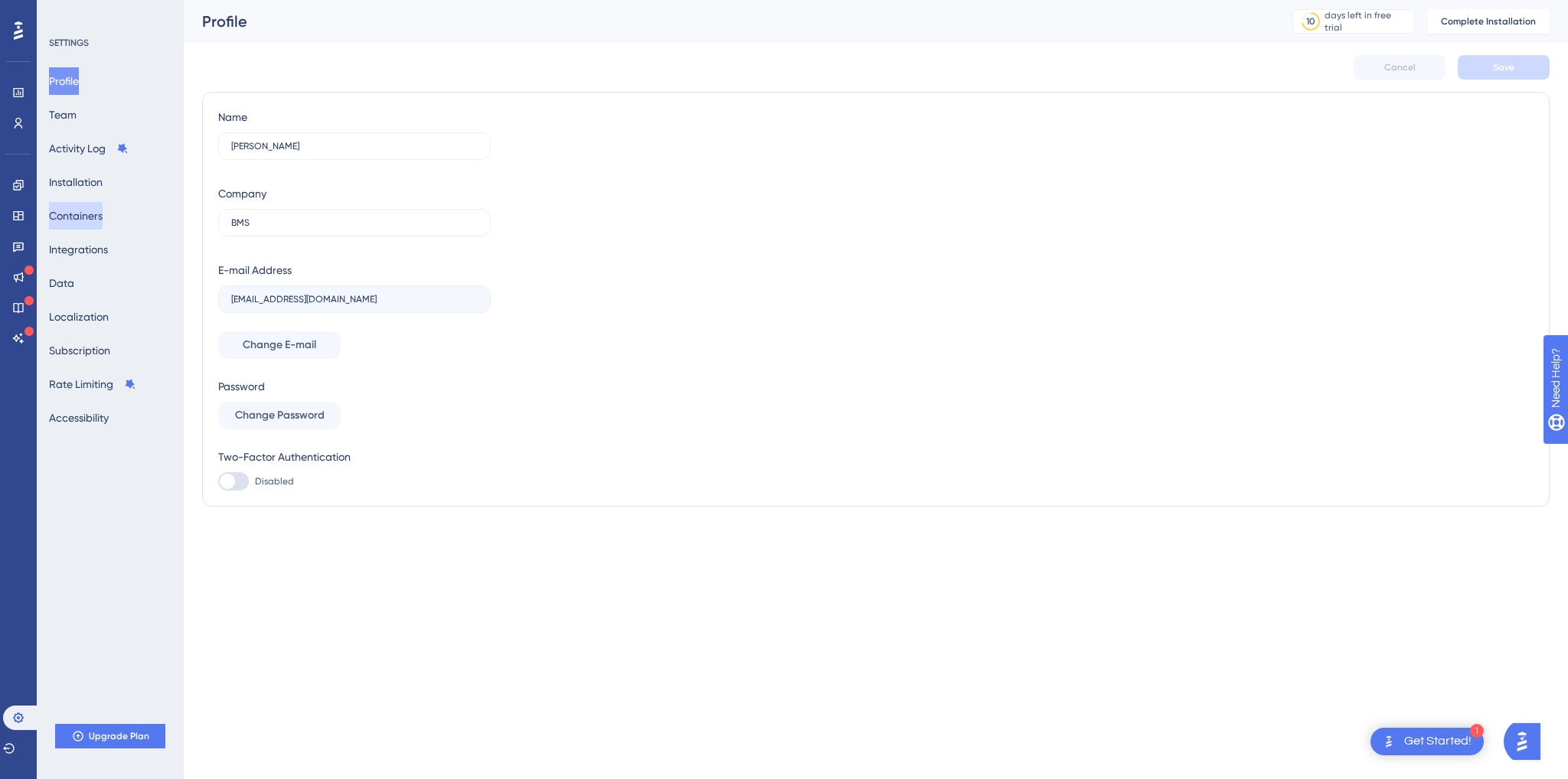
click at [103, 216] on button "Containers" at bounding box center [76, 215] width 54 height 27
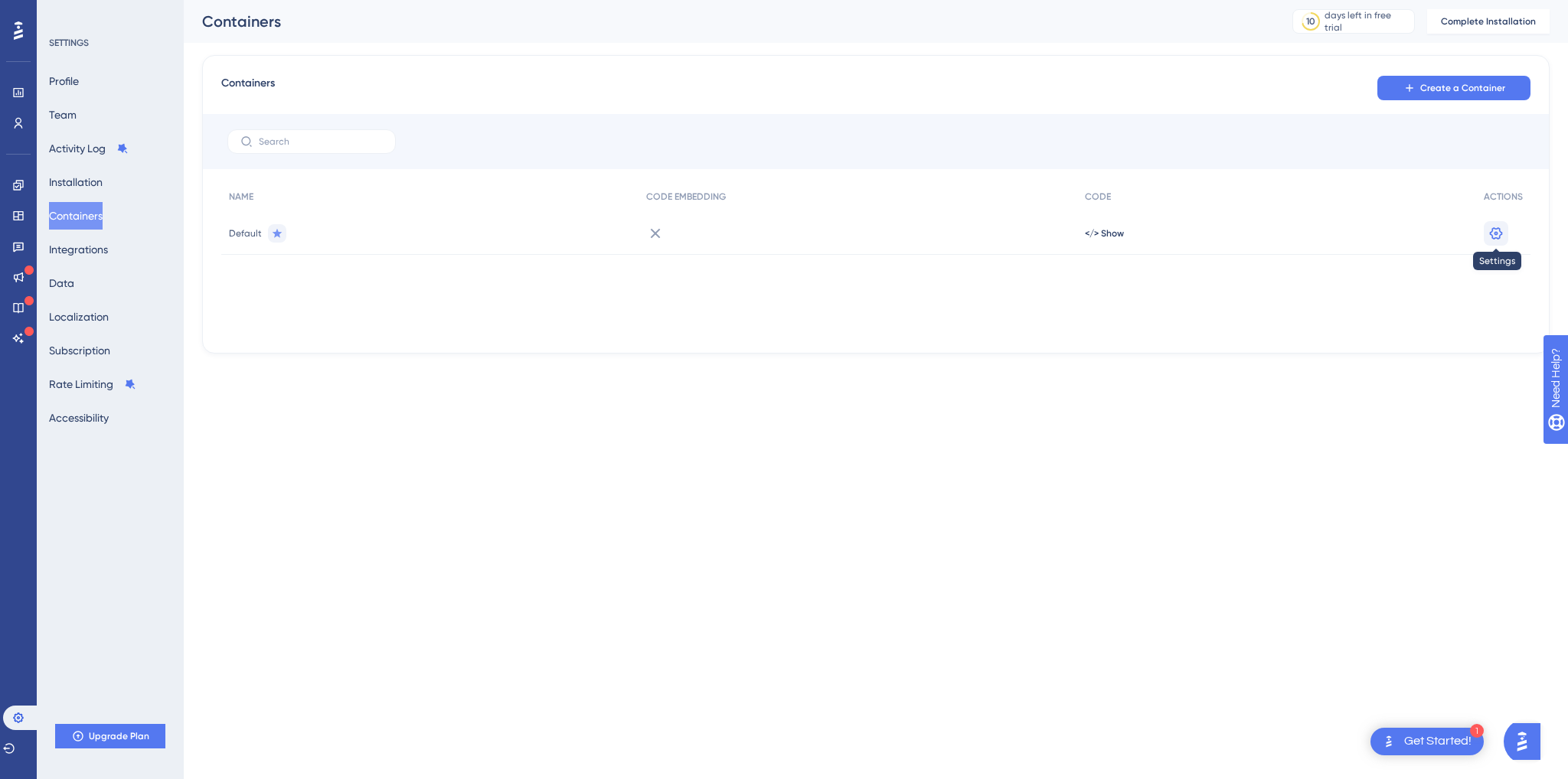
click at [1486, 230] on button at bounding box center [1496, 233] width 24 height 24
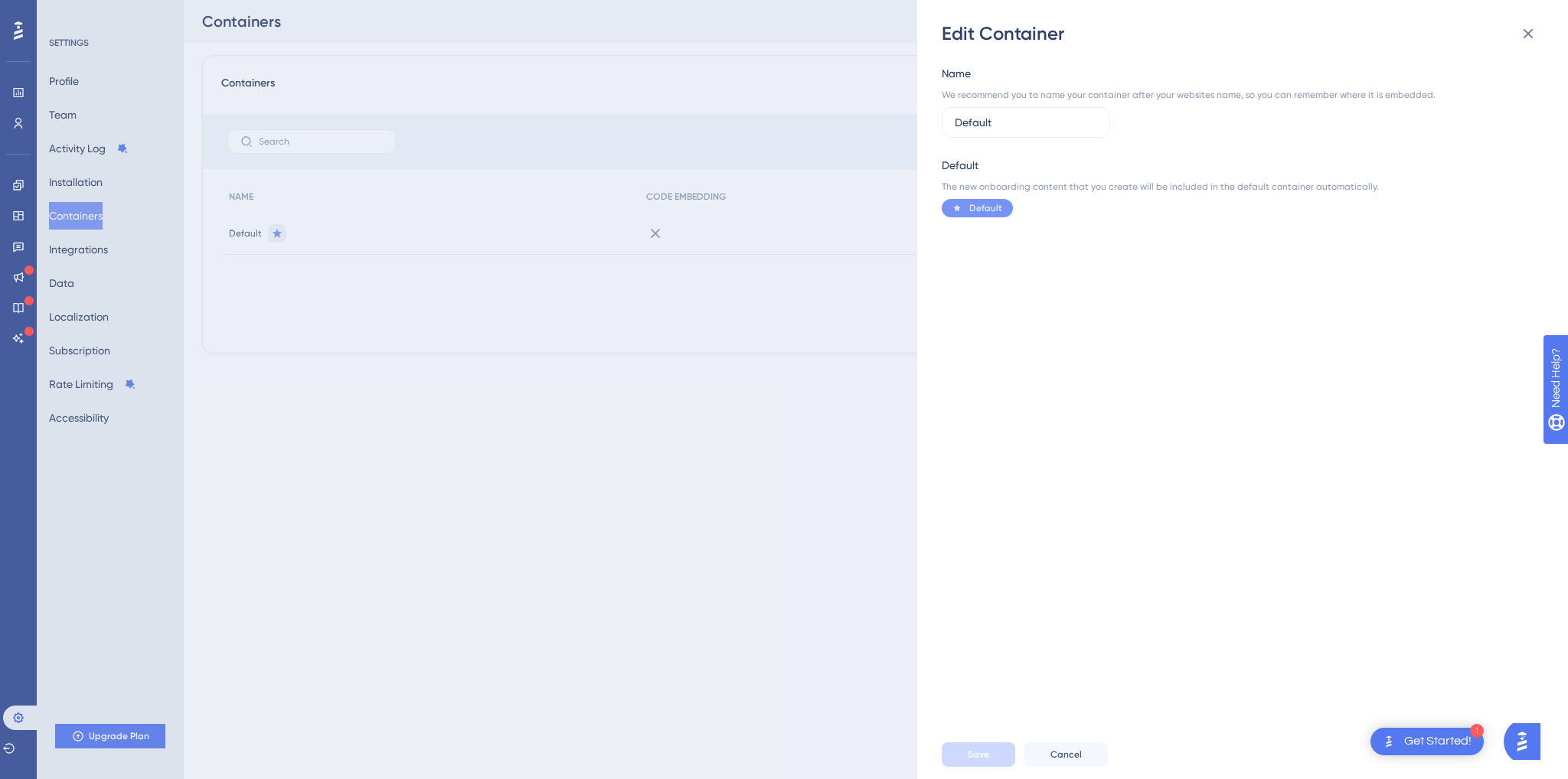
drag, startPoint x: 798, startPoint y: 384, endPoint x: 1263, endPoint y: 157, distance: 517.4
click at [798, 386] on div "Edit Container Name We recommend you to name your container after your websites…" at bounding box center [784, 390] width 1568 height 779
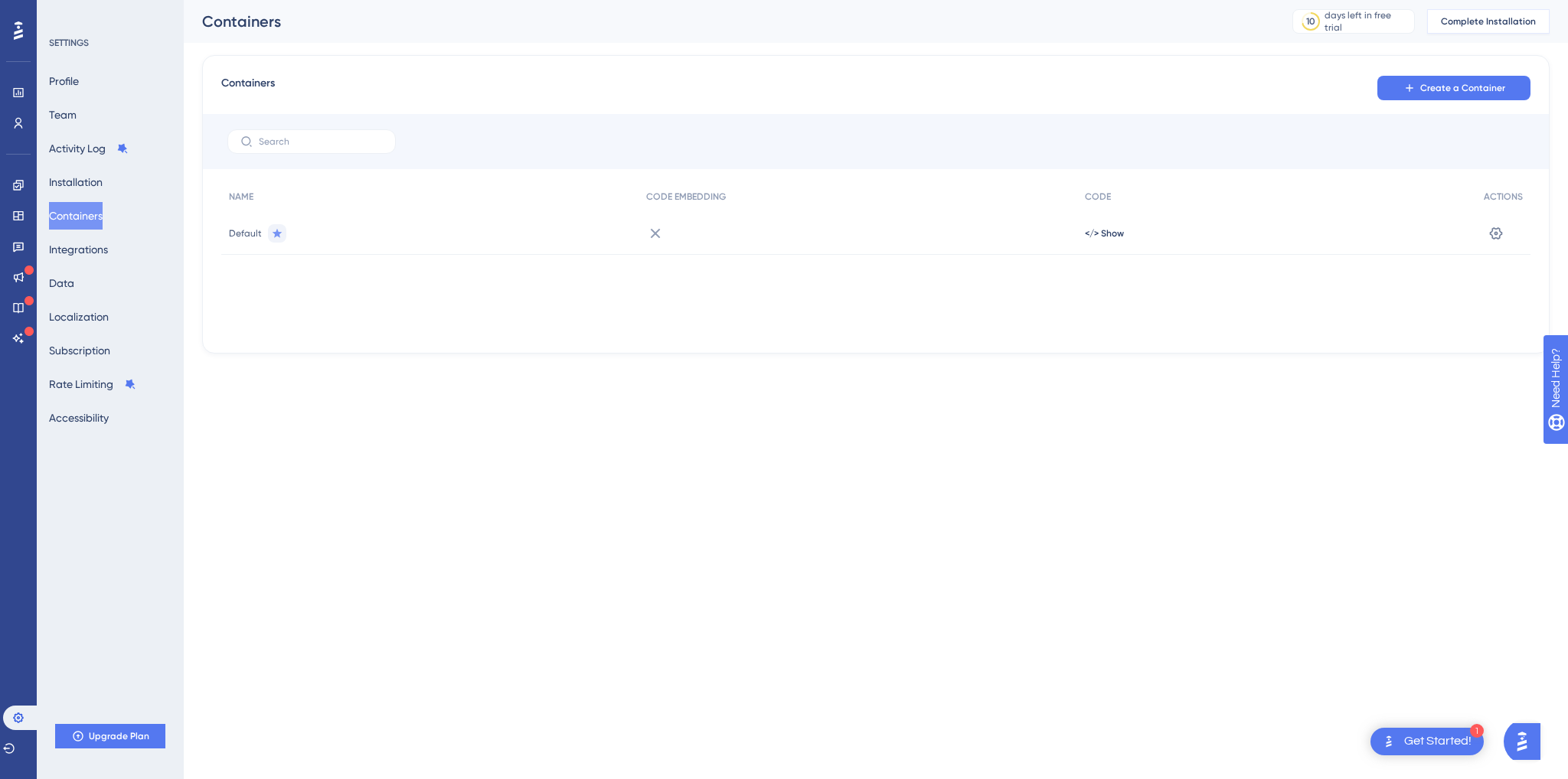
click at [1505, 30] on button "Complete Installation" at bounding box center [1488, 21] width 122 height 24
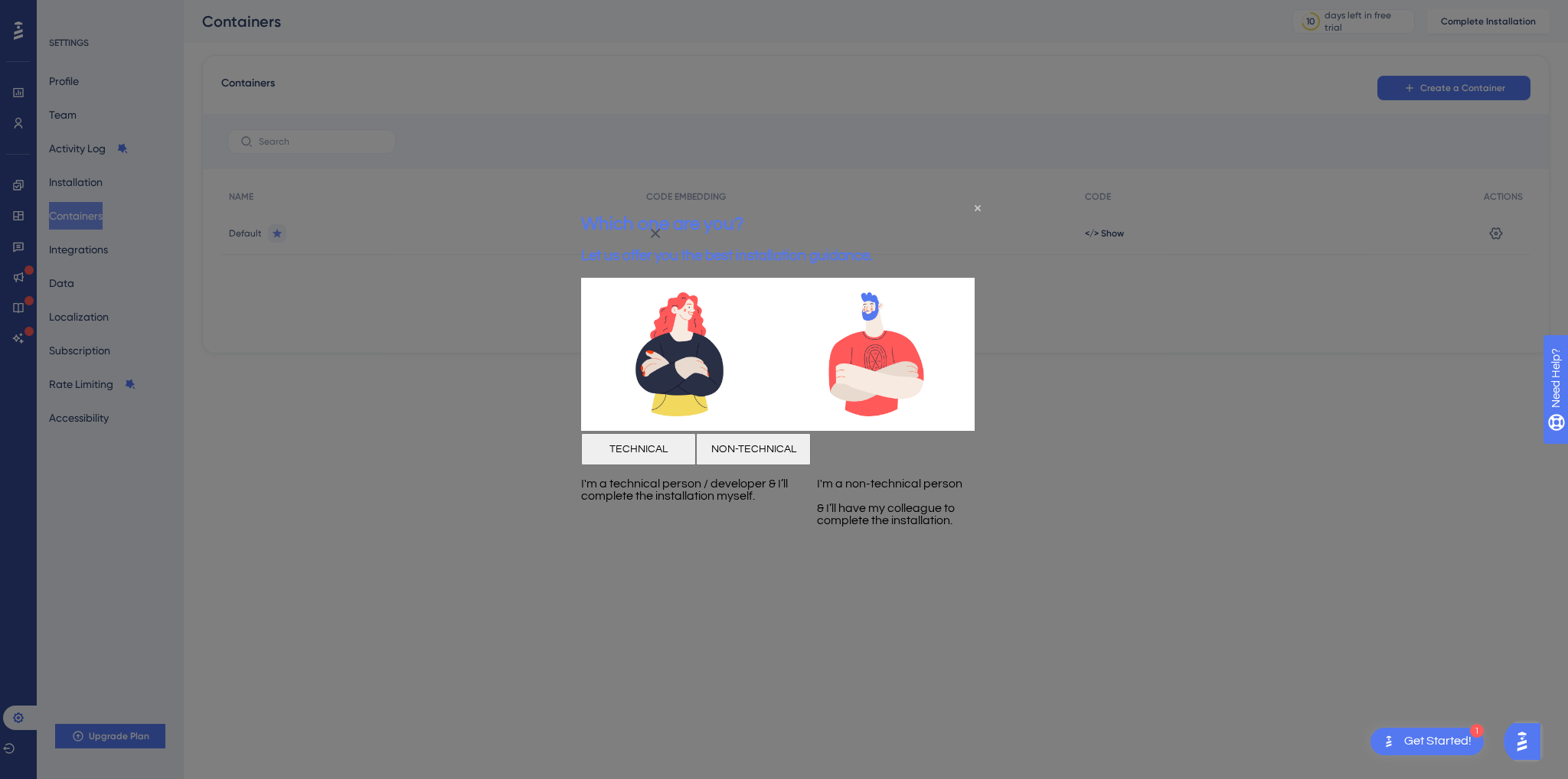
click at [696, 462] on button "TECHNICAL" at bounding box center [638, 448] width 115 height 32
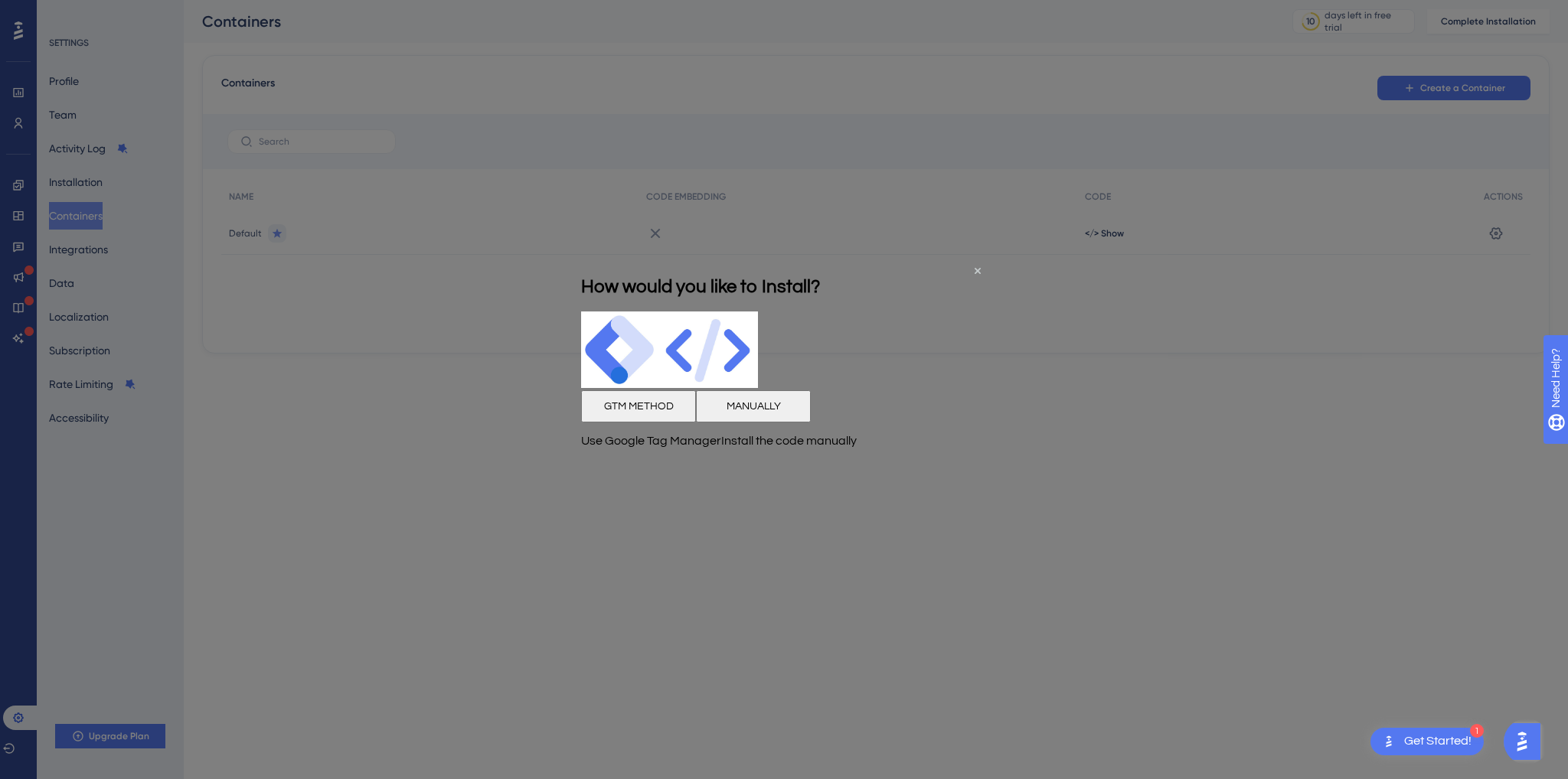
click at [696, 422] on button "GTM METHOD" at bounding box center [638, 406] width 115 height 32
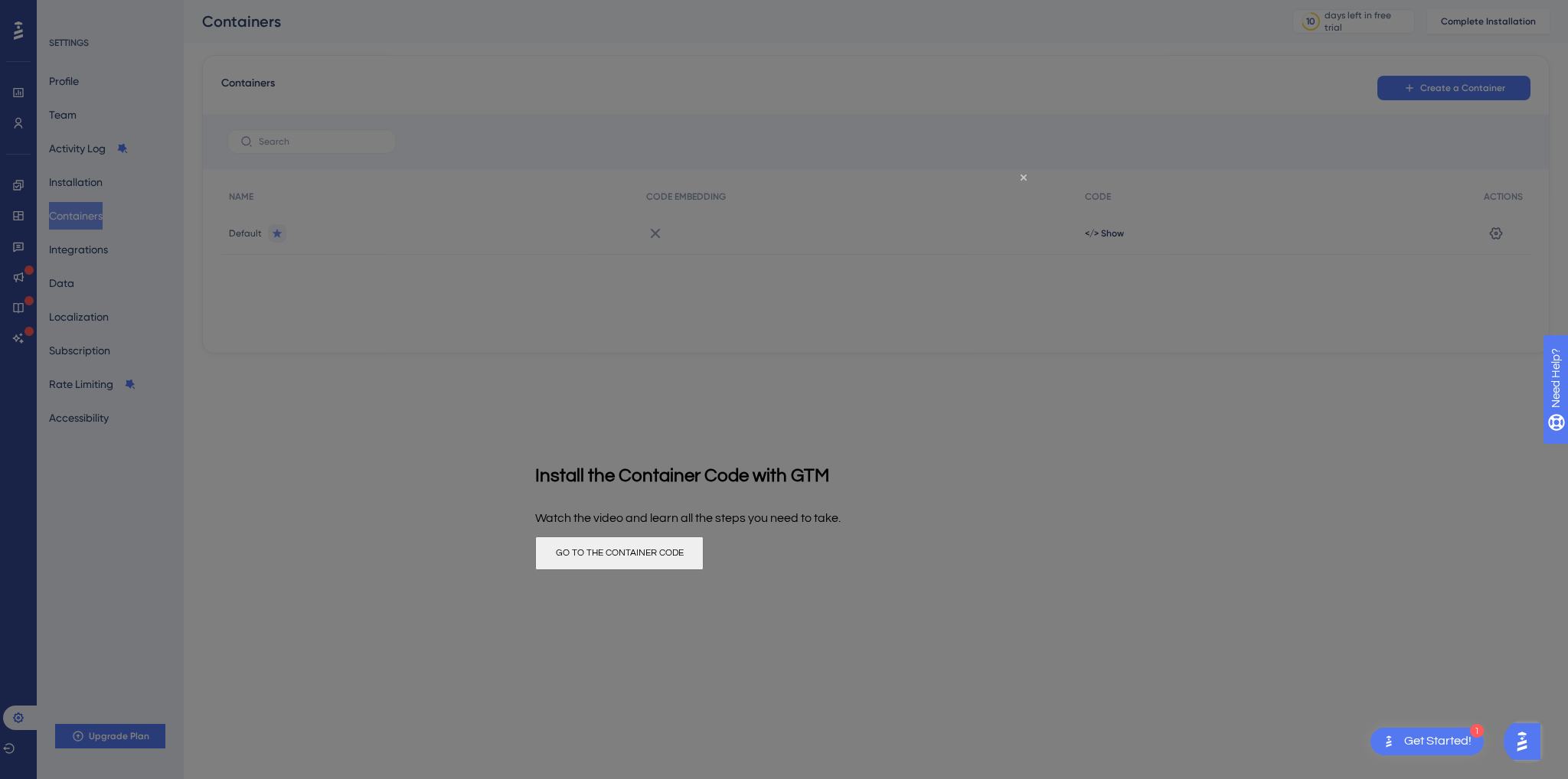
click at [1438, 85] on div at bounding box center [784, 390] width 1568 height 779
click at [1024, 176] on icon "Close Preview" at bounding box center [1024, 178] width 6 height 6
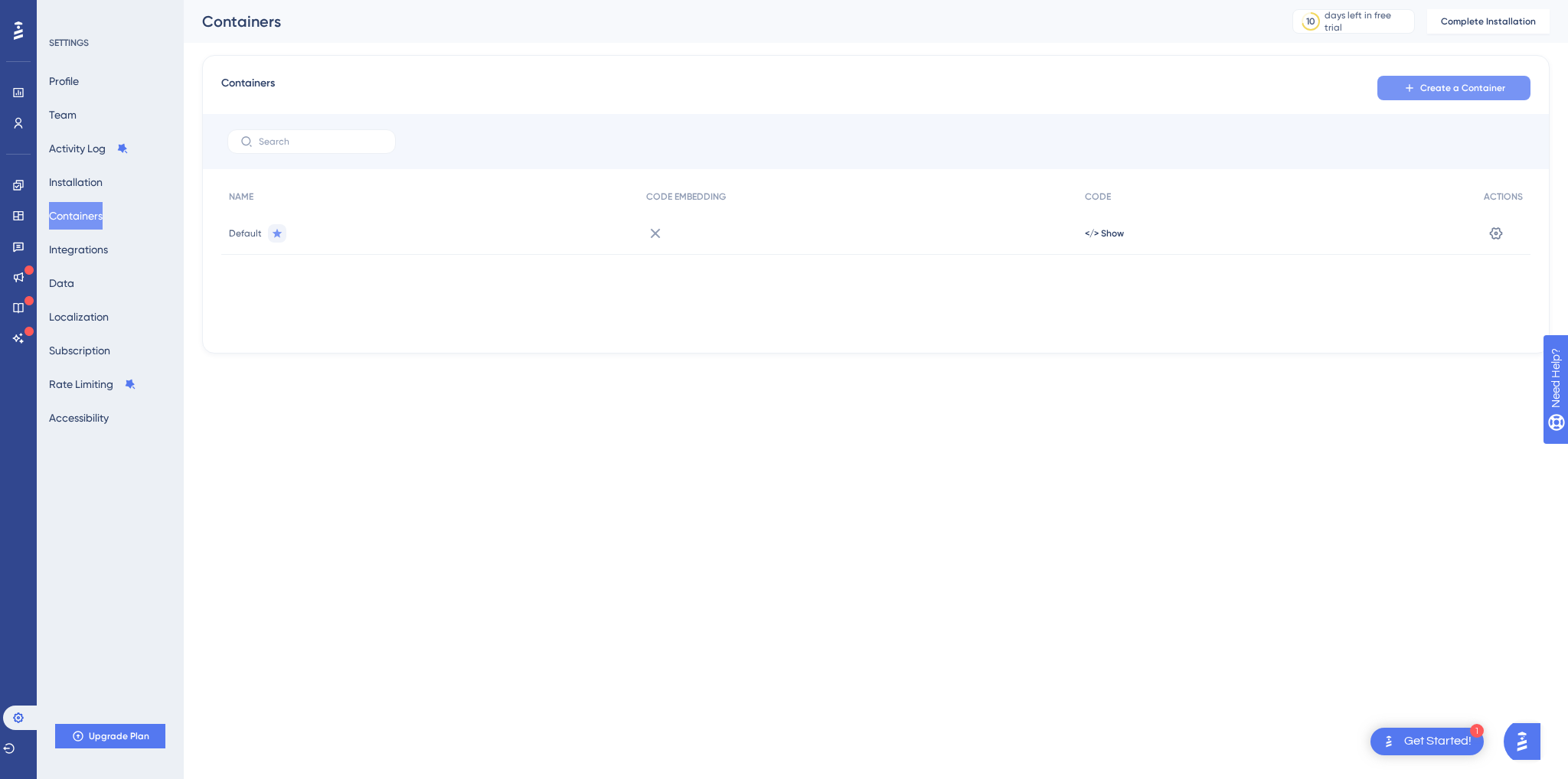
click at [1430, 94] on button "Create a Container" at bounding box center [1454, 87] width 154 height 24
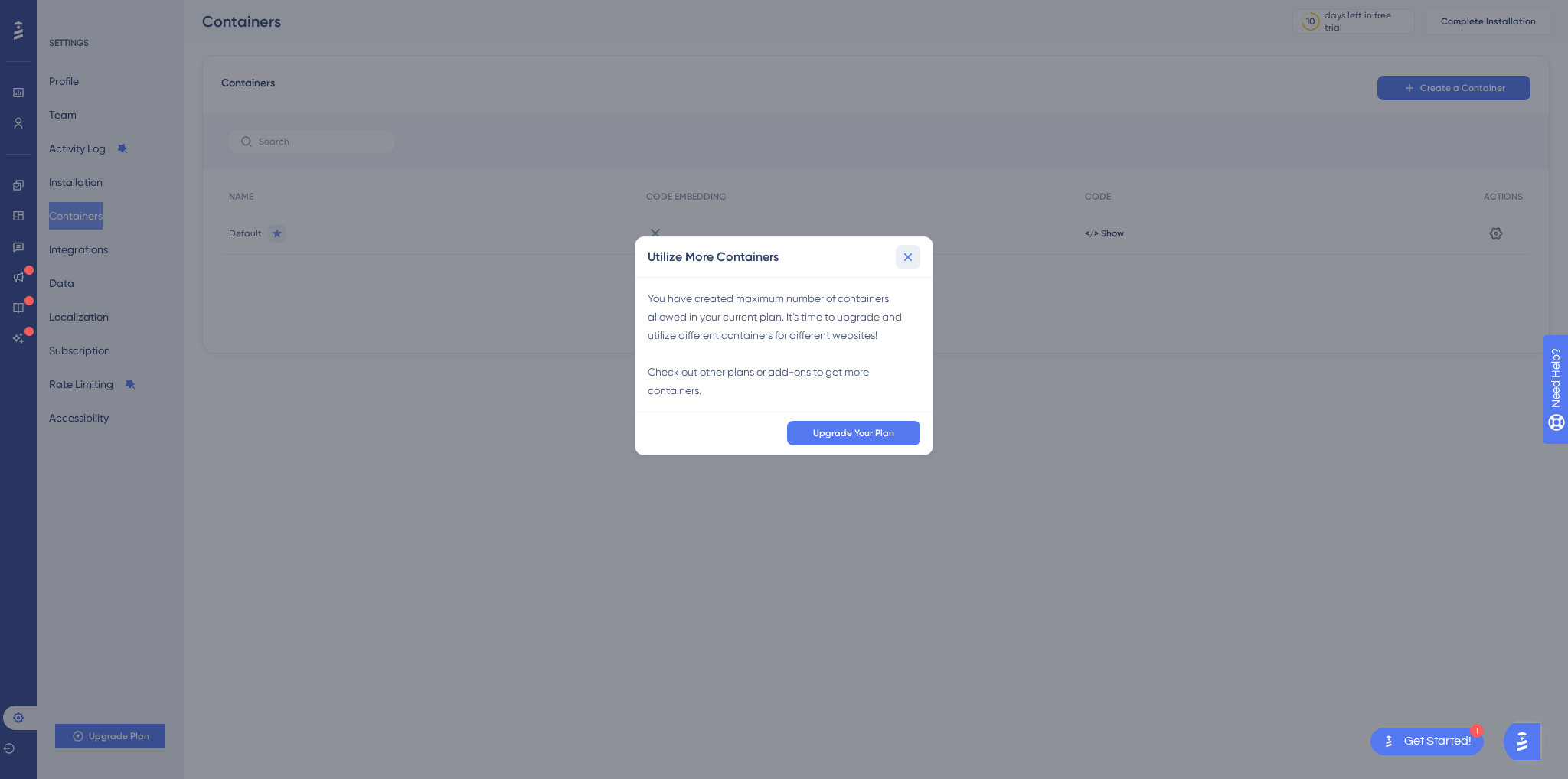
click at [906, 254] on icon at bounding box center [908, 257] width 16 height 16
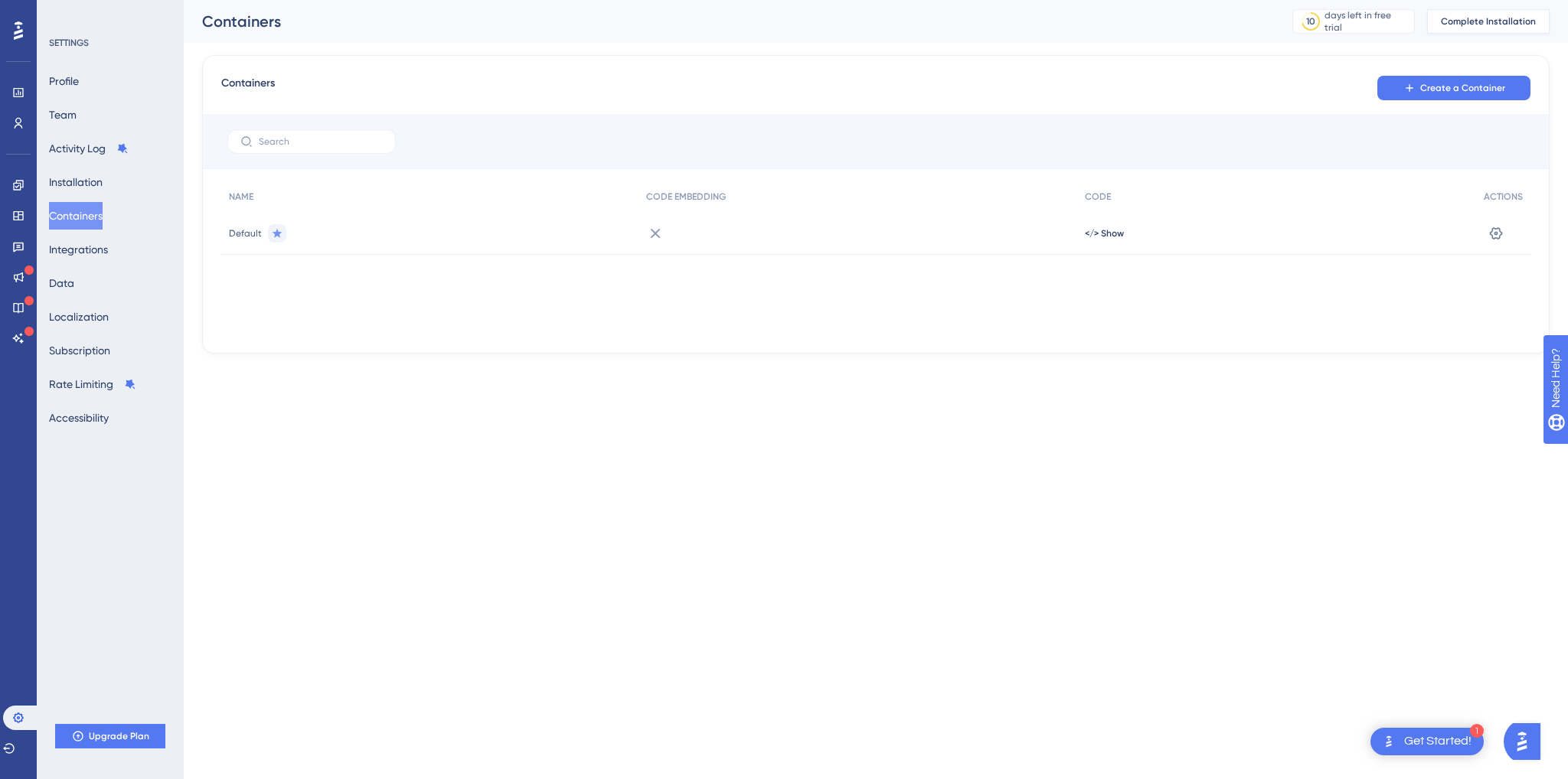
click at [1492, 12] on button "Complete Installation" at bounding box center [1488, 21] width 122 height 24
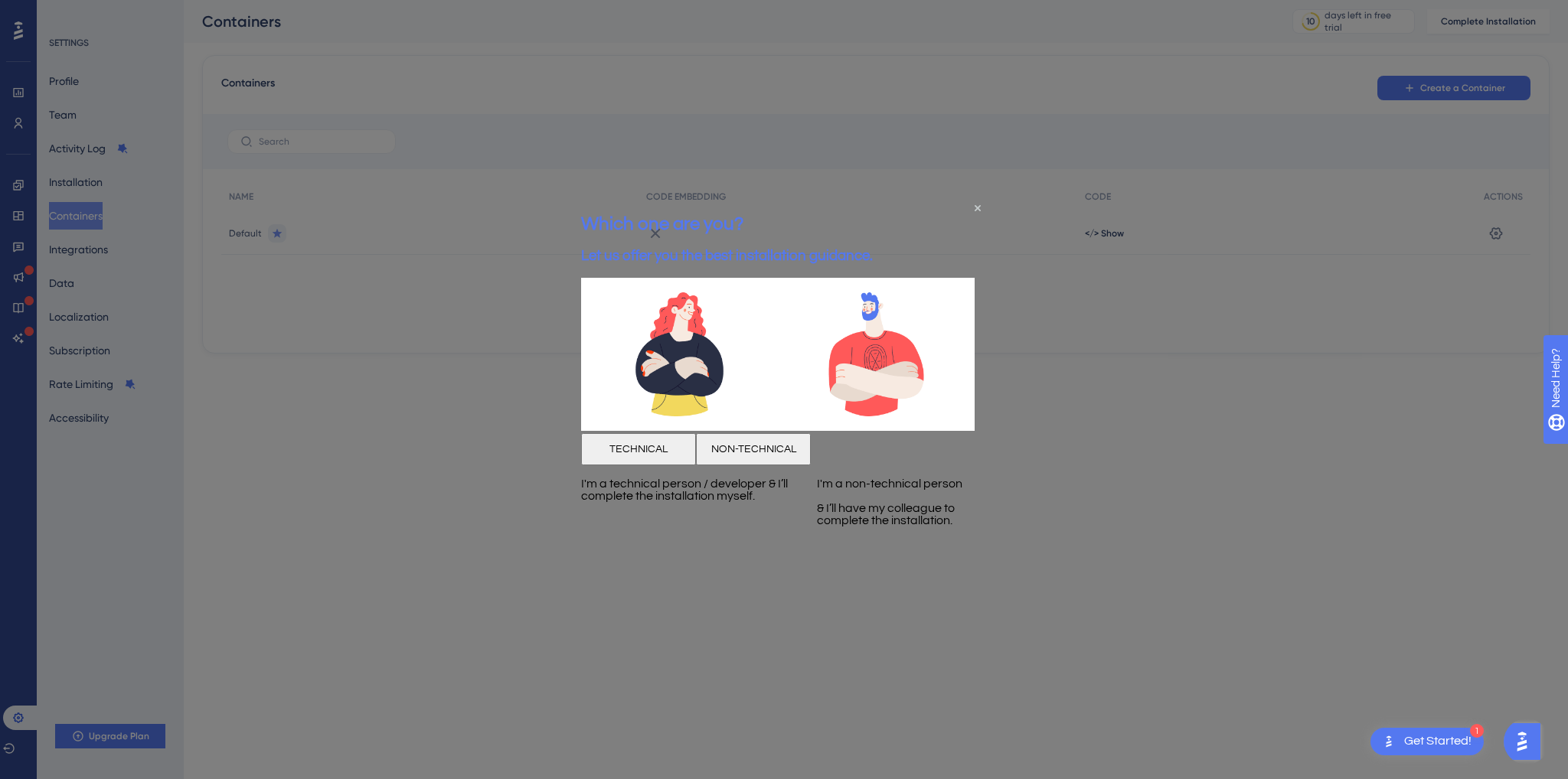
click at [687, 464] on button "TECHNICAL" at bounding box center [638, 448] width 115 height 32
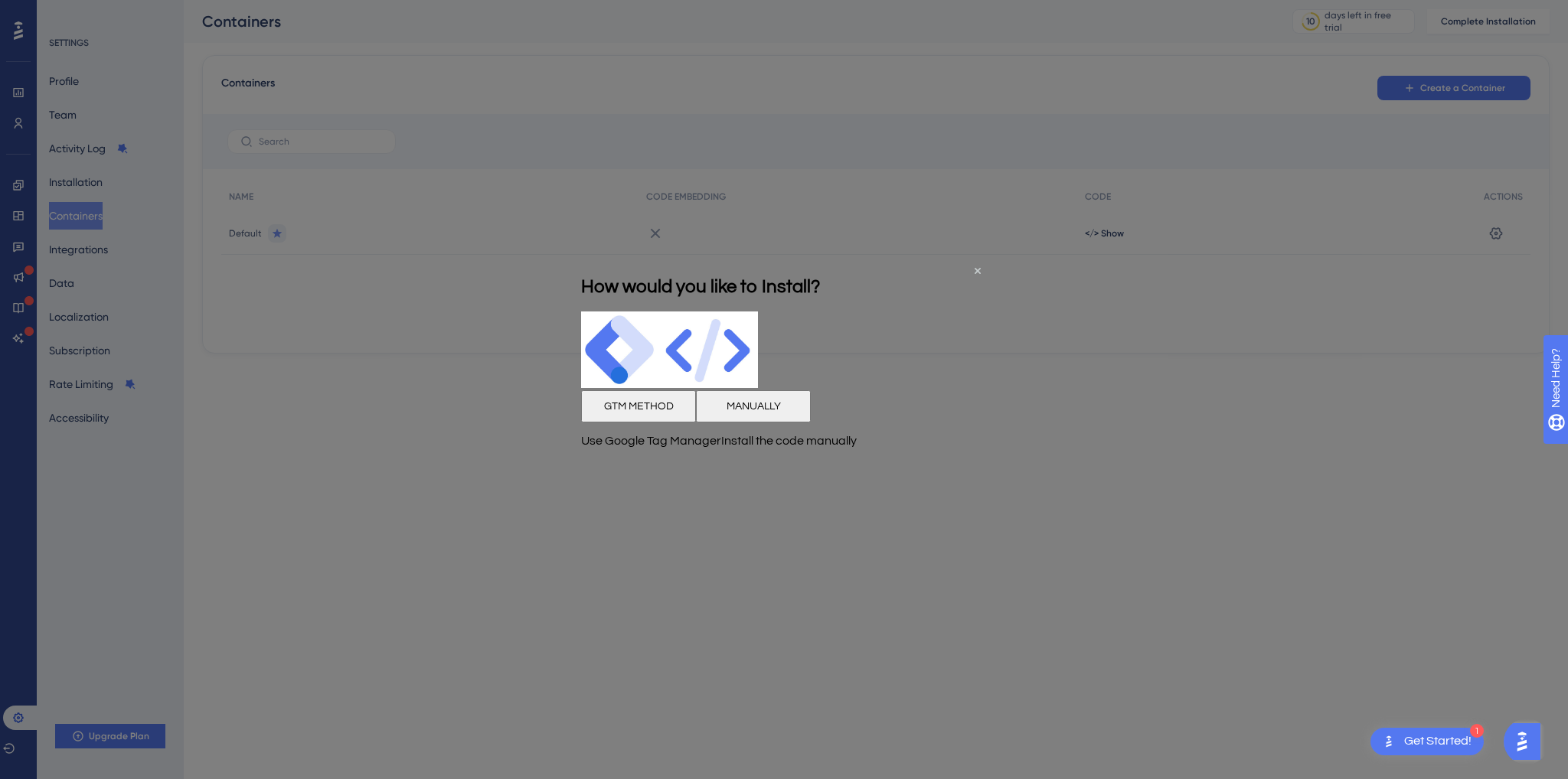
click at [810, 422] on button "MANUALLY" at bounding box center [753, 406] width 115 height 32
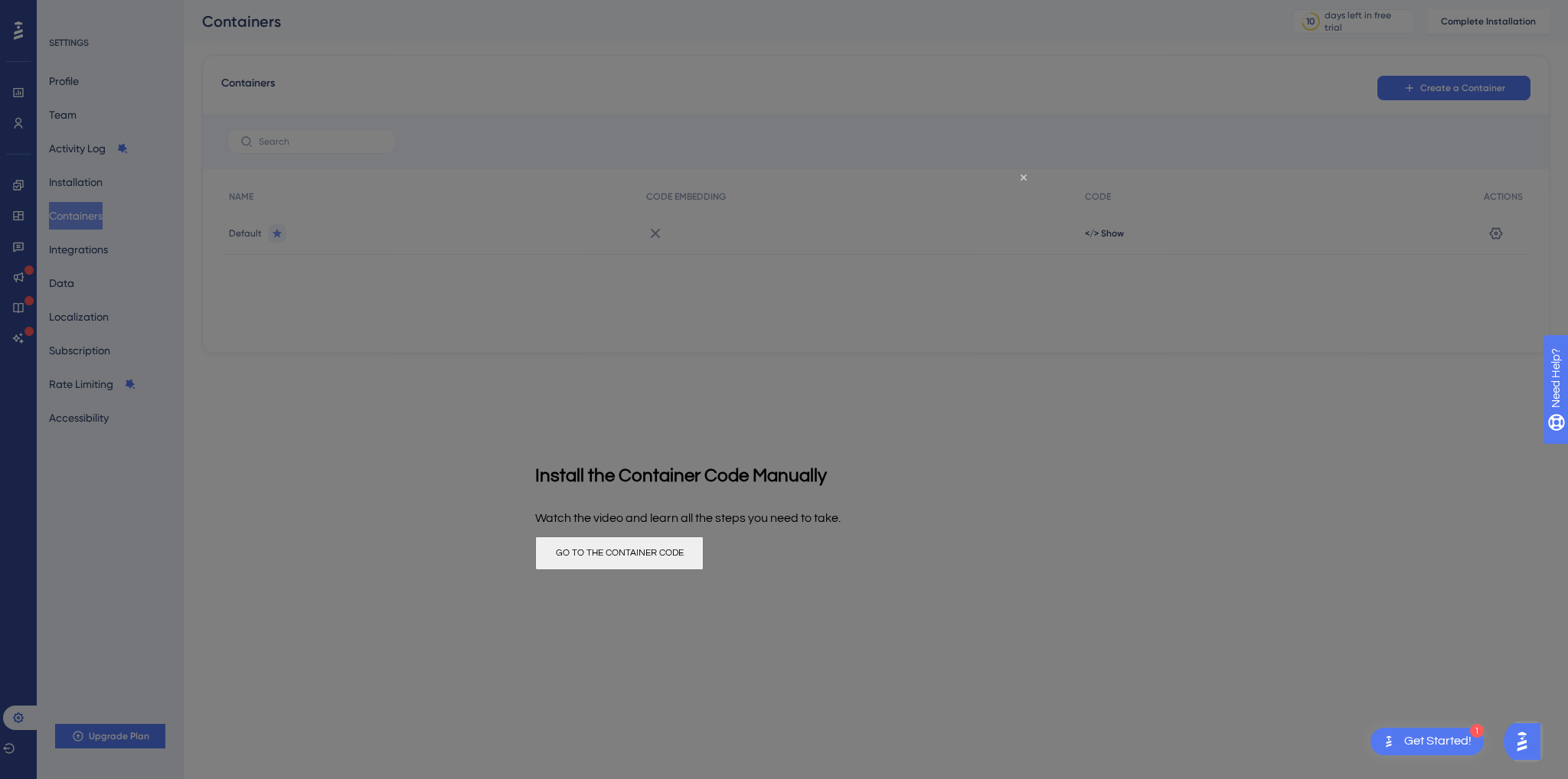
click at [1246, 399] on div at bounding box center [784, 390] width 1568 height 779
click at [1023, 175] on icon "Close Preview" at bounding box center [1024, 178] width 6 height 6
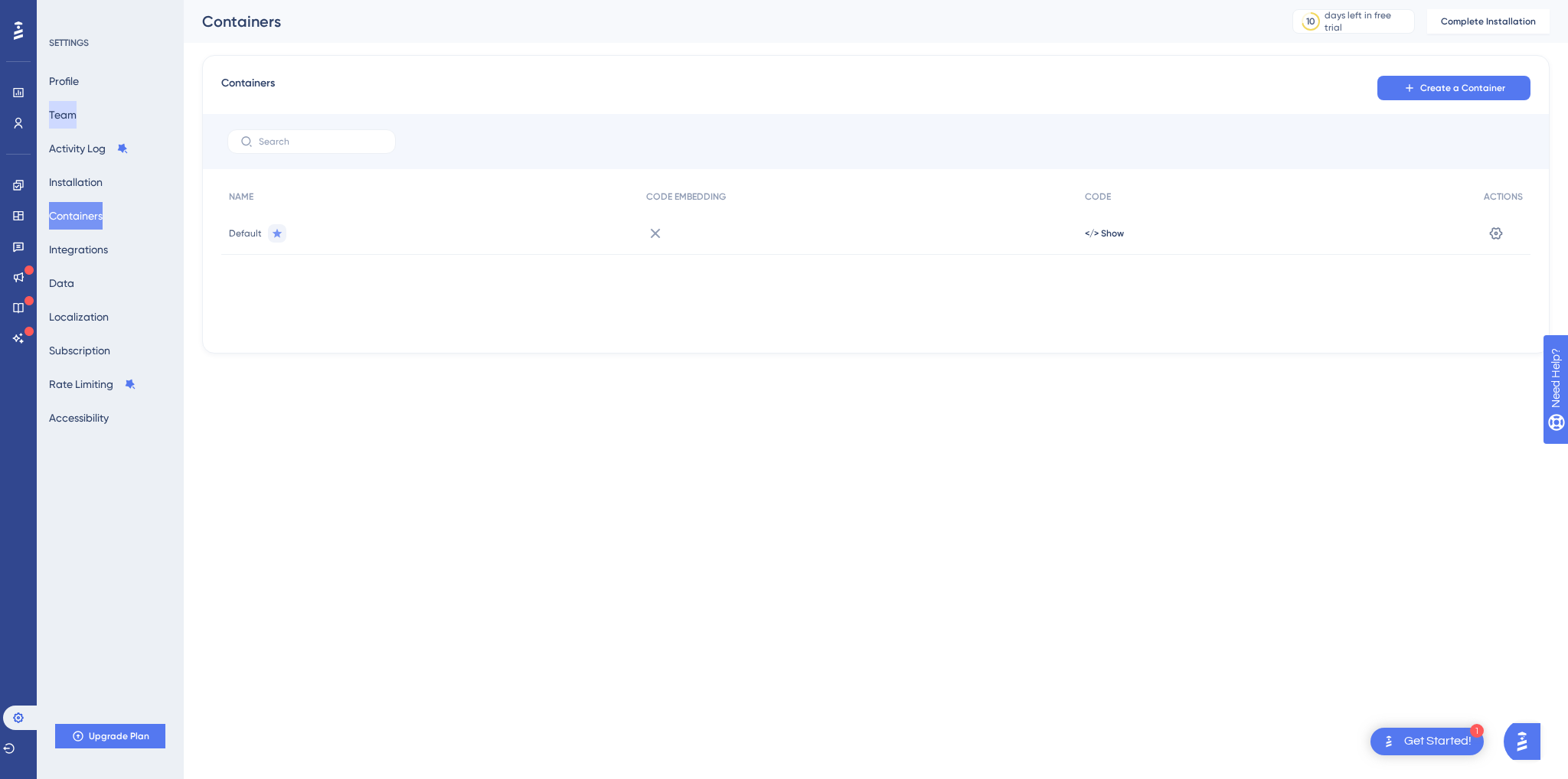
click at [76, 119] on button "Team" at bounding box center [62, 115] width 27 height 27
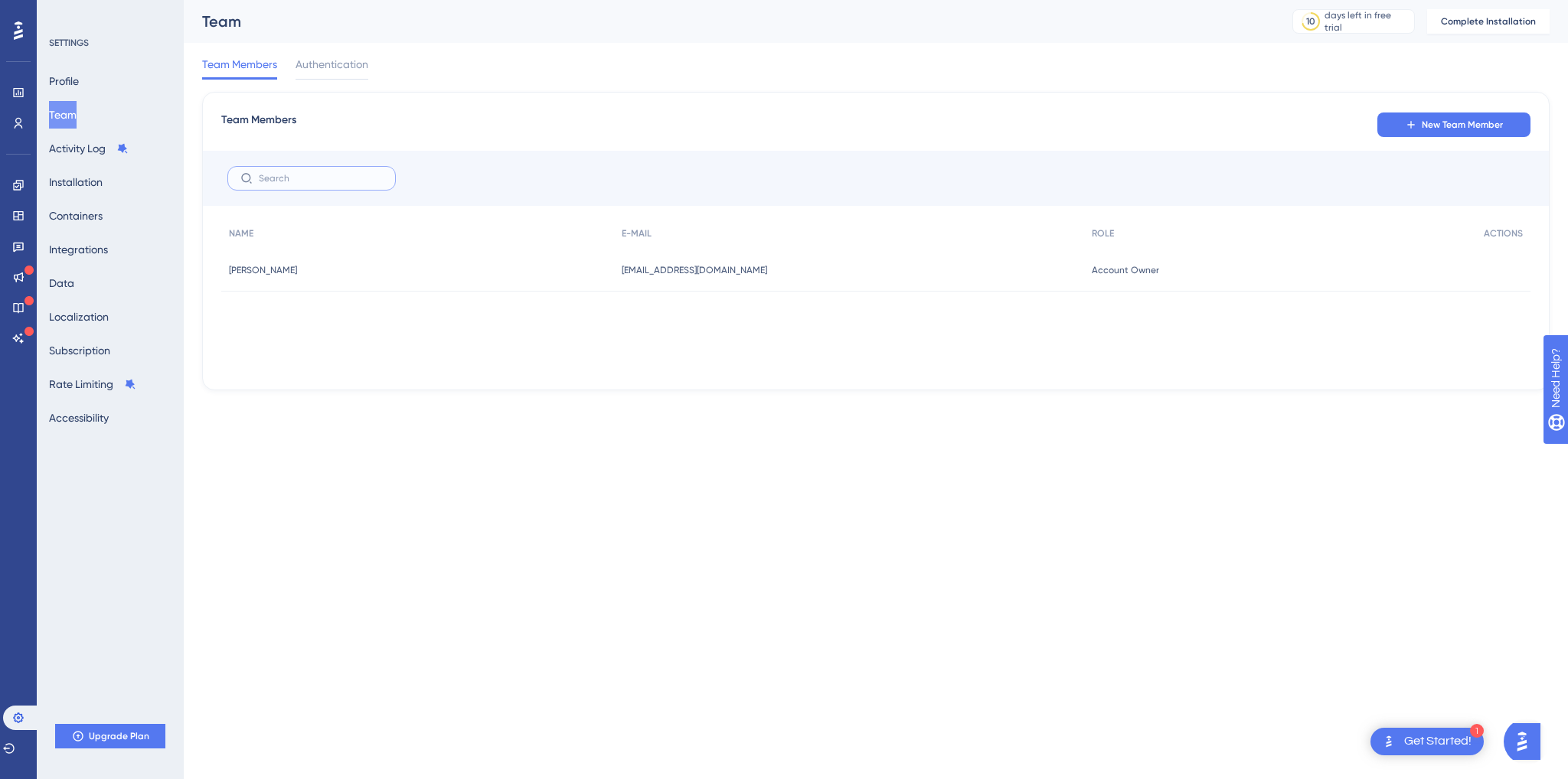
click at [277, 178] on input "text" at bounding box center [320, 178] width 124 height 11
click at [1439, 118] on span "New Team Member" at bounding box center [1463, 125] width 81 height 12
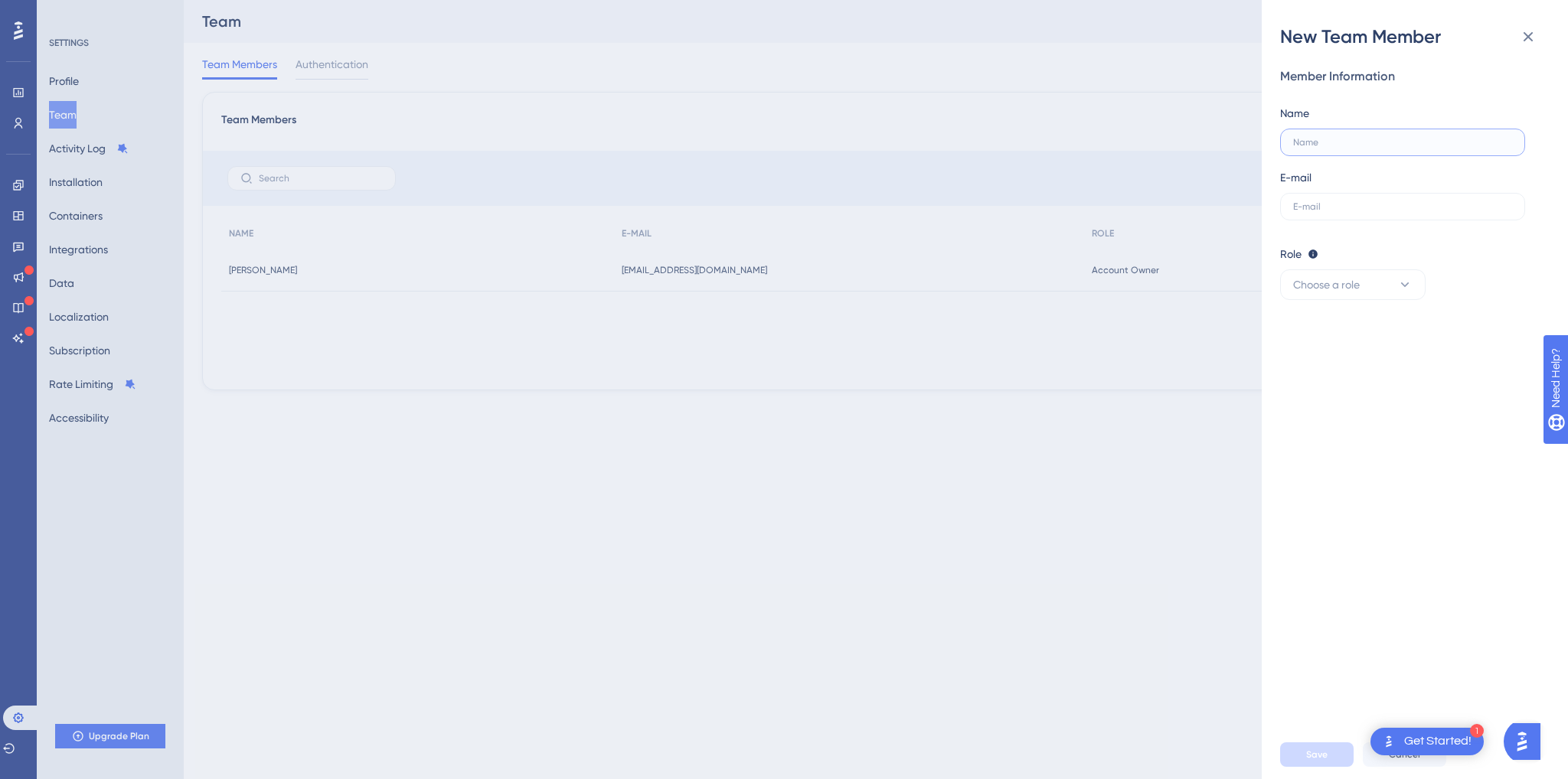
click at [1301, 144] on input "text" at bounding box center [1402, 143] width 219 height 11
type input "a"
type input "gakkari@bluemarketing.com"
click at [1301, 145] on input "gakkari@bluemarketing.com" at bounding box center [1402, 143] width 219 height 11
click at [1301, 143] on input "gakkari@bluemarketing.com" at bounding box center [1402, 143] width 219 height 11
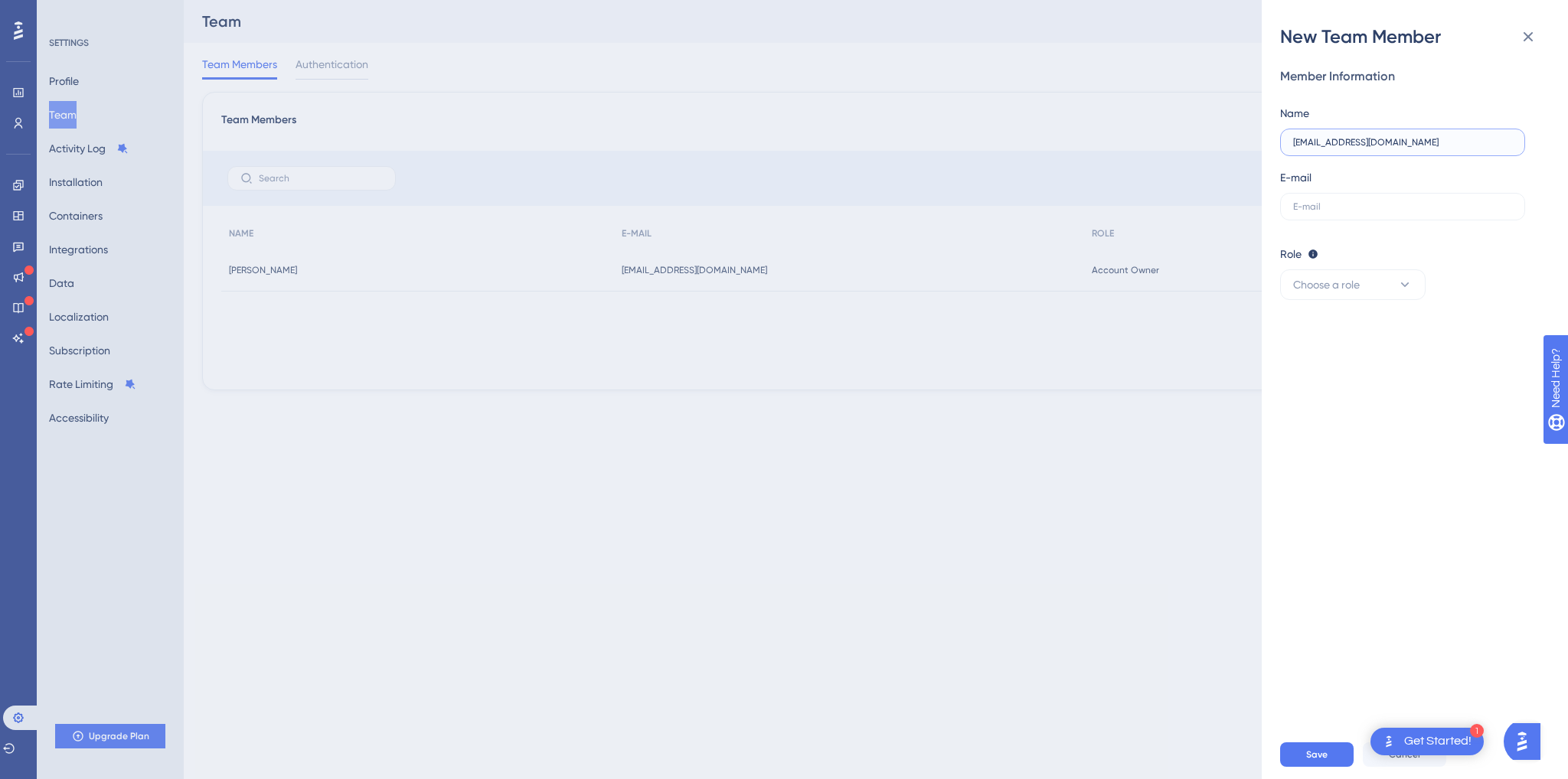
click at [1301, 144] on input "gakkari@bluemarketing.com" at bounding box center [1402, 143] width 219 height 11
click at [1329, 203] on input "text" at bounding box center [1402, 206] width 219 height 11
paste input "gakkari@bluemarketing.com"
type input "gakkari@bluemarketing.com"
click at [1319, 150] on label at bounding box center [1403, 142] width 245 height 27
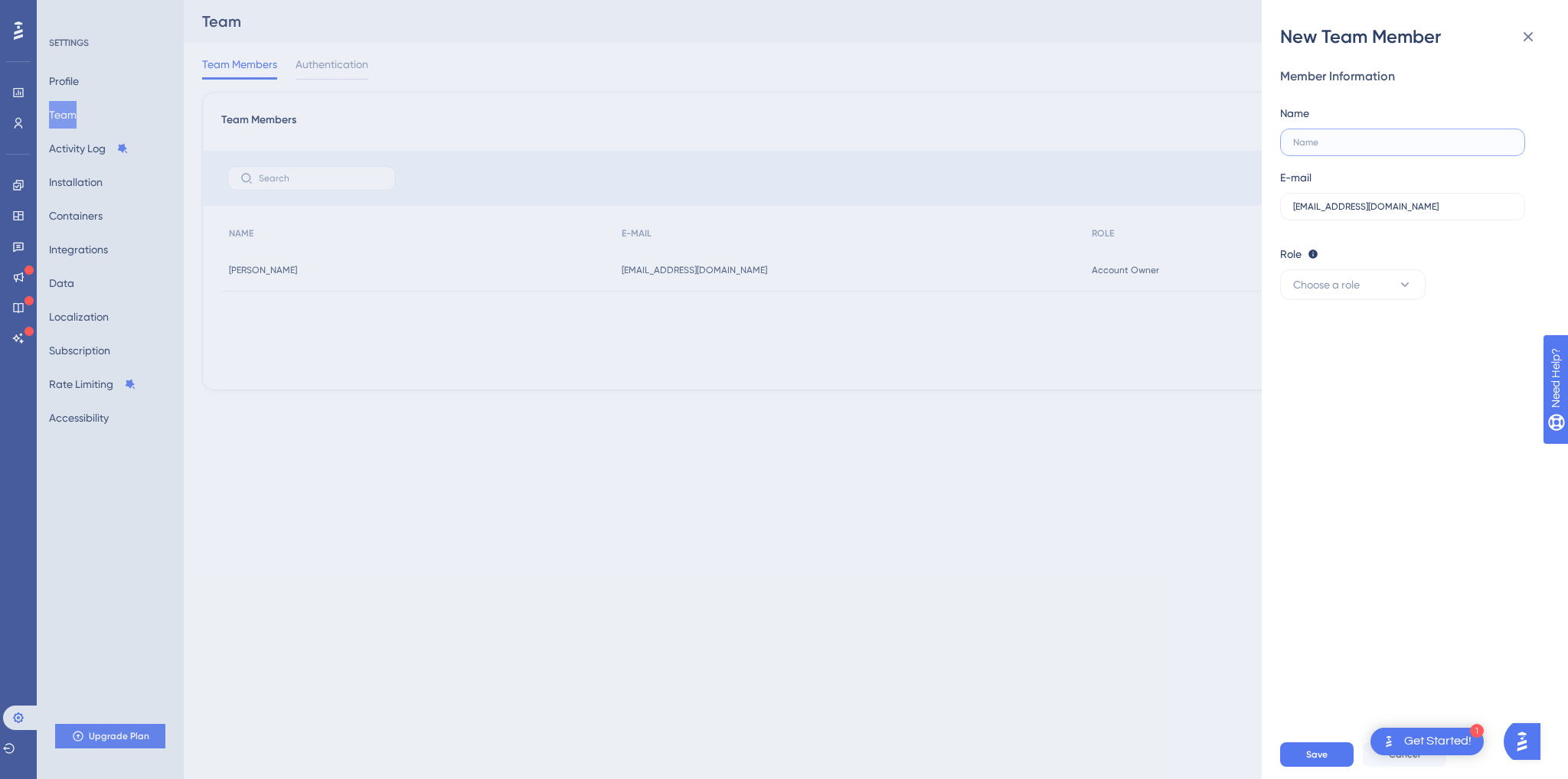
click at [1319, 148] on input "text" at bounding box center [1402, 143] width 219 height 11
type input "Giovanna"
click at [1344, 284] on span "Choose a role" at bounding box center [1326, 285] width 66 height 19
click at [1368, 339] on div "Admin Admin" at bounding box center [1353, 331] width 101 height 30
click at [1312, 758] on span "Save" at bounding box center [1317, 755] width 22 height 12
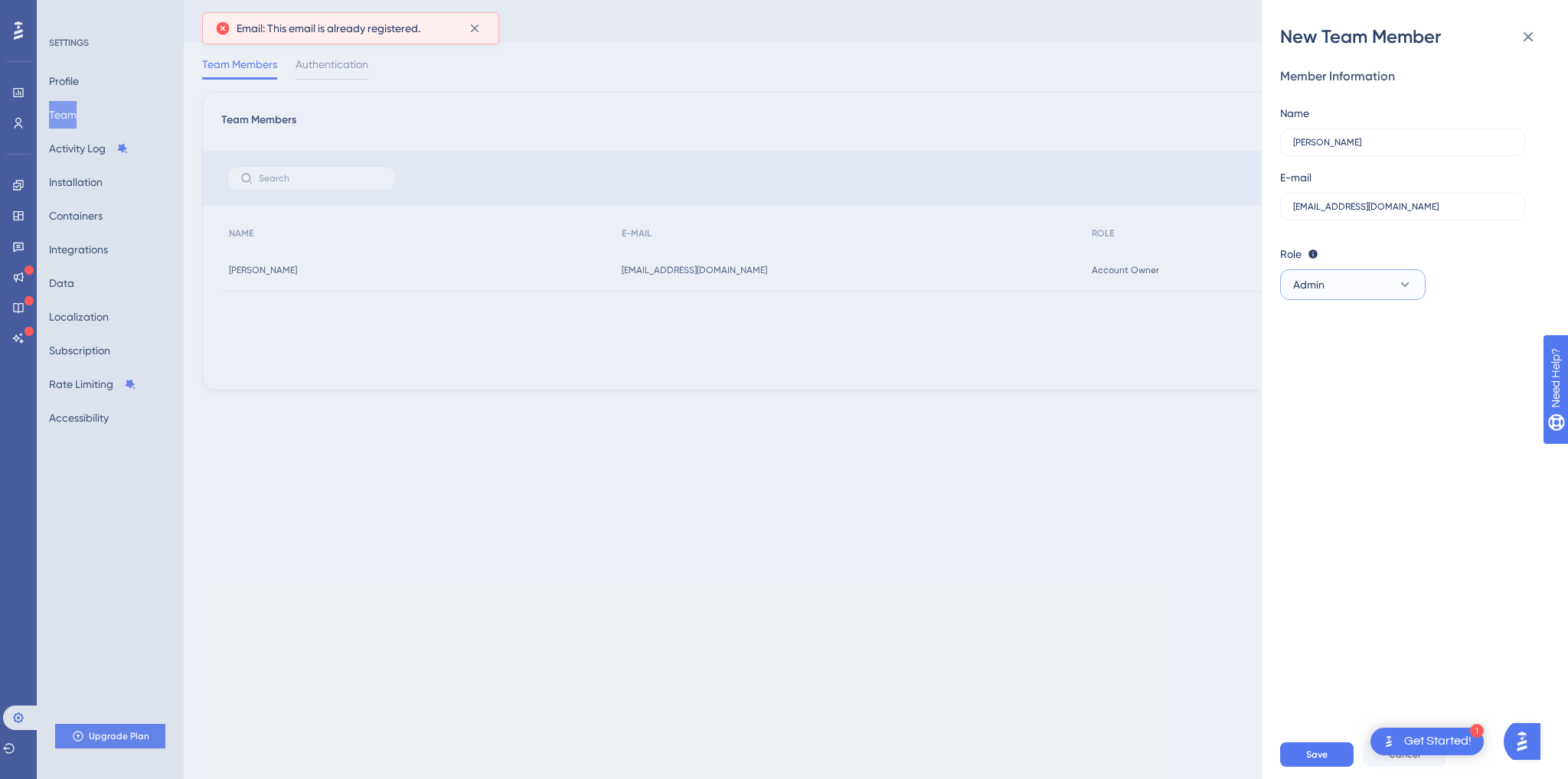
click at [1400, 279] on icon at bounding box center [1405, 285] width 16 height 16
click at [1297, 561] on div "Member Information Name Giovanna E-mail gakkari@bluemarketing.com Role Editor: …" at bounding box center [1421, 390] width 282 height 681
click at [1323, 287] on span "Admin" at bounding box center [1308, 285] width 31 height 19
click at [1523, 39] on icon at bounding box center [1528, 37] width 19 height 19
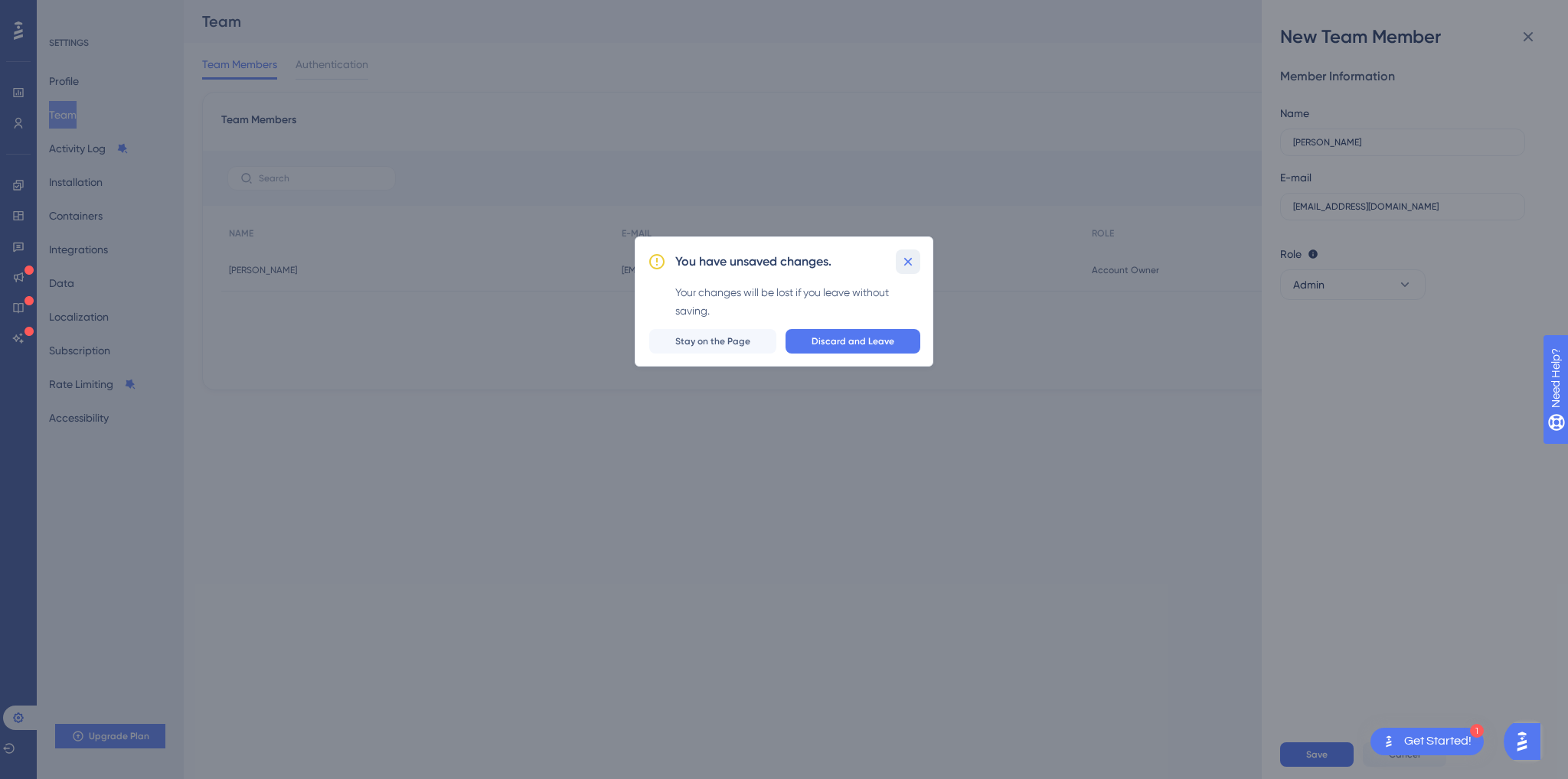
click at [912, 255] on icon at bounding box center [908, 262] width 16 height 16
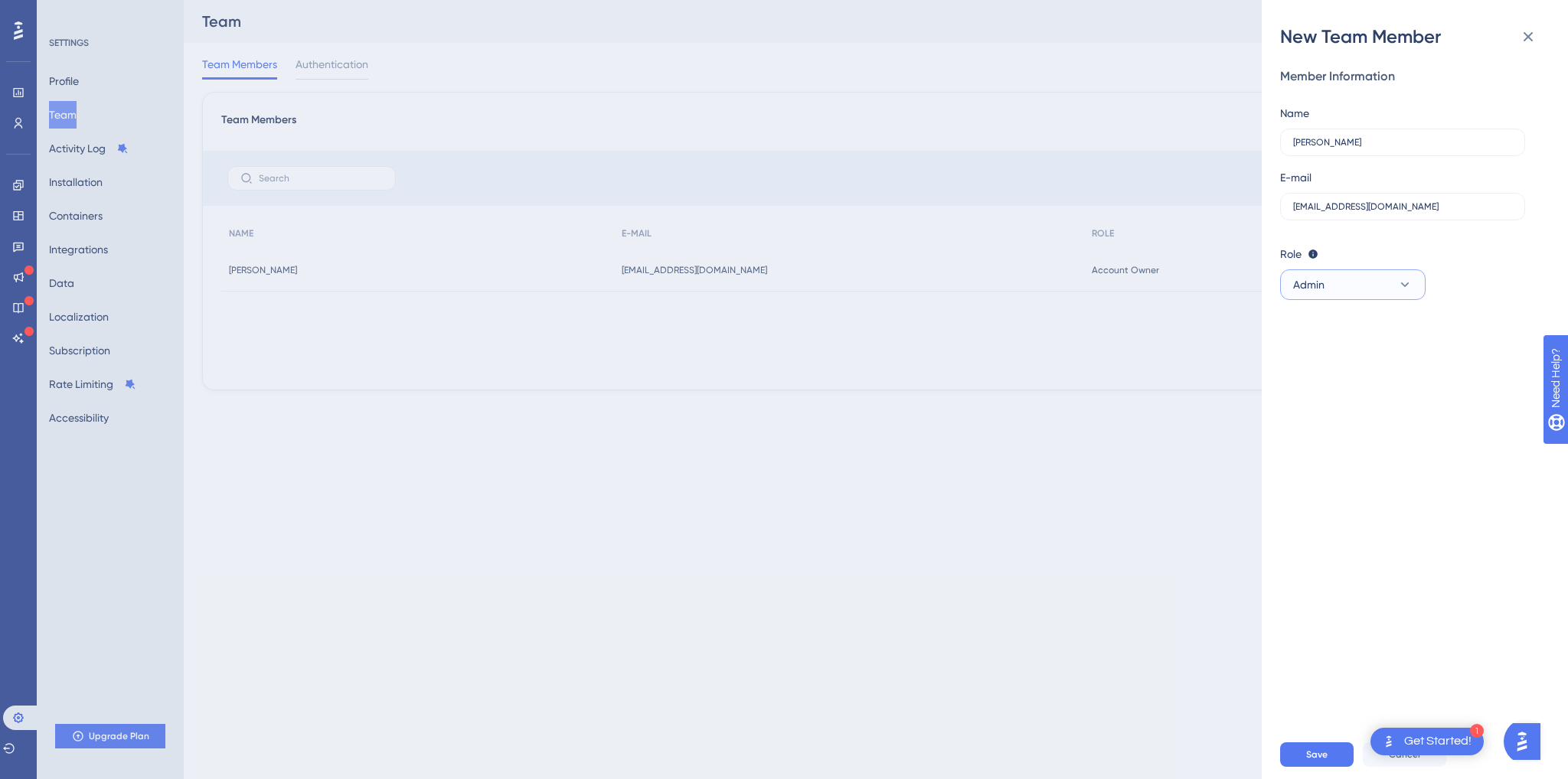
click at [1360, 287] on button "Admin" at bounding box center [1353, 284] width 146 height 30
click at [1319, 377] on div "Editor Upgrade Editor" at bounding box center [1353, 392] width 101 height 30
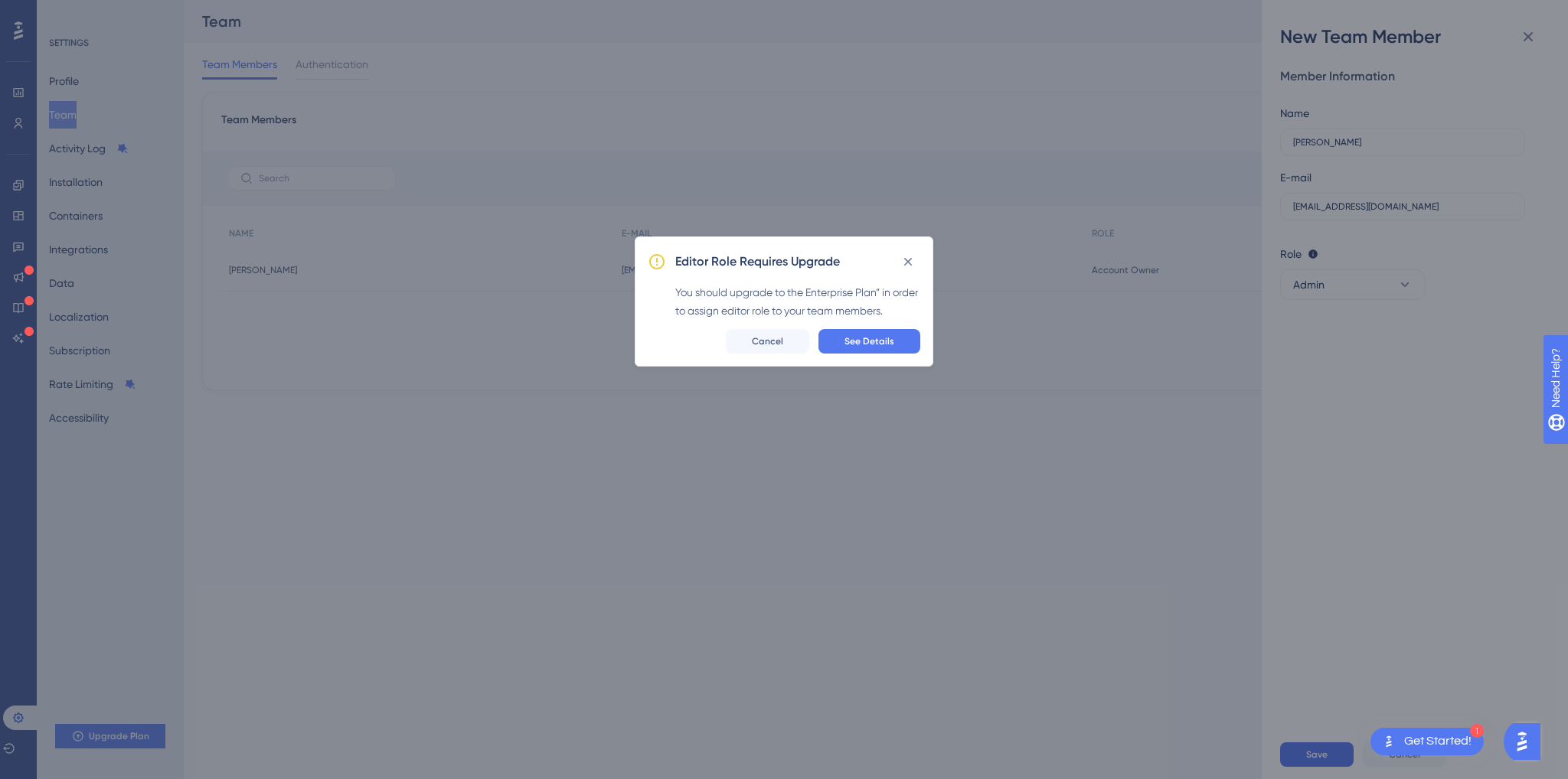
click at [1316, 277] on div "Editor Role Requires Upgrade You should upgrade to the Enterprise Plan” in orde…" at bounding box center [784, 390] width 1568 height 779
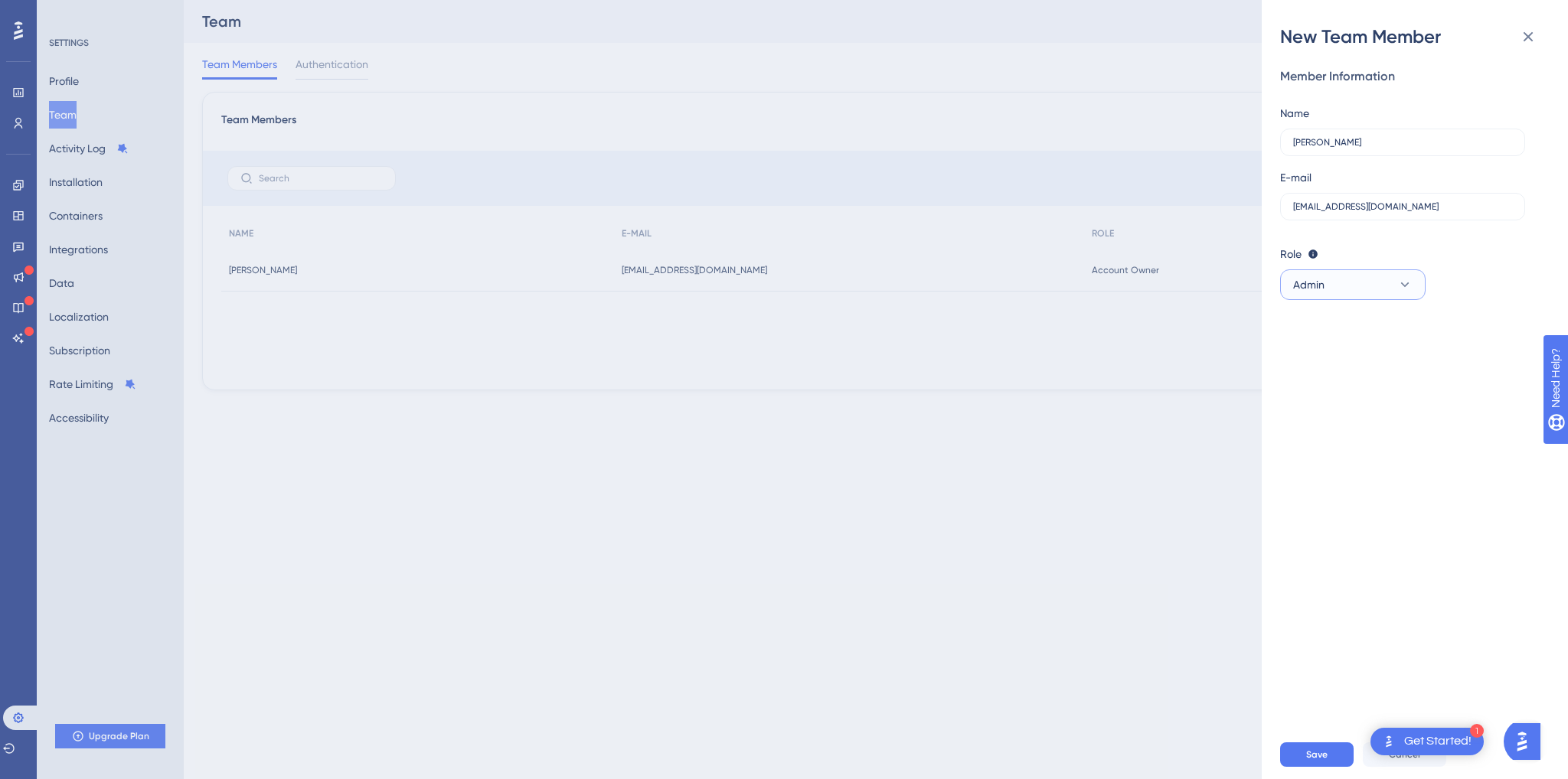
drag, startPoint x: 1361, startPoint y: 277, endPoint x: 1357, endPoint y: 298, distance: 21.4
click at [1361, 280] on button "Admin" at bounding box center [1353, 284] width 146 height 30
click at [1336, 393] on div "Upgrade" at bounding box center [1367, 393] width 72 height 14
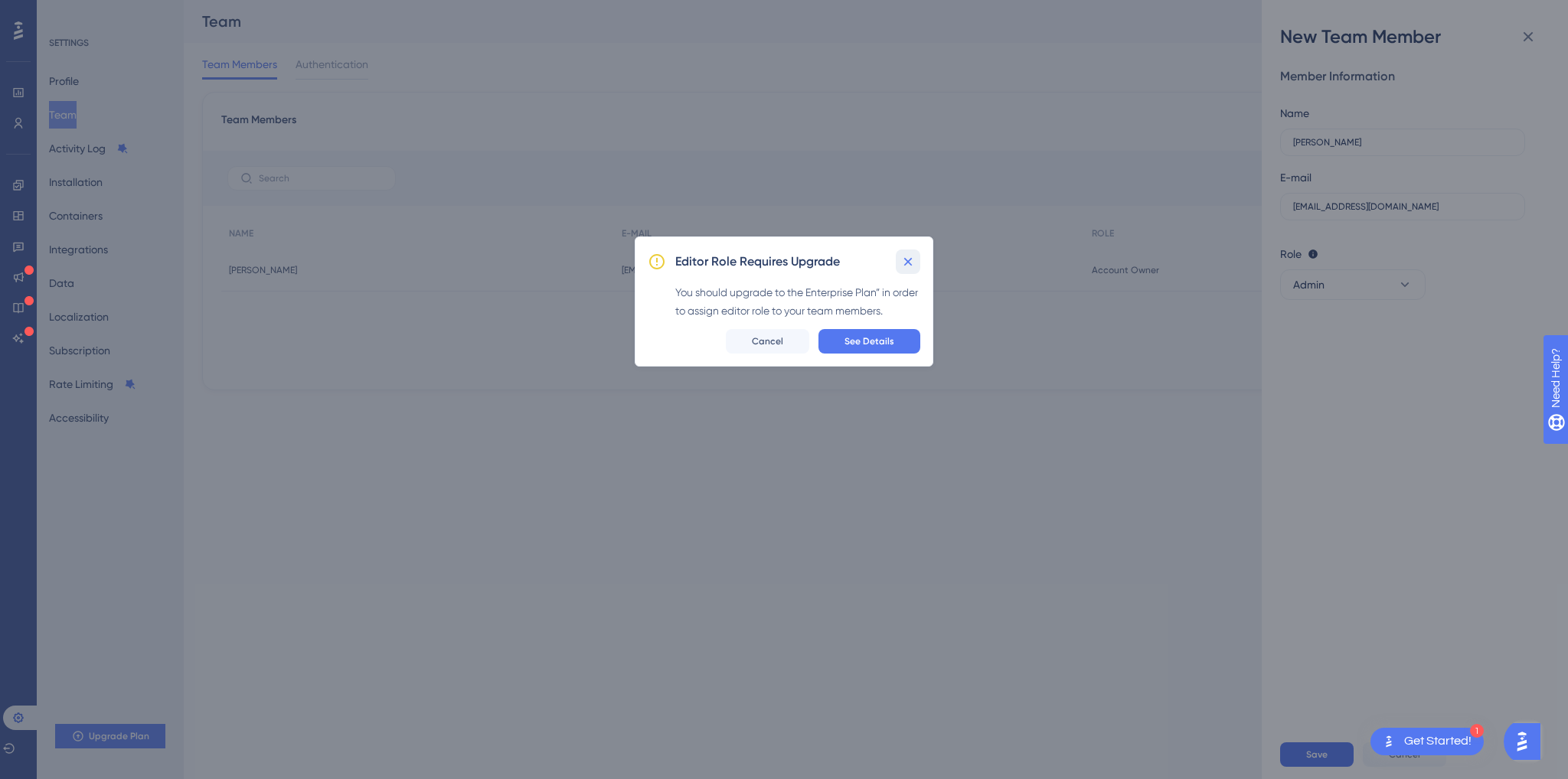
click at [906, 255] on icon at bounding box center [908, 262] width 16 height 16
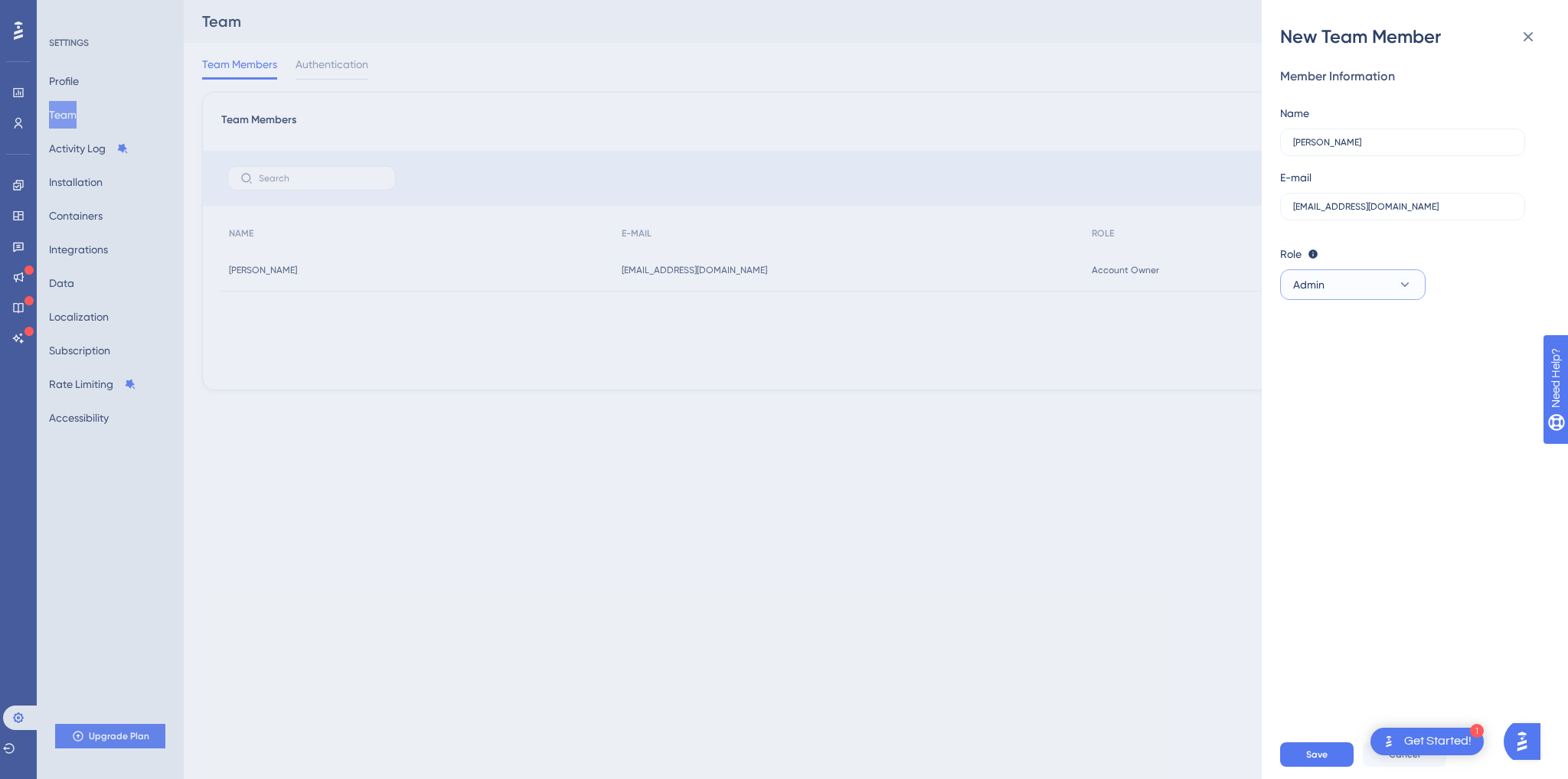
click at [1380, 277] on button "Admin" at bounding box center [1353, 284] width 146 height 30
click at [1347, 365] on div "Publisher Publisher" at bounding box center [1353, 361] width 101 height 30
click at [1351, 213] on label "gakkari@bluemarketing.com" at bounding box center [1403, 206] width 245 height 27
click at [1351, 212] on input "gakkari@bluemarketing.com" at bounding box center [1402, 206] width 219 height 11
click at [1351, 213] on label "gakkari@bluemarketing.com" at bounding box center [1403, 206] width 245 height 27
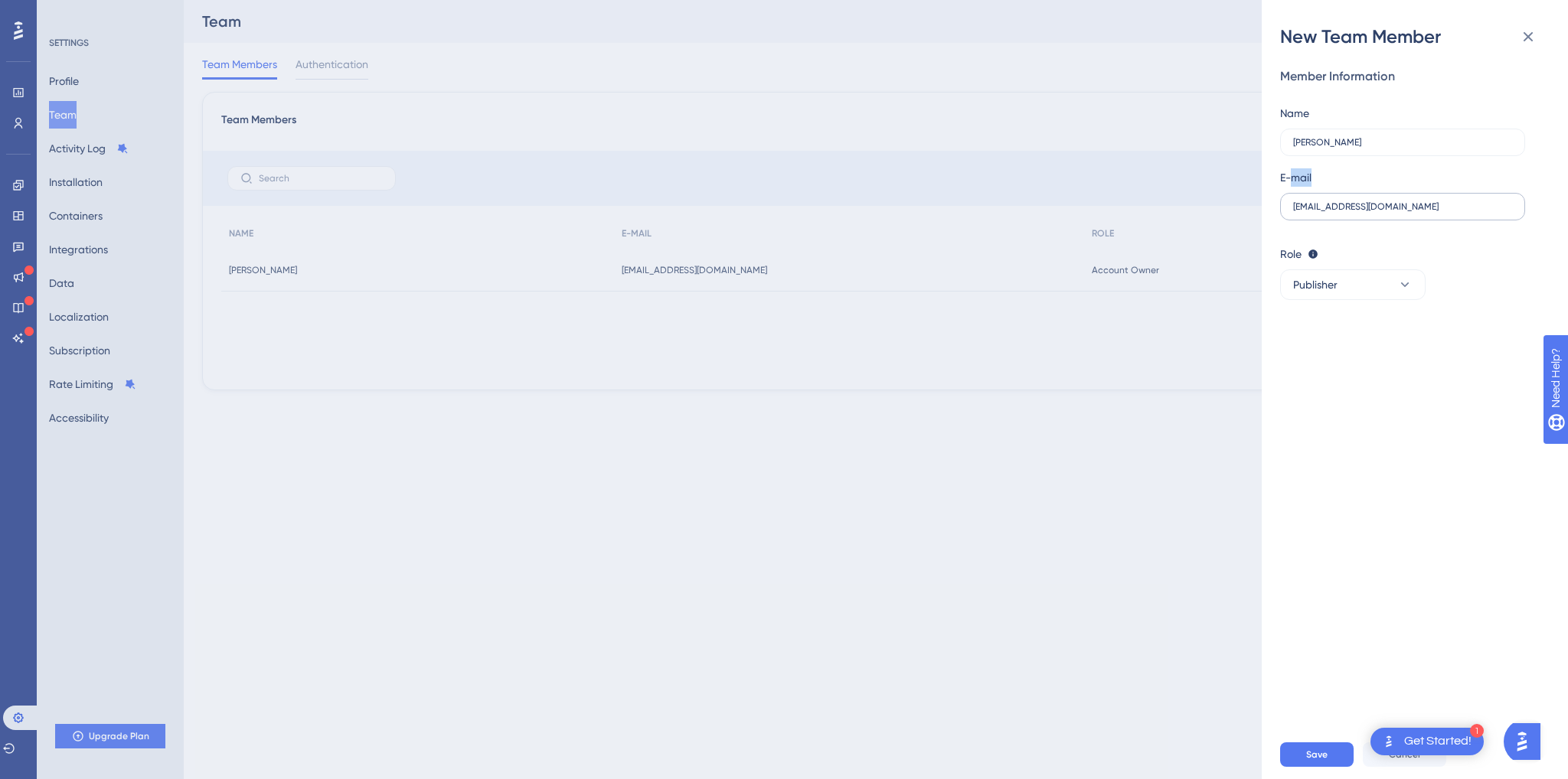
click at [1351, 212] on input "gakkari@bluemarketing.com" at bounding box center [1402, 206] width 219 height 11
click at [1351, 213] on label "gakkari@bluemarketing.com" at bounding box center [1403, 206] width 245 height 27
click at [1351, 212] on input "gakkari@bluemarketing.com" at bounding box center [1402, 206] width 219 height 11
click at [1353, 207] on input "gakkari@bluemarketing.com" at bounding box center [1402, 206] width 219 height 11
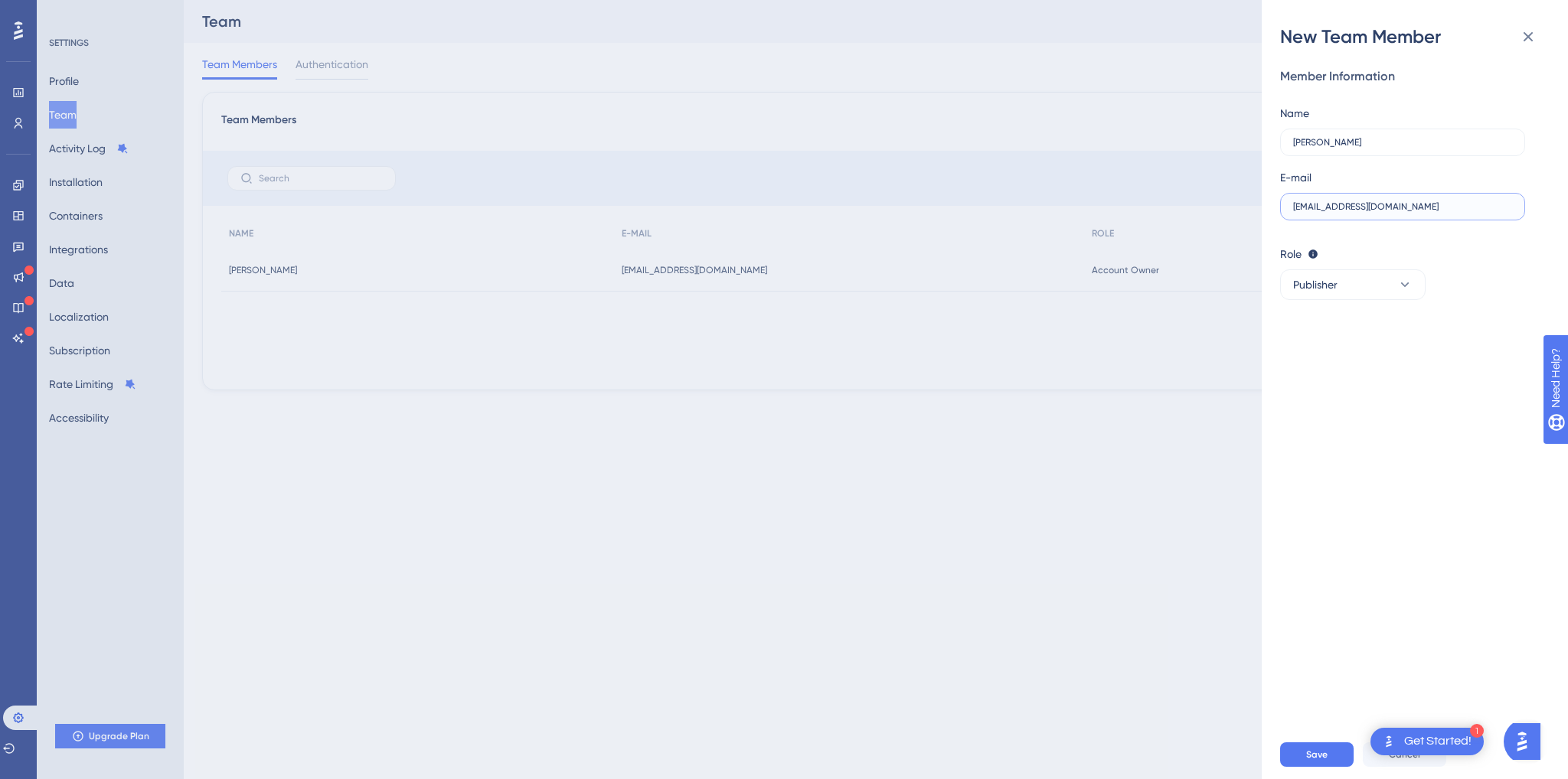
click at [1353, 207] on input "gakkari@bluemarketing.com" at bounding box center [1402, 206] width 219 height 11
click at [1381, 135] on label "Giovanna" at bounding box center [1403, 142] width 245 height 27
click at [1381, 137] on input "Giovanna" at bounding box center [1402, 143] width 219 height 11
click at [1522, 36] on icon at bounding box center [1528, 37] width 19 height 19
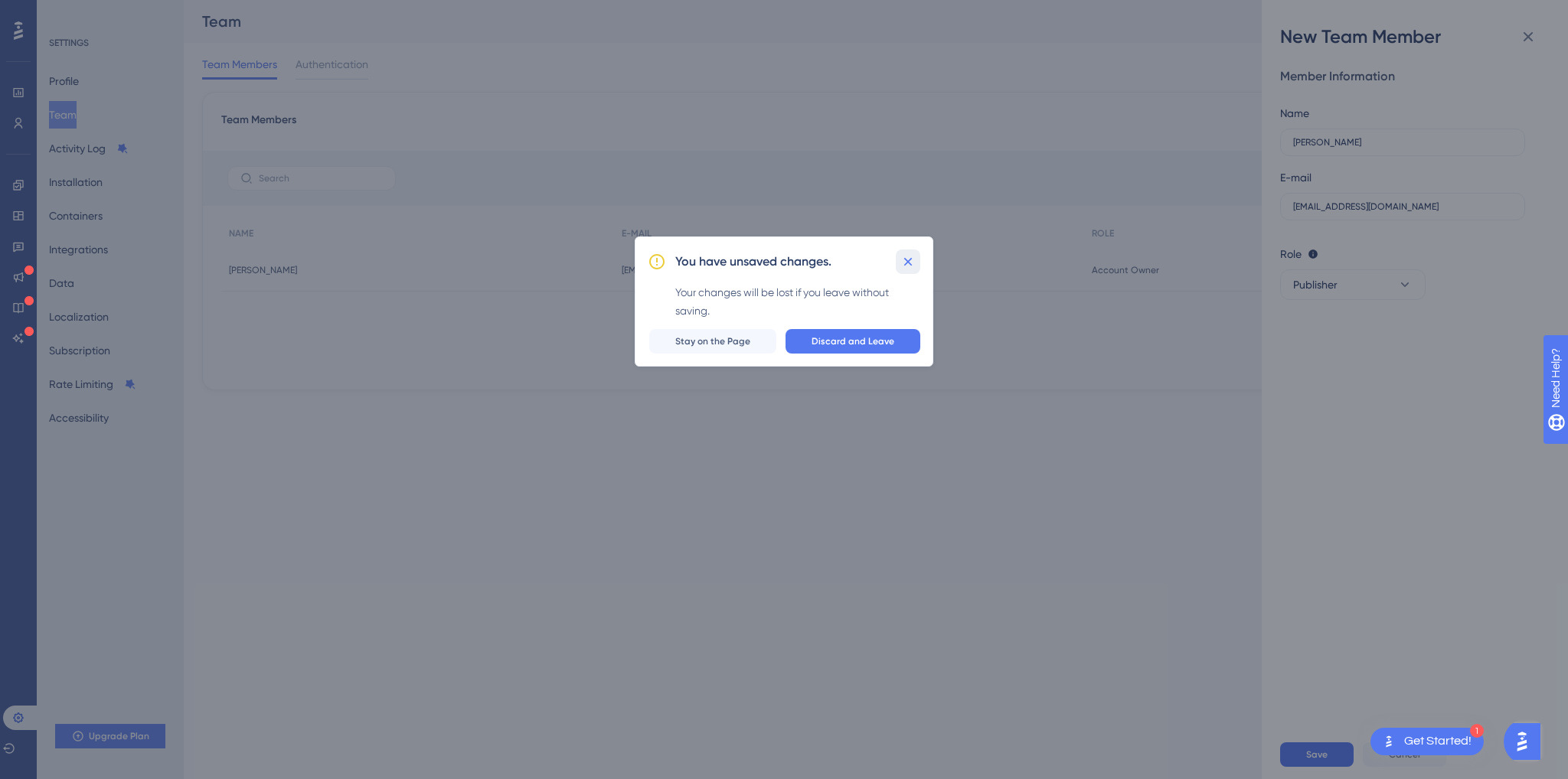
click at [909, 256] on icon at bounding box center [908, 262] width 16 height 16
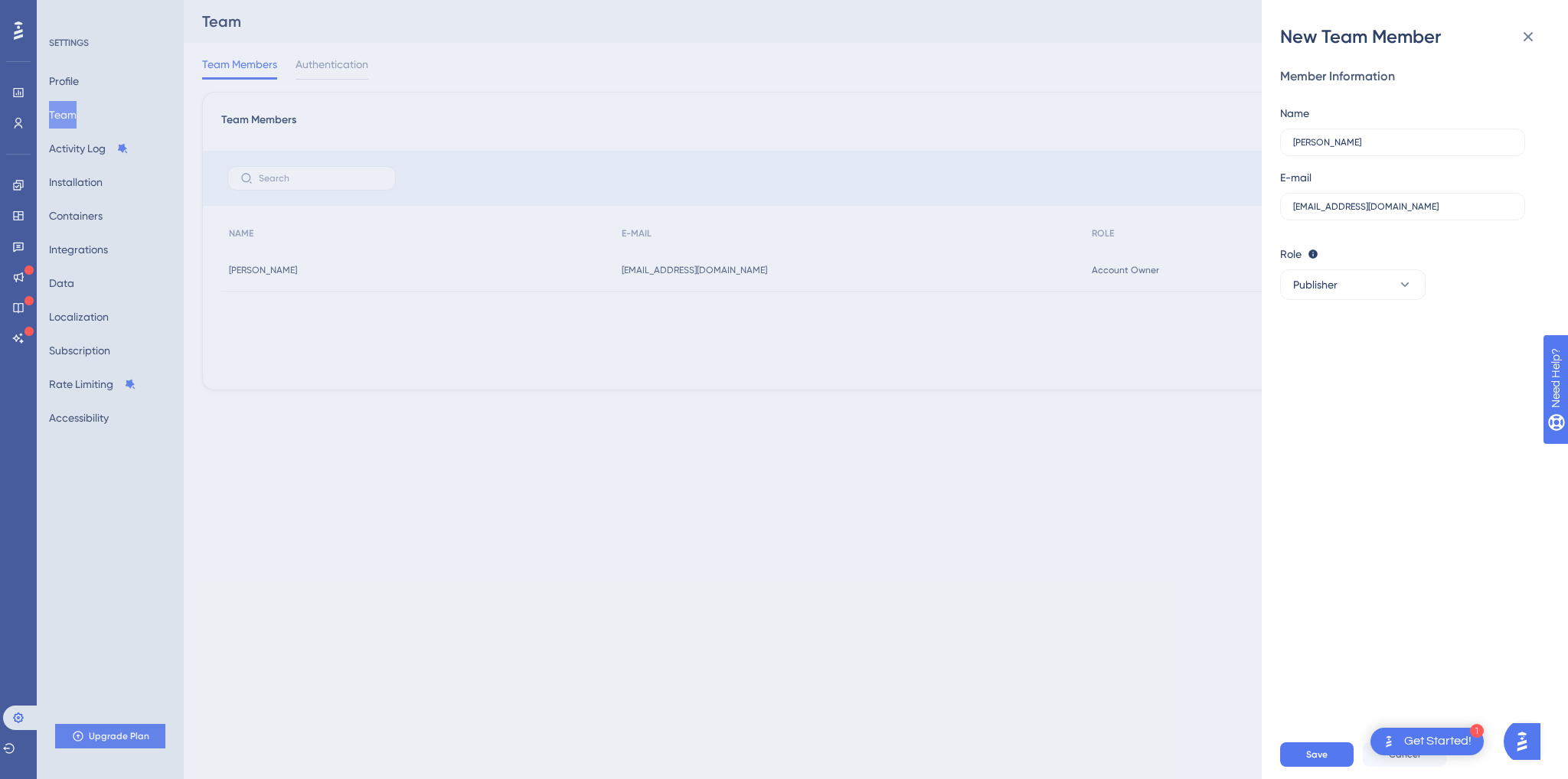
click at [879, 615] on div "New Team Member Member Information Name Giovanna E-mail gakkari@bluemarketing.c…" at bounding box center [784, 390] width 1568 height 779
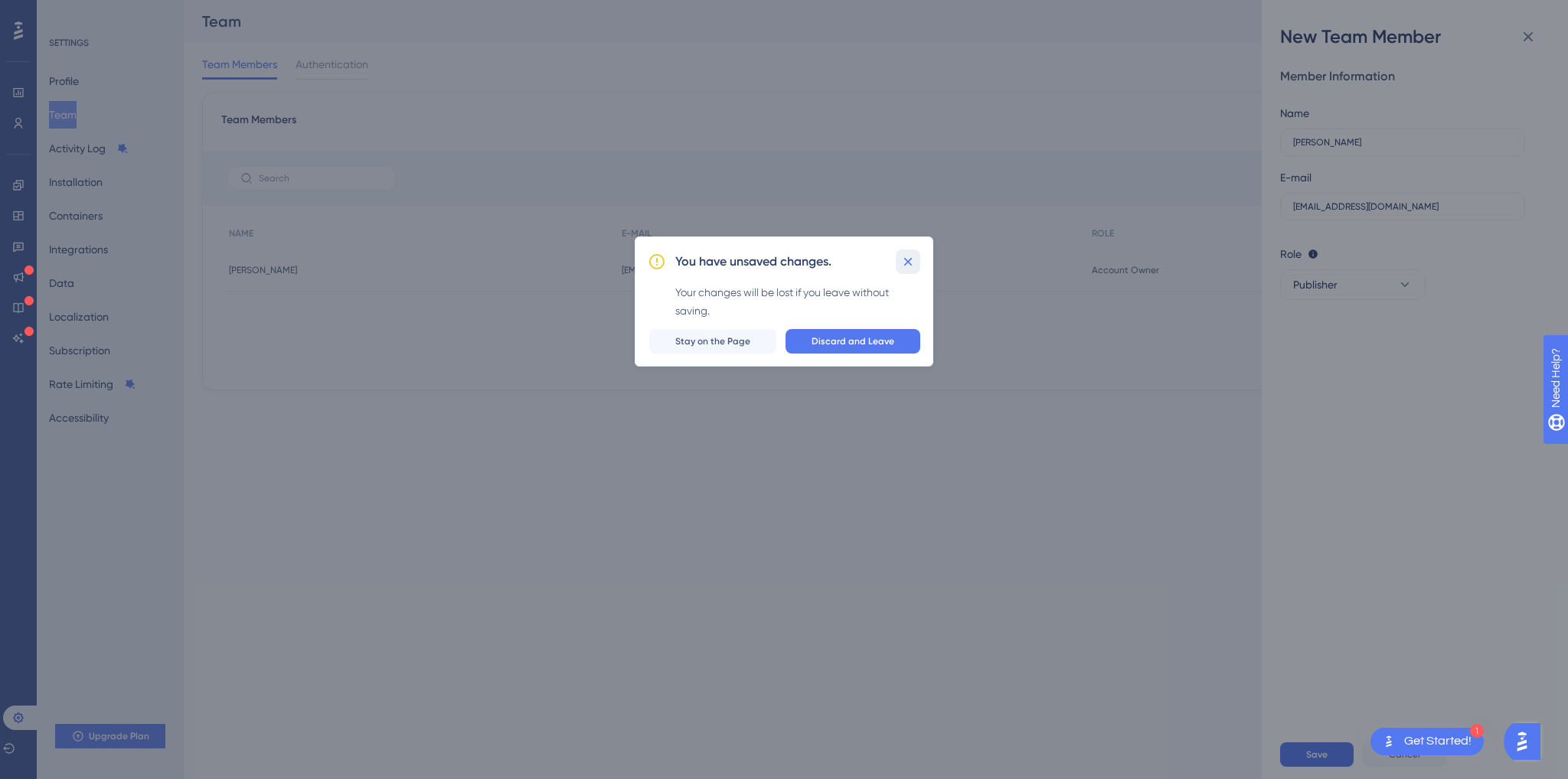
drag, startPoint x: 906, startPoint y: 255, endPoint x: 1421, endPoint y: 71, distance: 546.9
click at [906, 255] on icon at bounding box center [908, 262] width 16 height 16
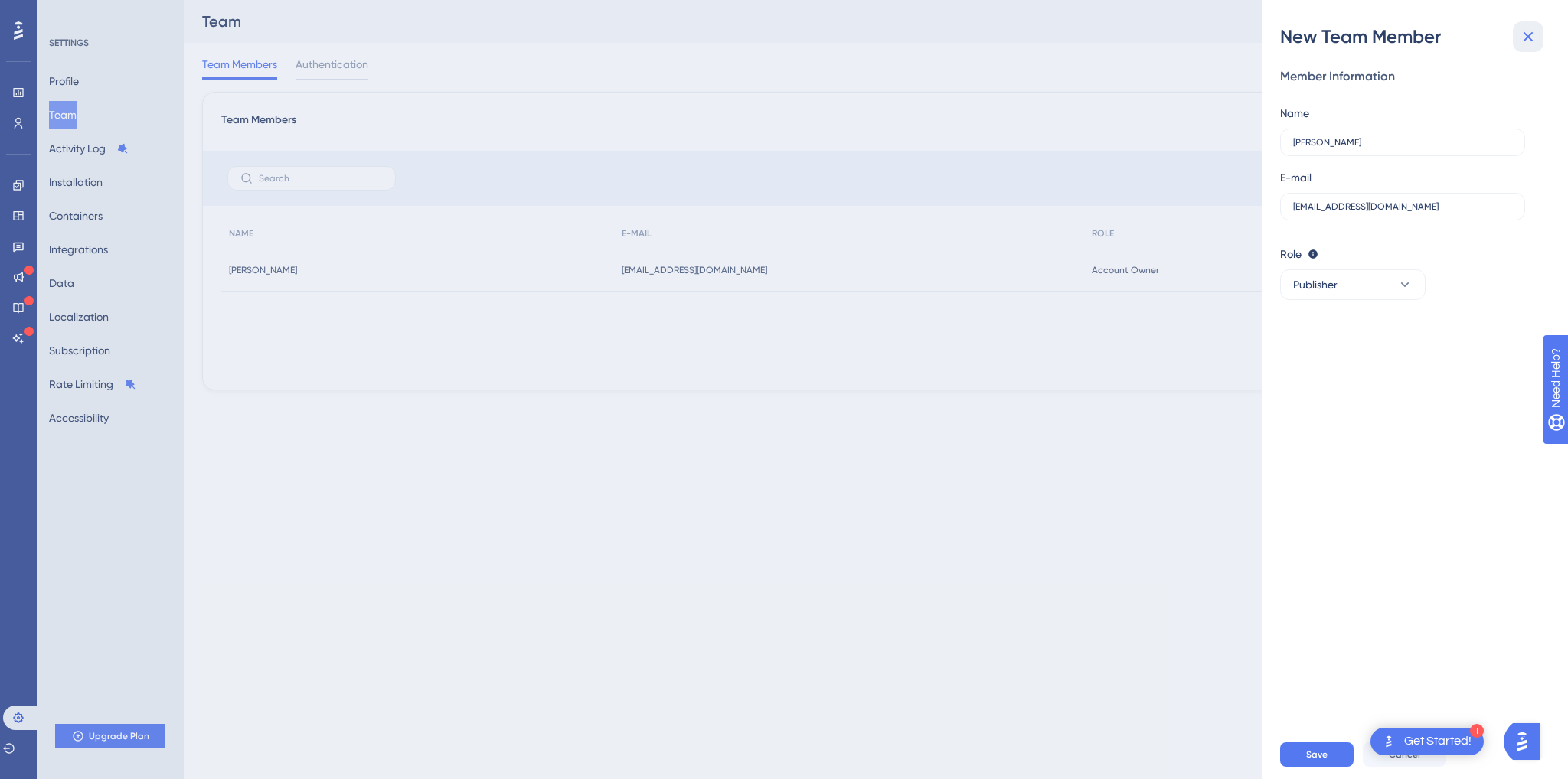
click at [1531, 33] on icon at bounding box center [1528, 37] width 10 height 10
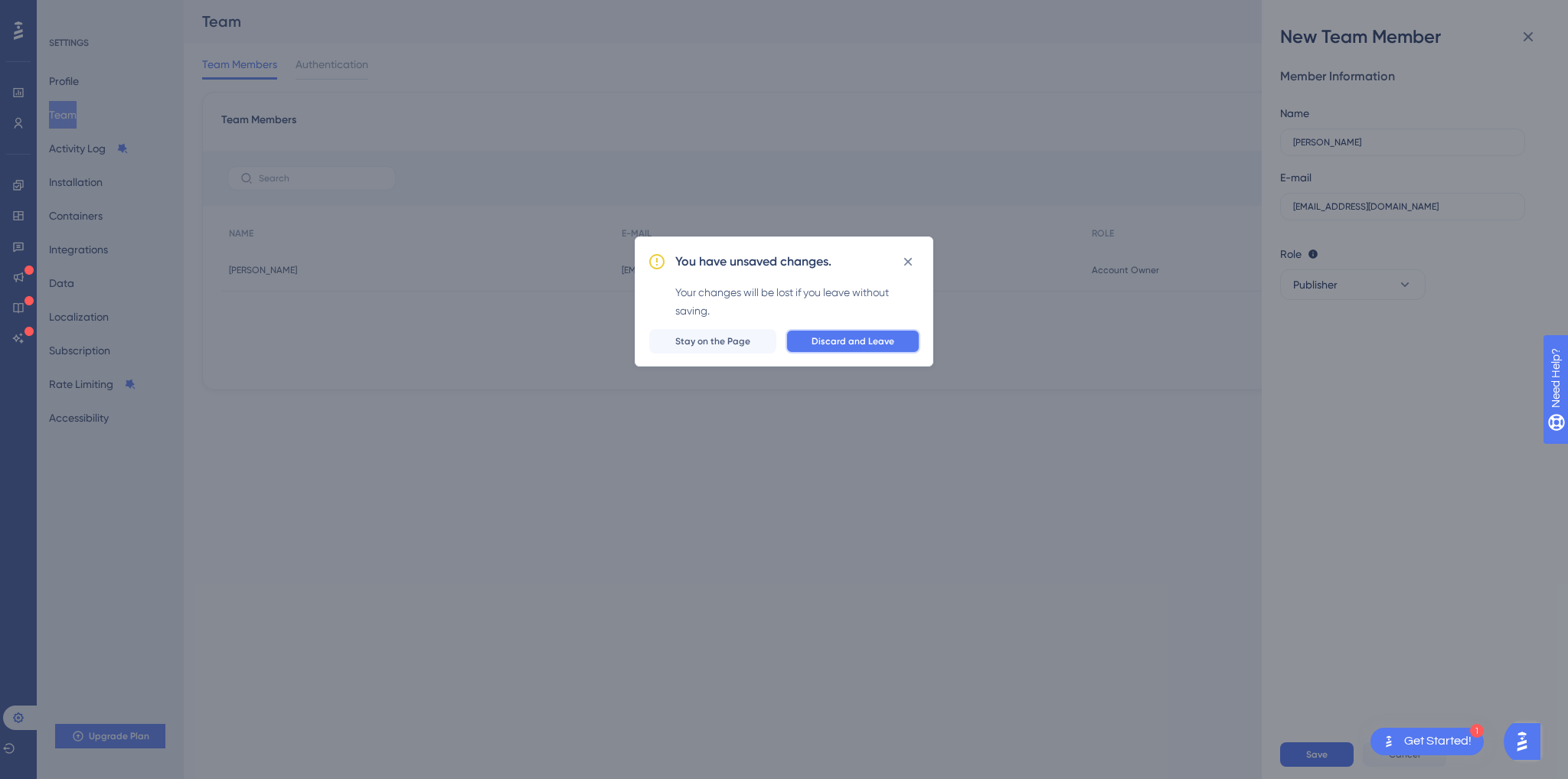
click at [863, 341] on span "Discard and Leave" at bounding box center [853, 341] width 83 height 12
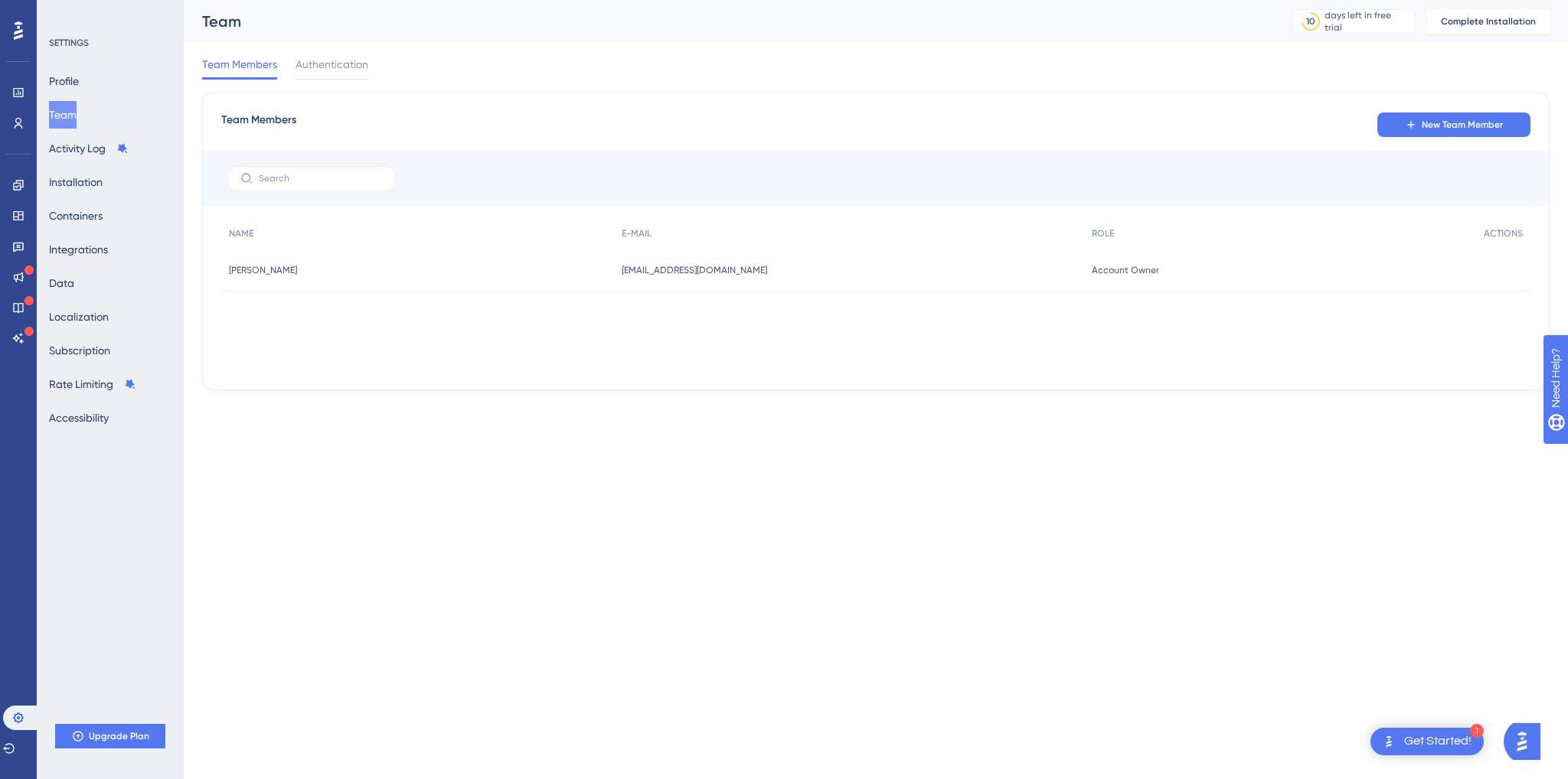
click at [12, 34] on div at bounding box center [18, 30] width 24 height 24
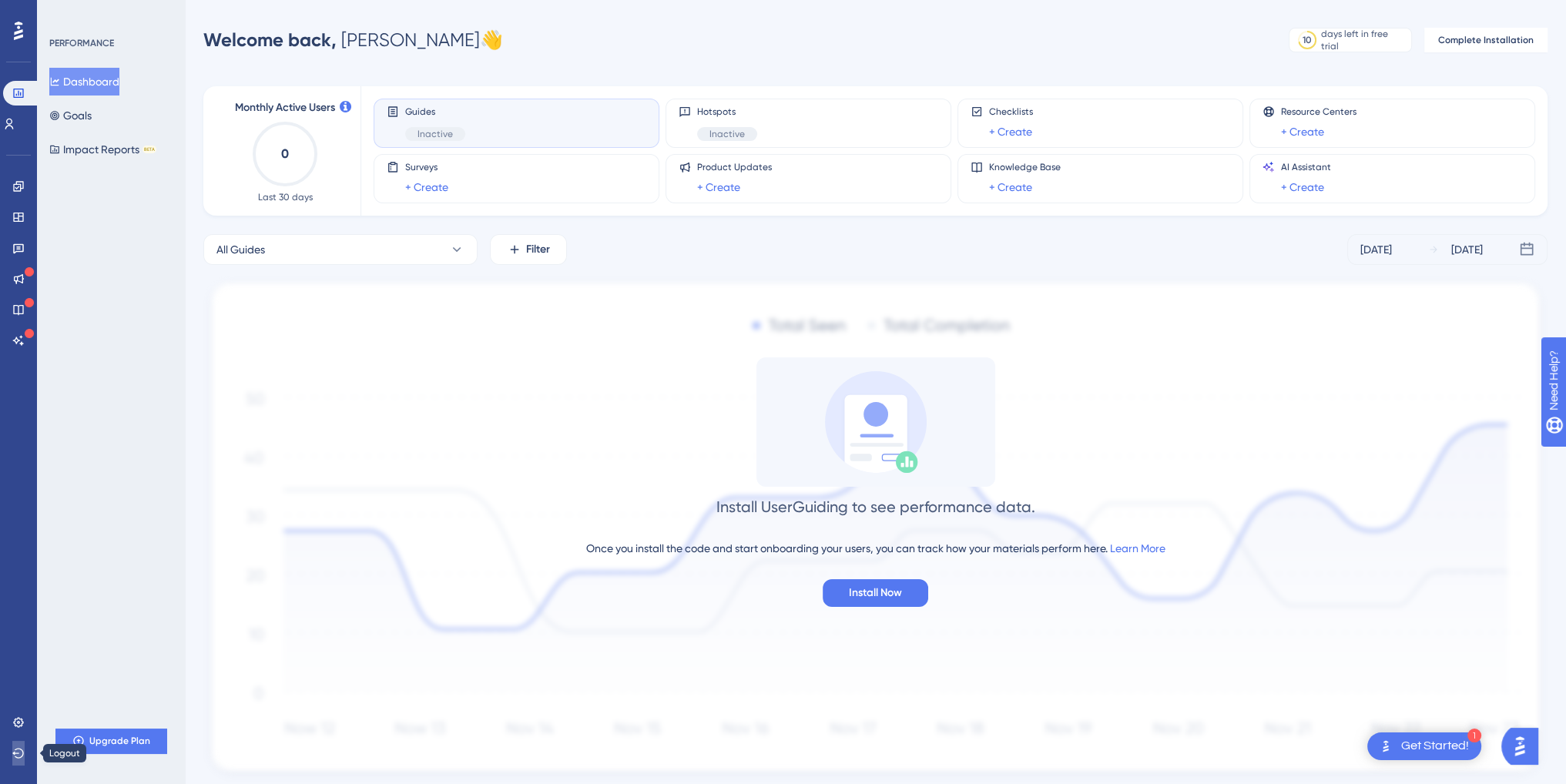
click at [13, 754] on icon at bounding box center [19, 753] width 13 height 13
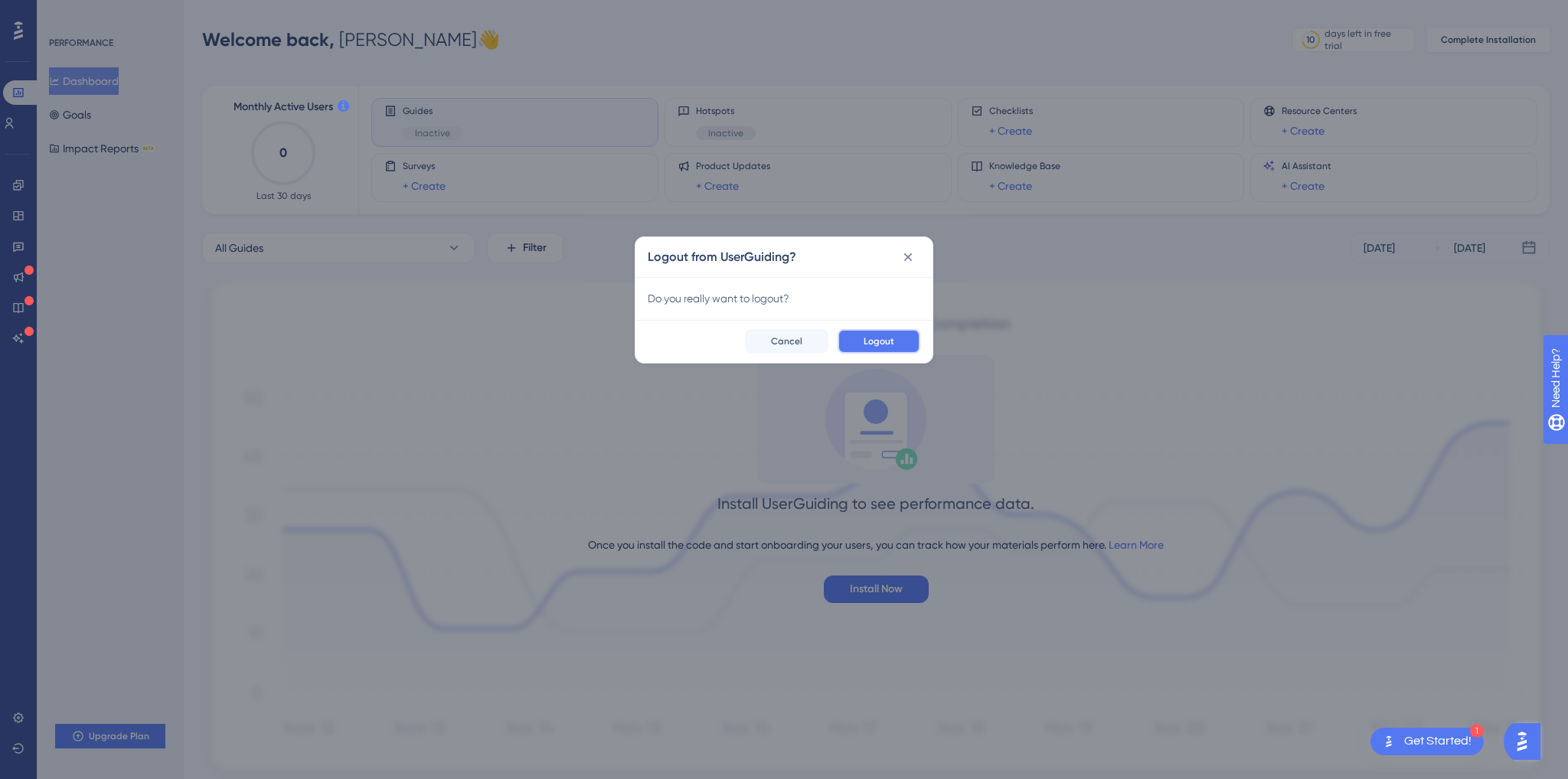
click at [862, 351] on button "Logout" at bounding box center [879, 340] width 83 height 24
